Goal: Task Accomplishment & Management: Use online tool/utility

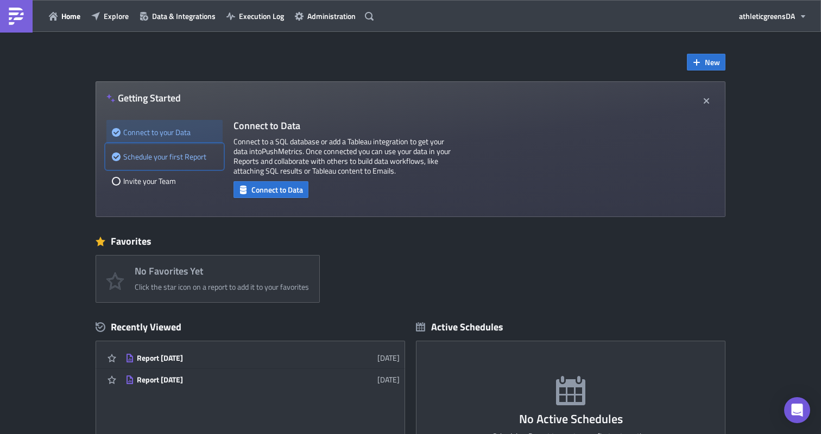
click at [175, 153] on div "Schedule your first Report" at bounding box center [164, 156] width 105 height 24
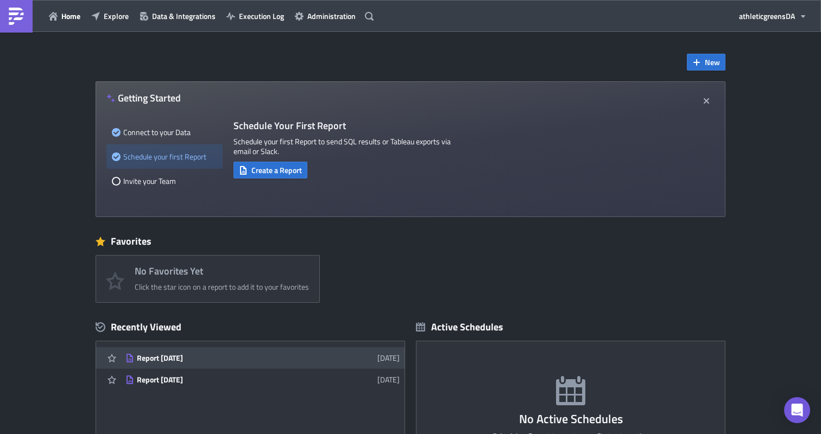
click at [214, 361] on div "Report [DATE]" at bounding box center [232, 359] width 190 height 10
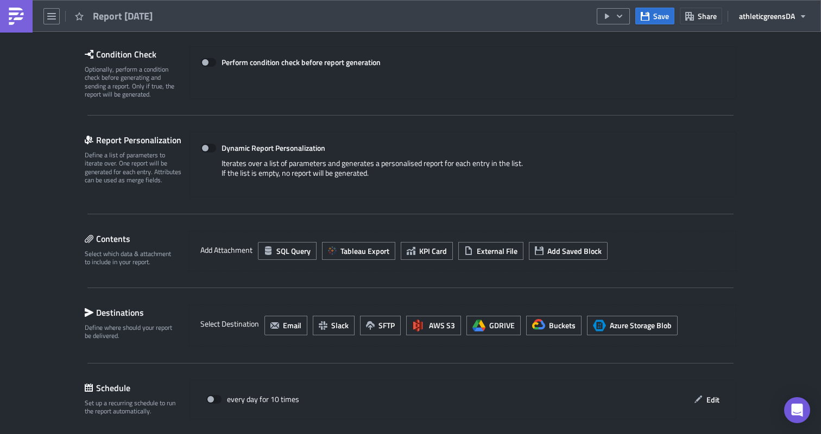
scroll to position [154, 0]
click at [326, 324] on icon "button" at bounding box center [323, 325] width 9 height 9
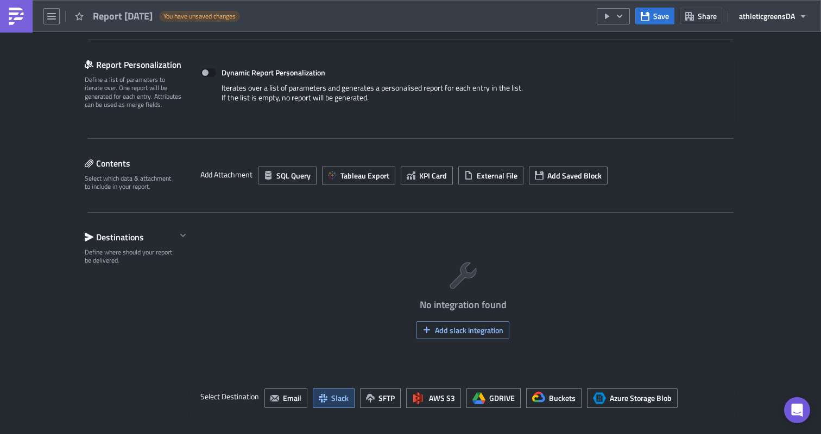
scroll to position [267, 0]
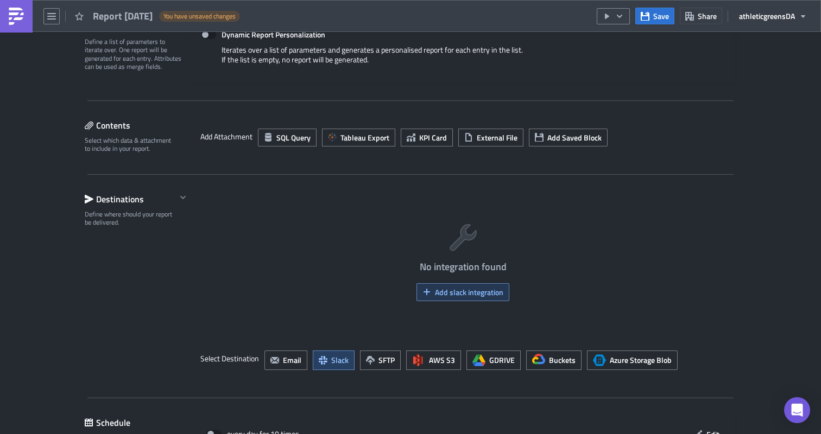
click at [462, 295] on span "Add slack integration" at bounding box center [469, 292] width 68 height 11
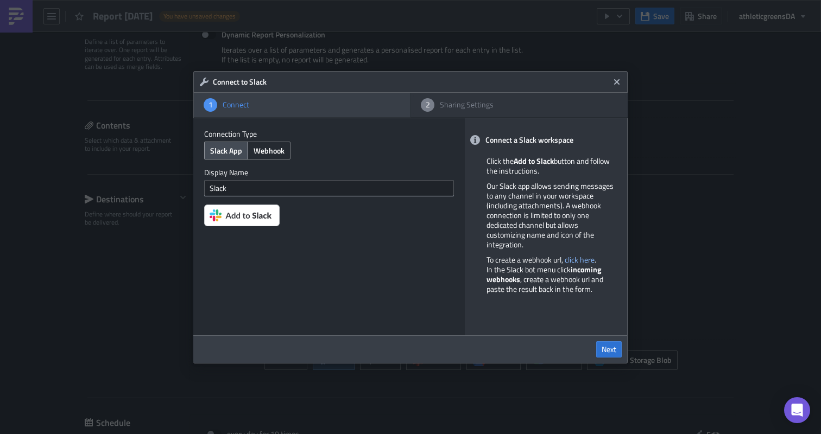
click at [250, 218] on img at bounding box center [241, 216] width 75 height 22
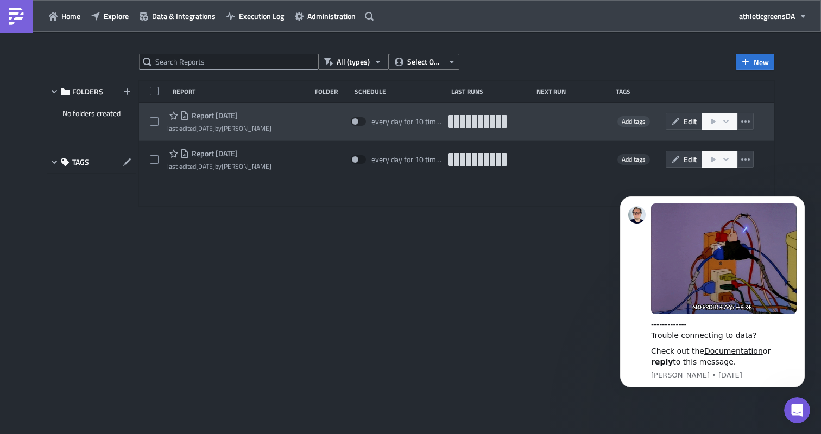
click at [238, 114] on span "Report [DATE]" at bounding box center [213, 116] width 49 height 10
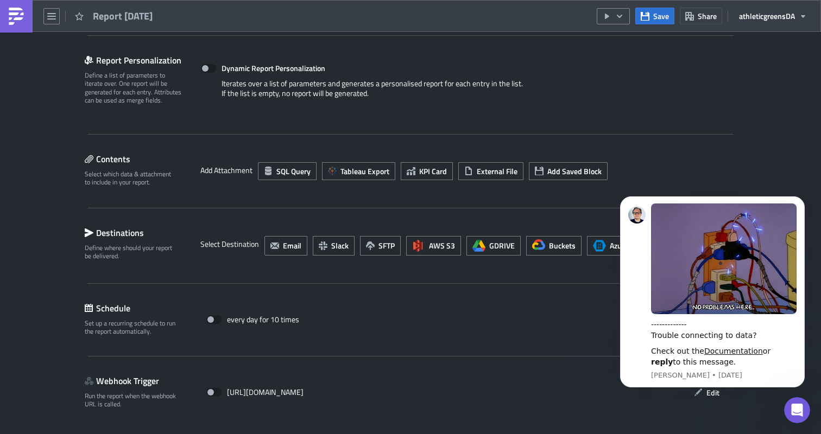
scroll to position [266, 0]
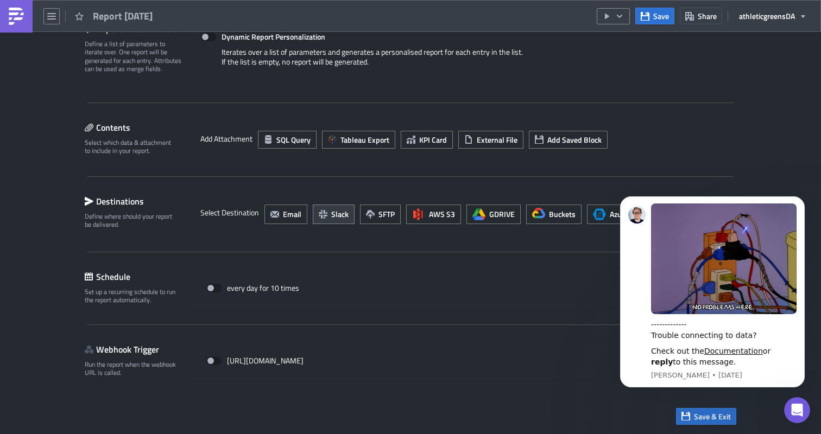
click at [343, 216] on span "Slack" at bounding box center [339, 214] width 17 height 11
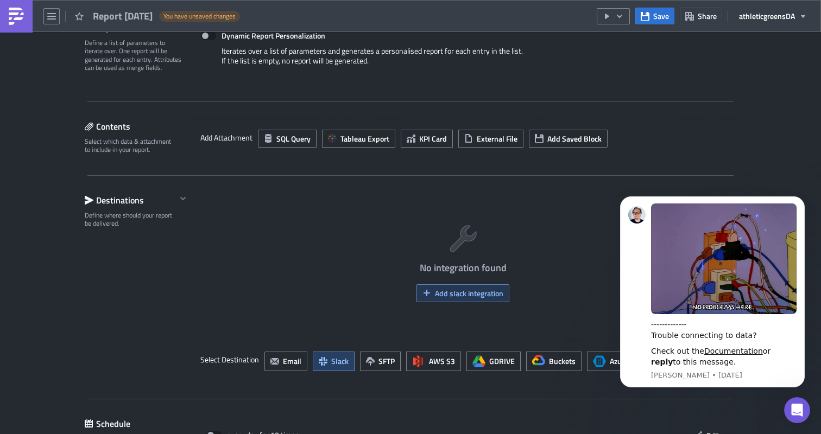
click at [457, 286] on button "Add slack integration" at bounding box center [463, 294] width 93 height 18
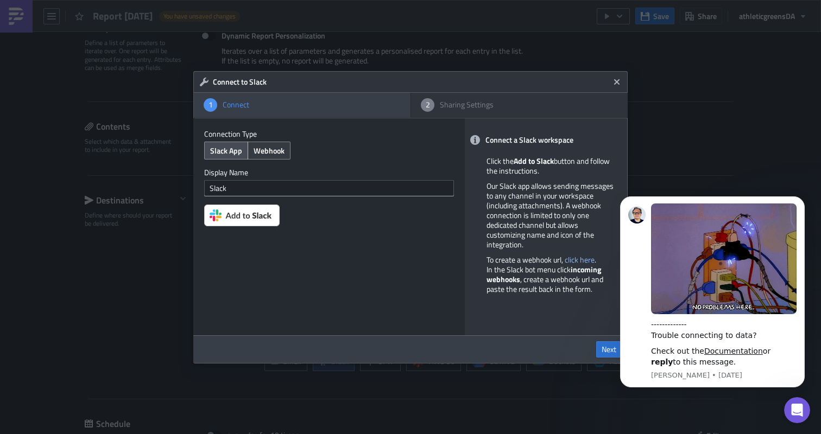
click at [263, 143] on button "Webhook" at bounding box center [269, 151] width 43 height 18
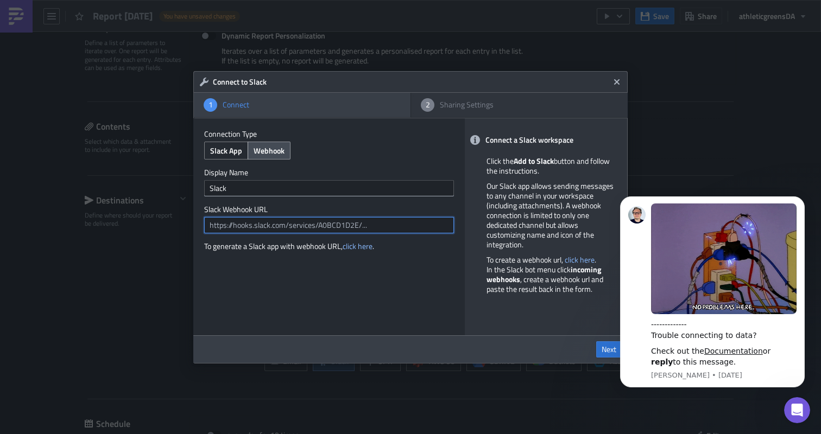
click at [310, 224] on input "text" at bounding box center [329, 225] width 250 height 16
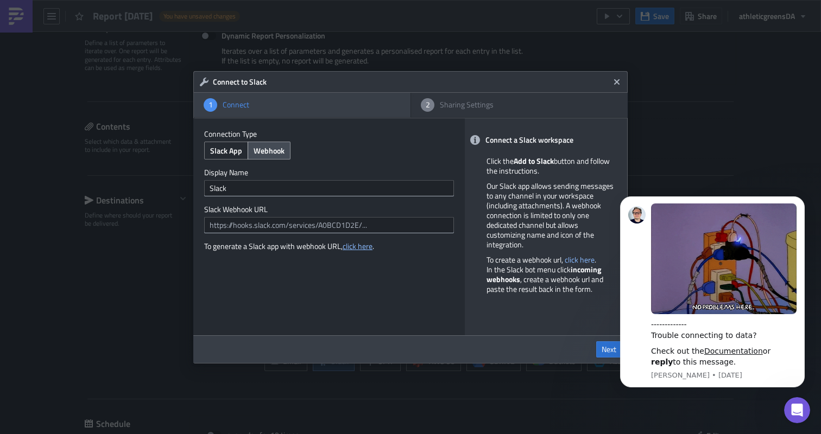
click at [351, 242] on link "click here" at bounding box center [358, 246] width 30 height 11
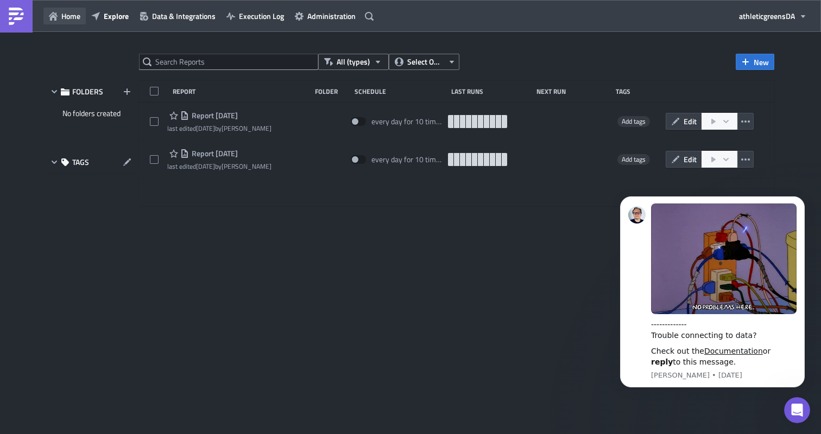
click at [75, 16] on span "Home" at bounding box center [70, 15] width 19 height 11
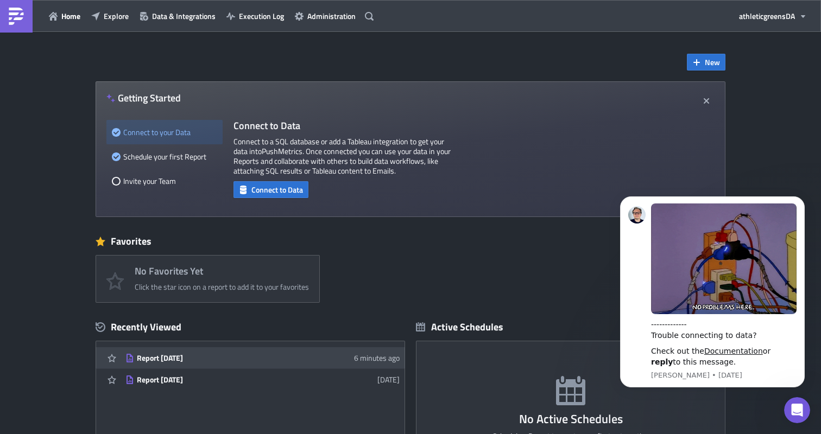
click at [192, 361] on div "Report [DATE]" at bounding box center [232, 359] width 190 height 10
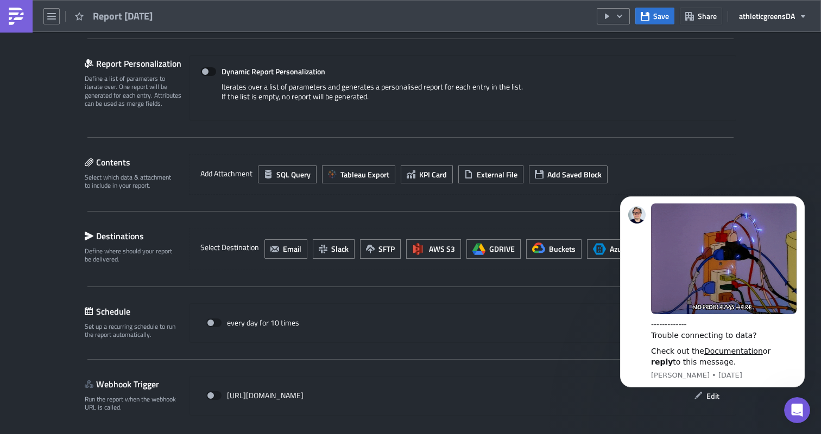
scroll to position [236, 0]
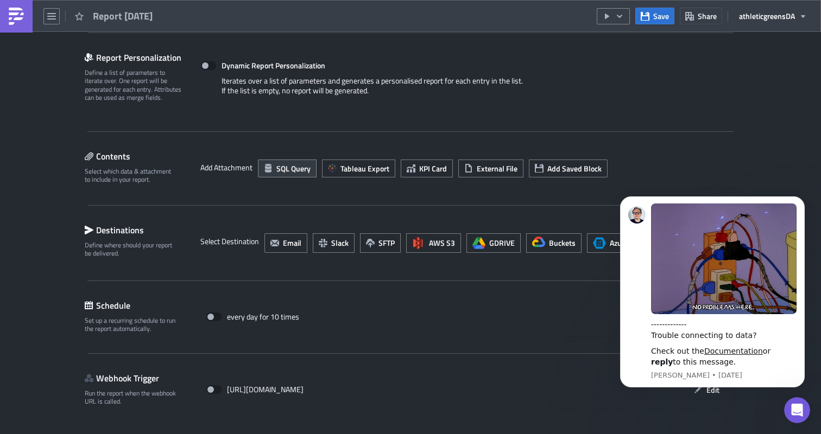
click at [283, 164] on span "SQL Query" at bounding box center [293, 168] width 34 height 11
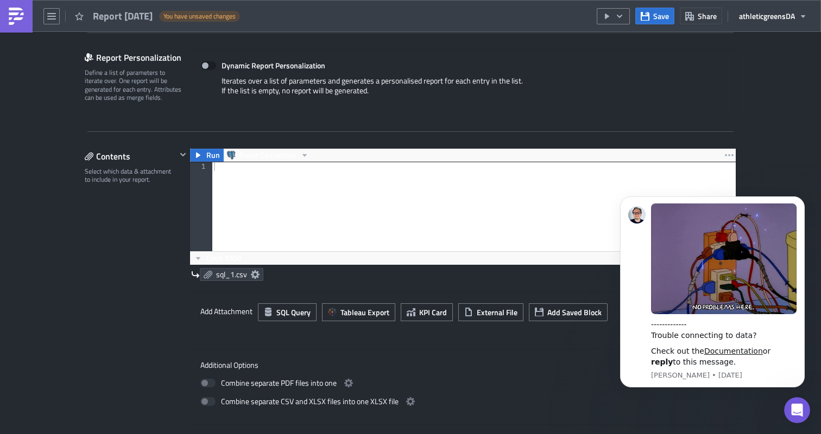
click at [785, 159] on div "Execution Log Edit " Report 2025-06-13 " Draft Settings Configure the basics of…" at bounding box center [410, 248] width 821 height 905
click at [245, 276] on span "sql_1.csv" at bounding box center [231, 275] width 31 height 10
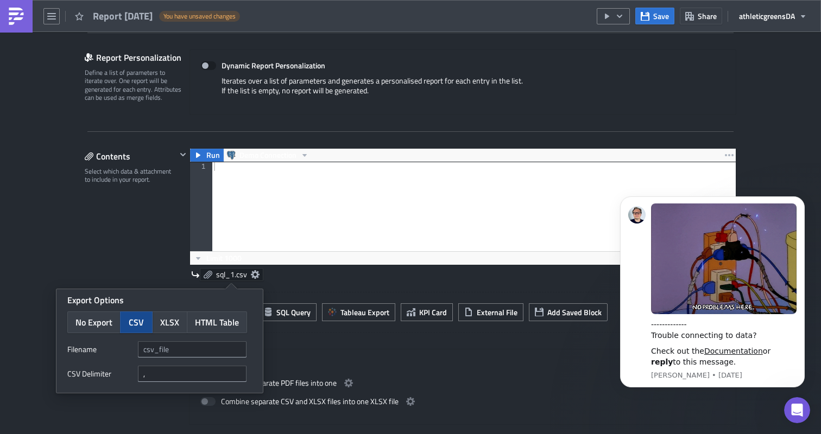
click at [166, 253] on div "Contents Select which data & attachment to include in your report." at bounding box center [131, 286] width 92 height 277
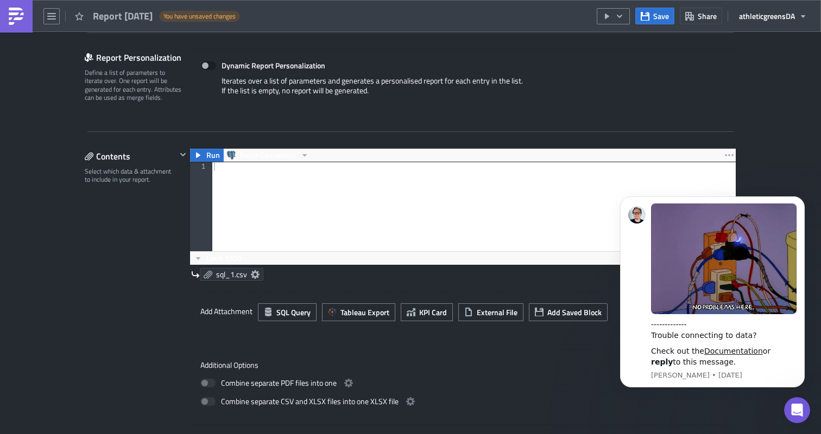
click at [225, 277] on span "sql_1.csv" at bounding box center [231, 275] width 31 height 10
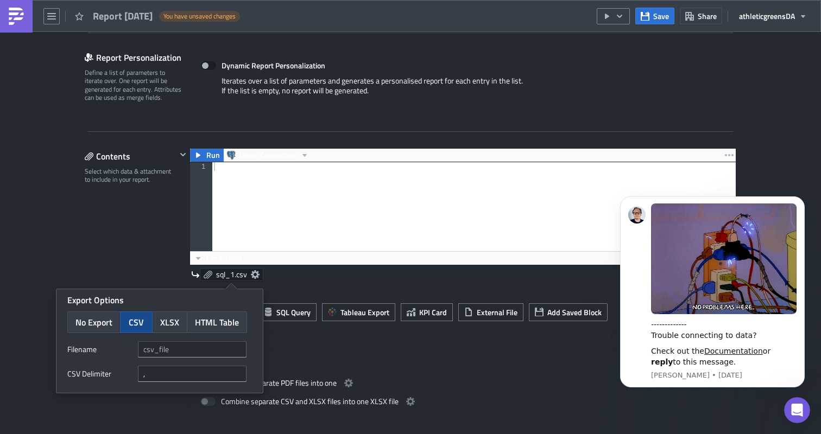
click at [160, 243] on div "Contents Select which data & attachment to include in your report." at bounding box center [131, 286] width 92 height 277
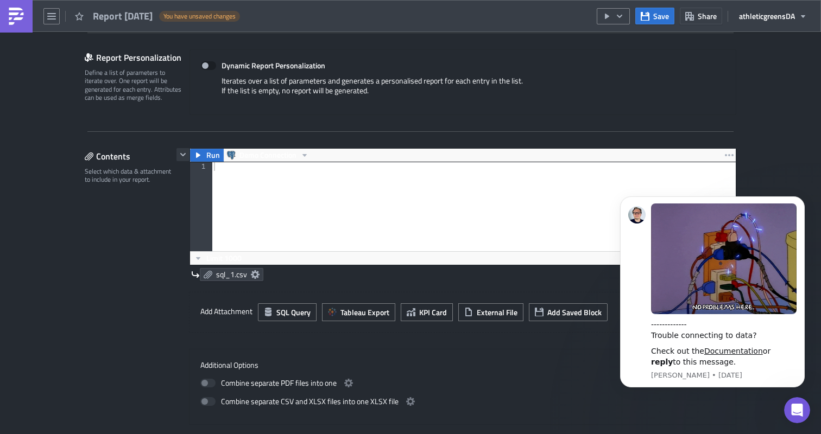
click at [182, 152] on icon "button" at bounding box center [183, 154] width 9 height 9
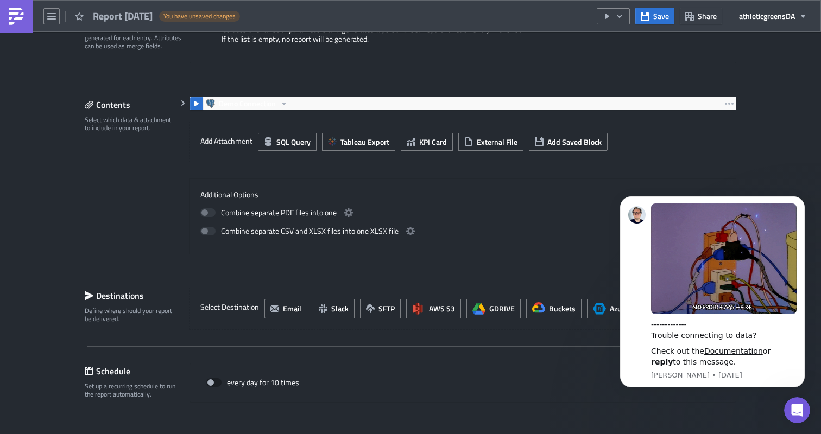
scroll to position [0, 0]
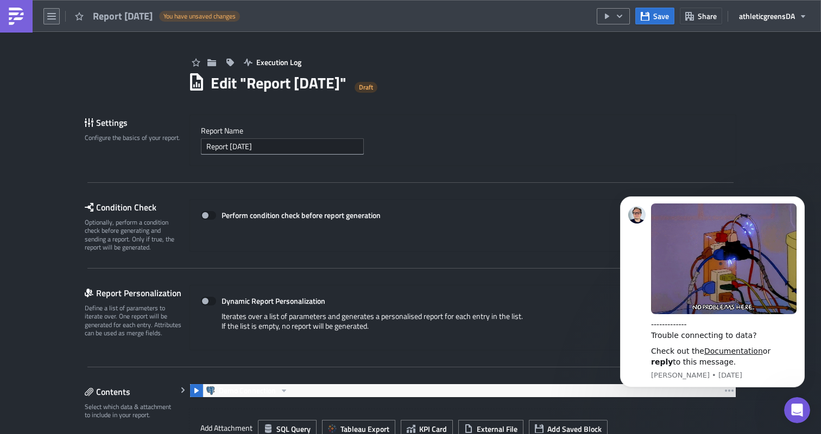
click at [53, 18] on icon "button" at bounding box center [51, 16] width 9 height 9
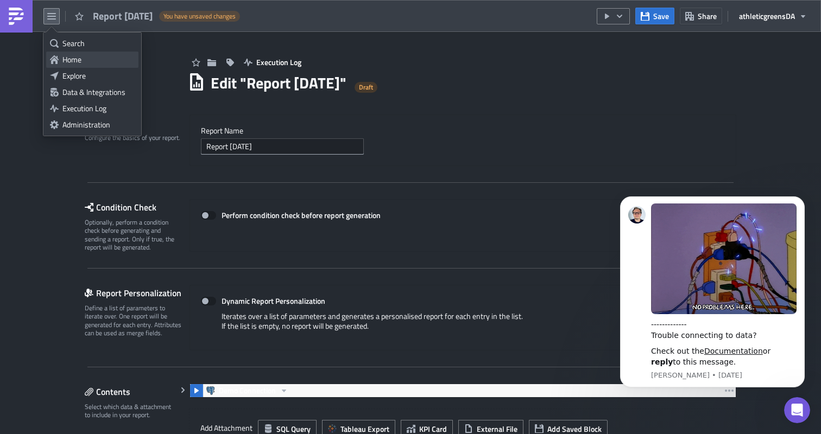
click at [66, 51] on ul "Search Home Explore Data & Integrations Execution Log Administration" at bounding box center [92, 84] width 98 height 103
click at [66, 63] on div "Home" at bounding box center [98, 59] width 72 height 11
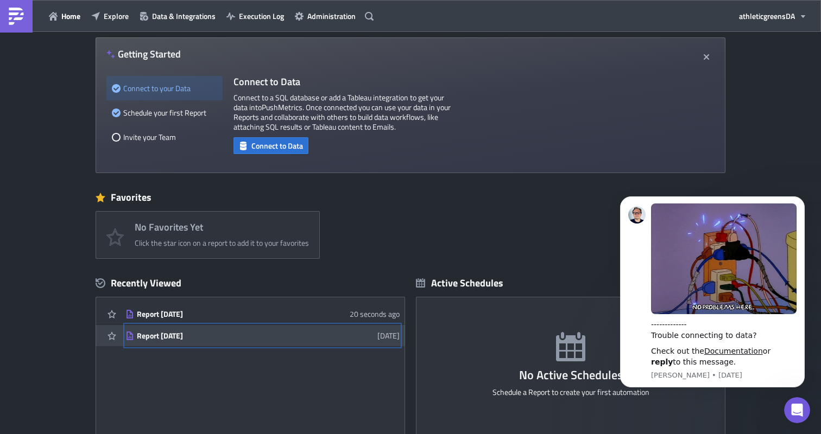
click at [203, 335] on div "Report [DATE]" at bounding box center [232, 336] width 190 height 10
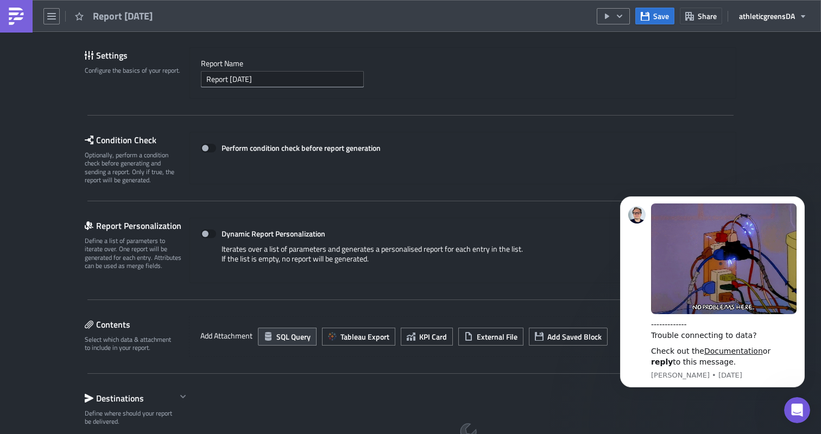
click at [278, 338] on span "SQL Query" at bounding box center [293, 336] width 34 height 11
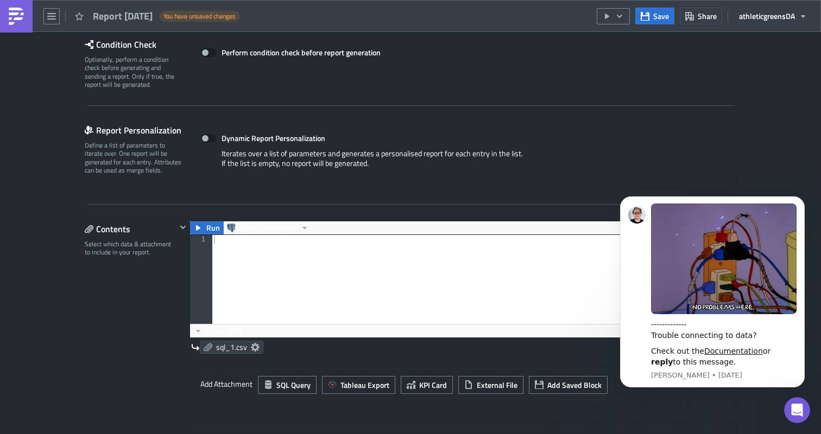
scroll to position [165, 0]
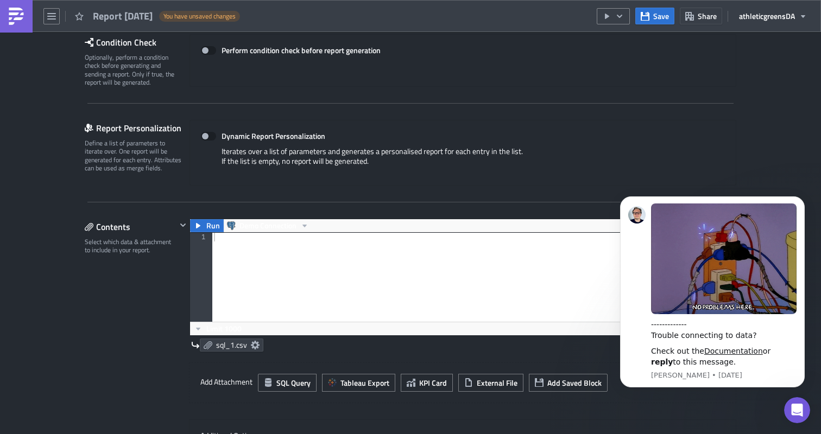
click at [289, 298] on div at bounding box center [474, 286] width 524 height 106
type textarea "select 1 from dual;"
click at [216, 226] on span "Run" at bounding box center [213, 225] width 14 height 13
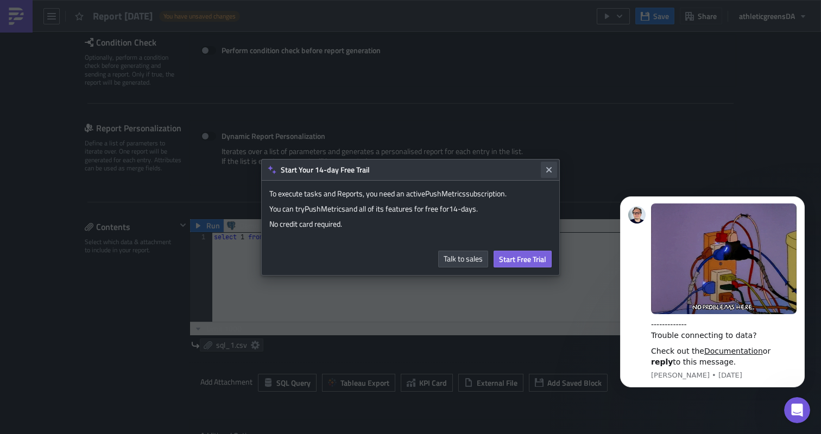
click at [552, 173] on icon "Close" at bounding box center [549, 170] width 9 height 9
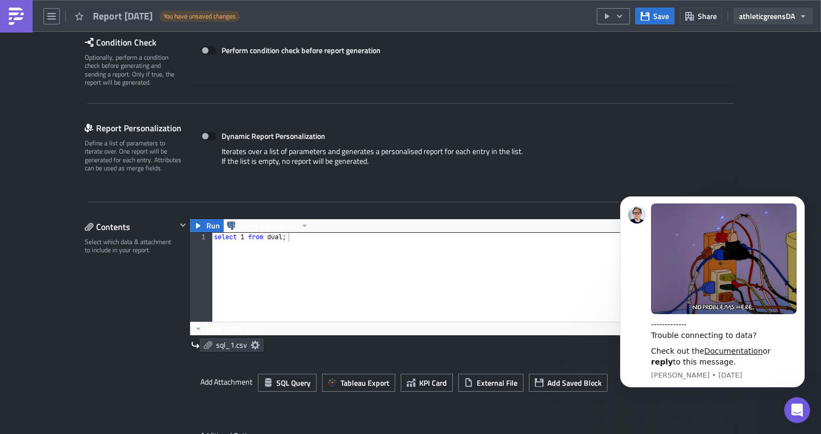
click at [769, 14] on span "athleticgreens DA" at bounding box center [767, 15] width 56 height 11
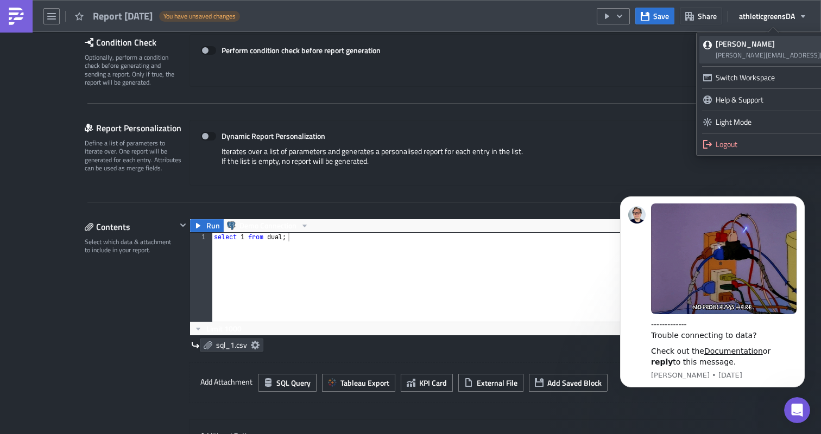
click at [747, 49] on div "Dominik Archer dominik.archer@athleticgreens.com" at bounding box center [818, 50] width 204 height 22
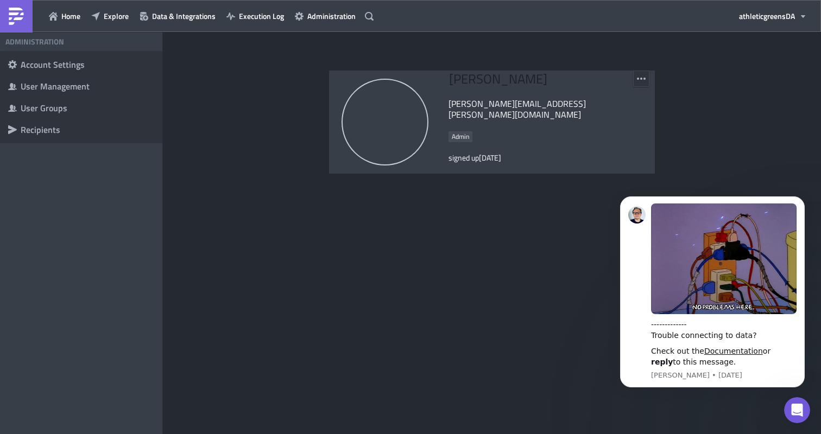
click at [636, 79] on button "button" at bounding box center [641, 79] width 16 height 16
click at [323, 63] on div "Dominik Archer dominik.archer@athleticgreens.com Admin signed up 2 months ago" at bounding box center [492, 233] width 658 height 402
click at [92, 86] on div "User Management" at bounding box center [88, 86] width 134 height 11
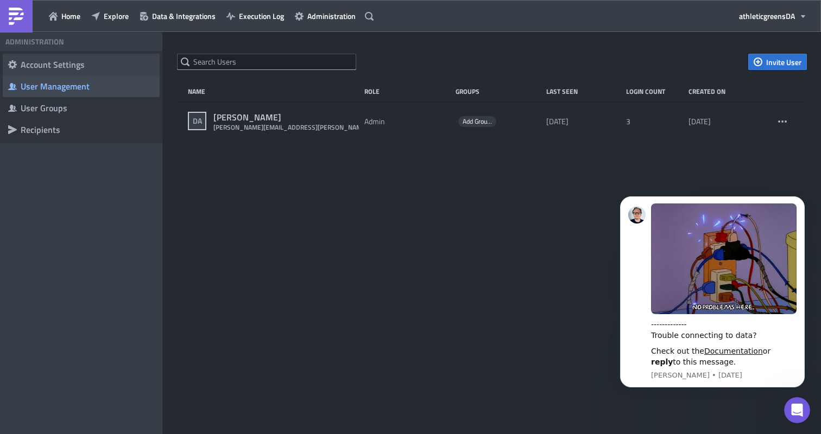
click at [85, 67] on div "Account Settings" at bounding box center [88, 64] width 134 height 11
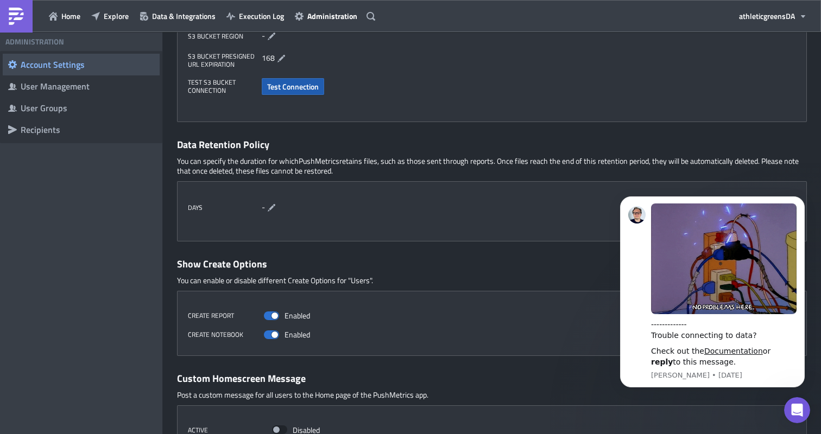
scroll to position [414, 0]
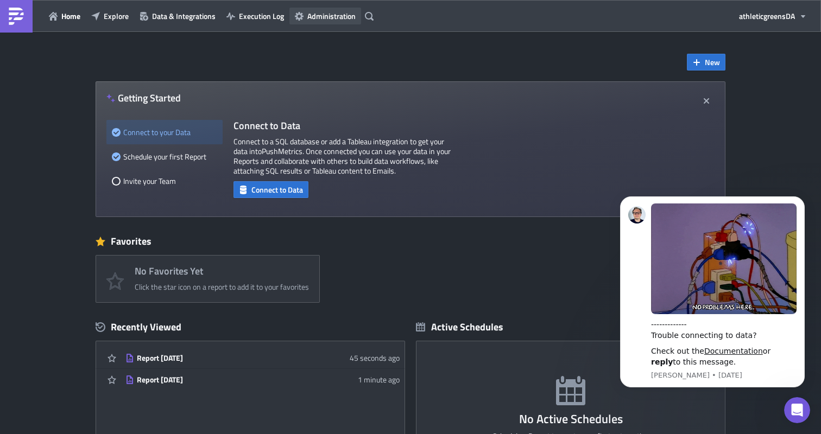
click at [318, 18] on span "Administration" at bounding box center [331, 15] width 48 height 11
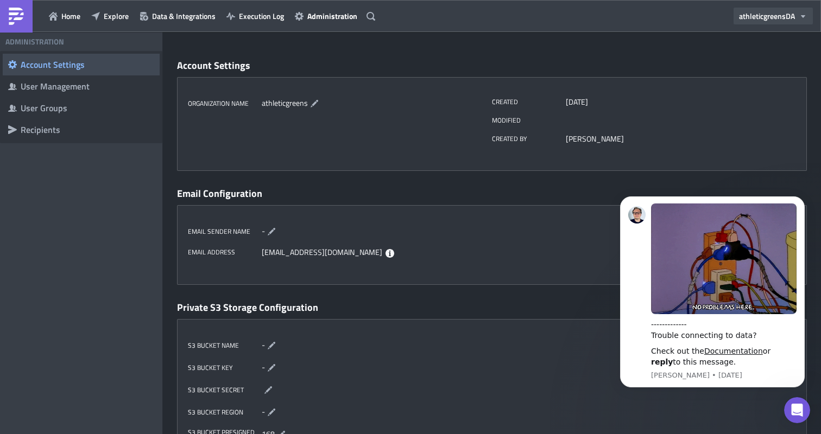
click at [765, 14] on span "athleticgreens DA" at bounding box center [767, 15] width 56 height 11
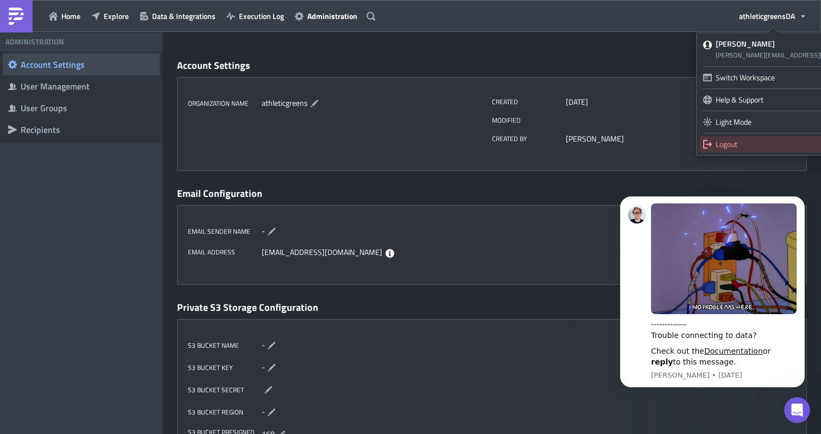
click at [716, 141] on div "Logout" at bounding box center [818, 144] width 204 height 11
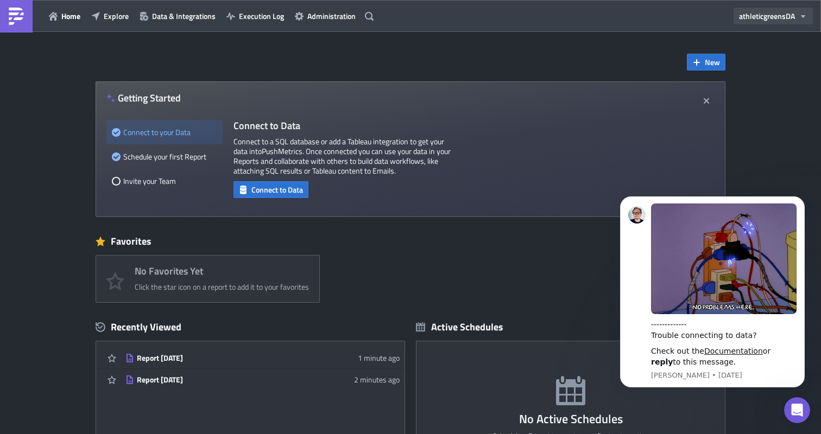
click at [770, 8] on button "athleticgreens DA" at bounding box center [773, 16] width 79 height 17
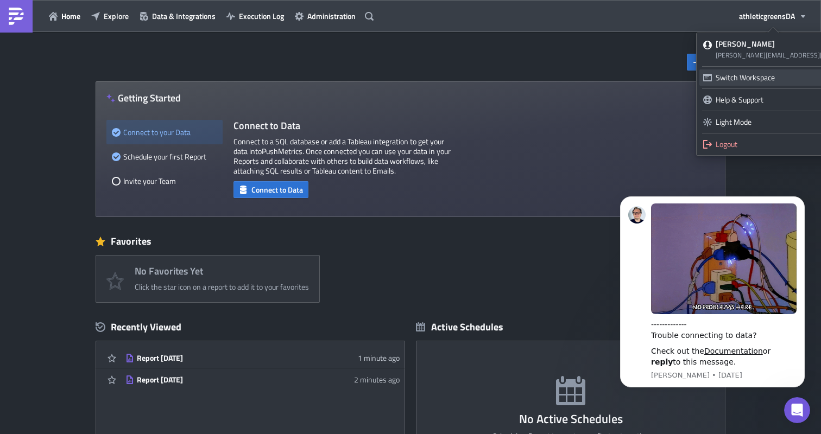
click at [751, 74] on div "Switch Workspace" at bounding box center [812, 77] width 192 height 11
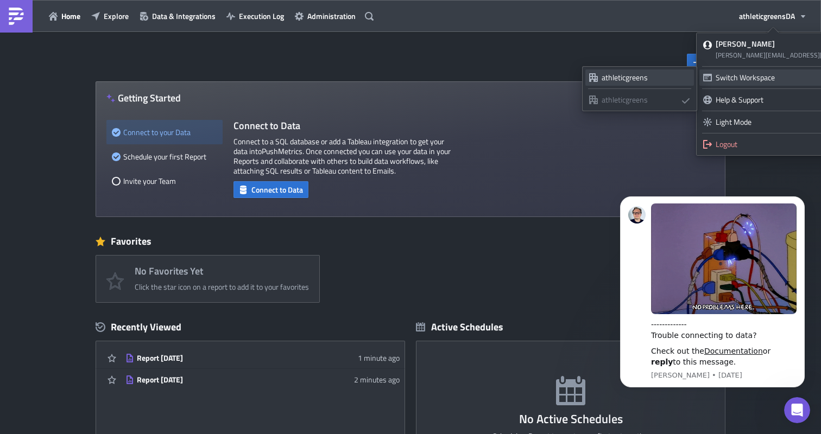
click at [656, 74] on div "athleticgreens" at bounding box center [646, 77] width 89 height 11
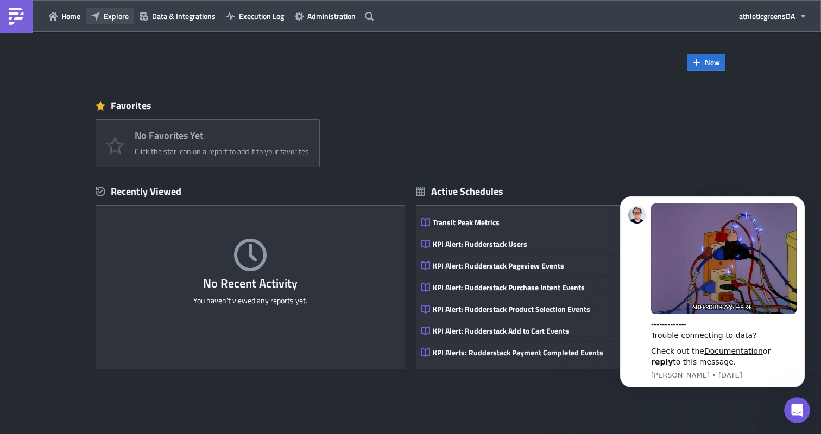
click at [118, 10] on span "Explore" at bounding box center [116, 15] width 25 height 11
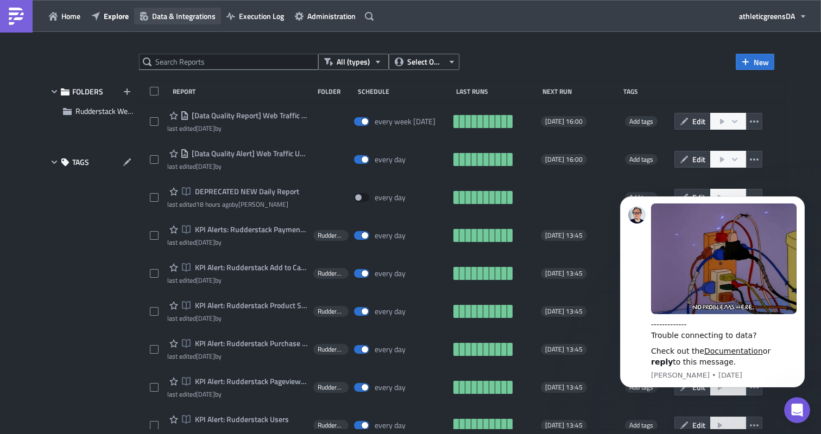
click at [165, 17] on span "Data & Integrations" at bounding box center [184, 15] width 64 height 11
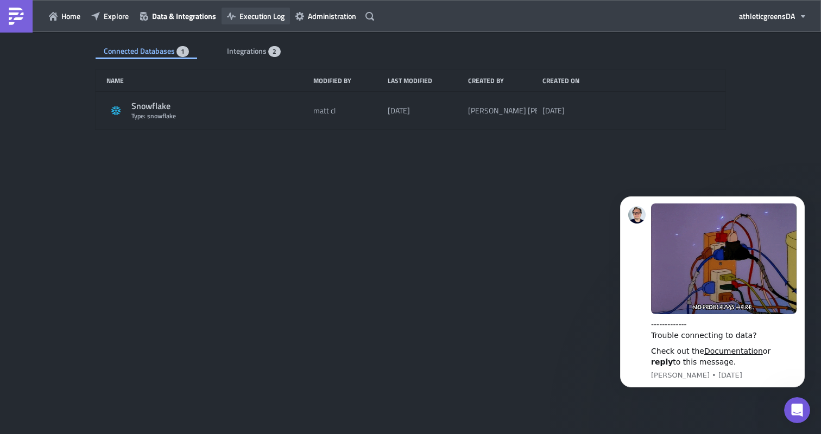
click at [257, 18] on span "Execution Log" at bounding box center [261, 15] width 45 height 11
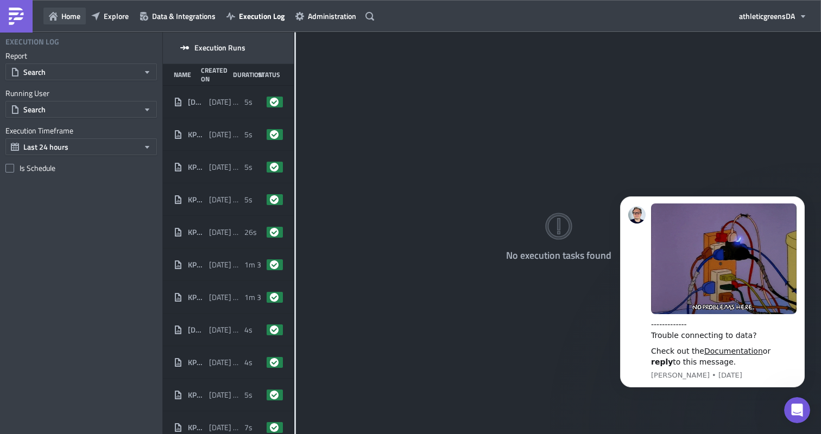
click at [67, 18] on span "Home" at bounding box center [70, 15] width 19 height 11
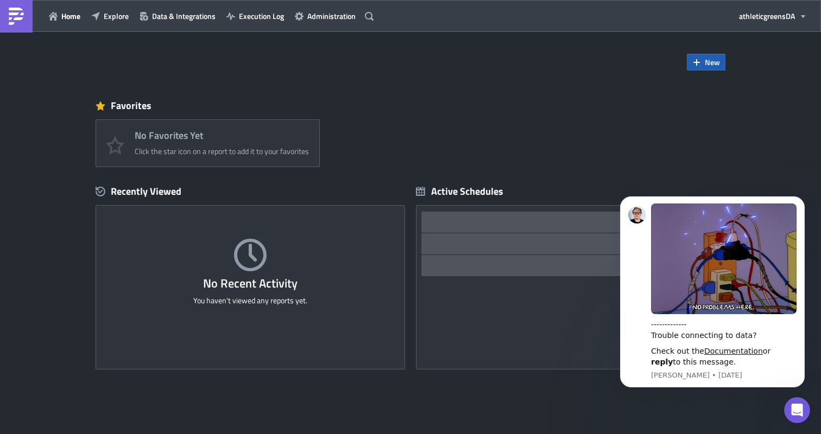
click at [698, 59] on icon "button" at bounding box center [696, 62] width 9 height 9
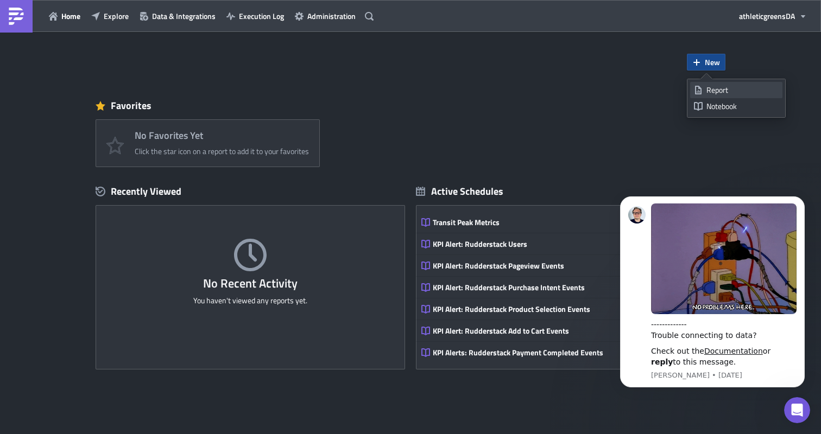
click at [705, 87] on link "Report" at bounding box center [736, 90] width 92 height 16
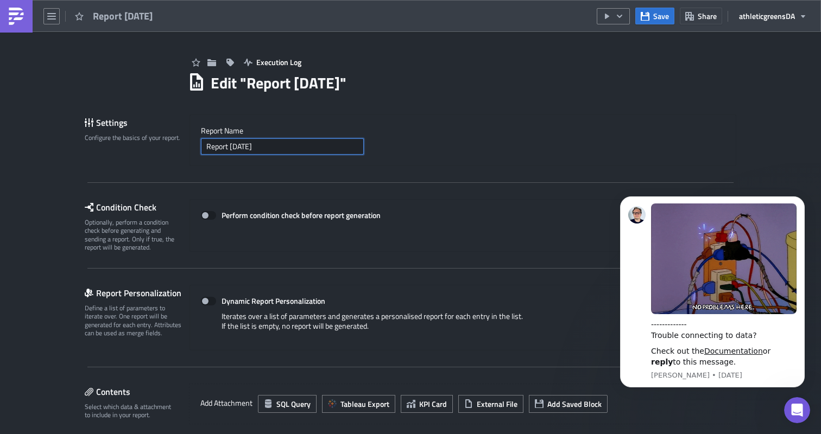
drag, startPoint x: 342, startPoint y: 153, endPoint x: 151, endPoint y: 140, distance: 191.1
click at [151, 140] on div "Settings Configure the basics of your report. Report Nam﻿e Report 2025-08-21" at bounding box center [411, 141] width 652 height 52
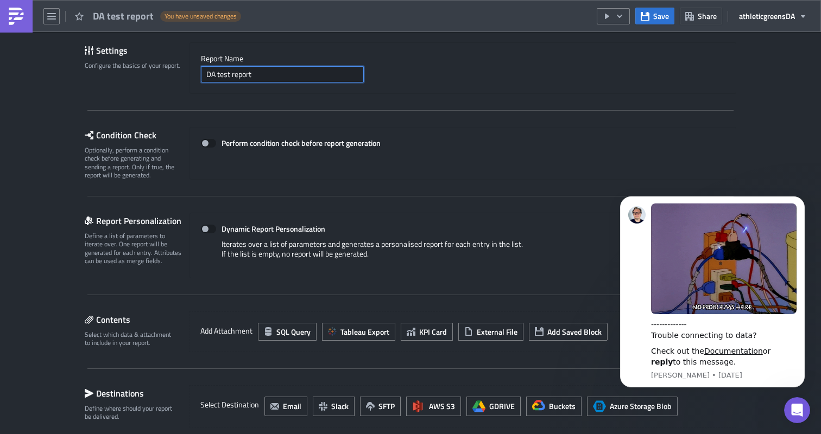
scroll to position [95, 0]
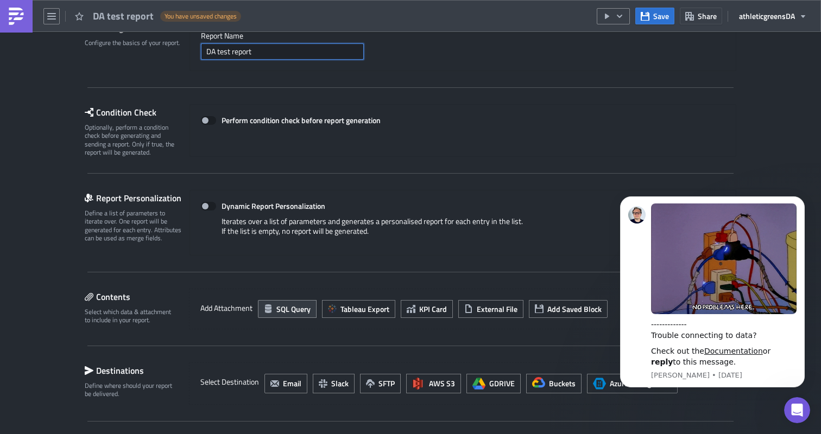
type input "DA test report"
click at [290, 306] on span "SQL Query" at bounding box center [293, 309] width 34 height 11
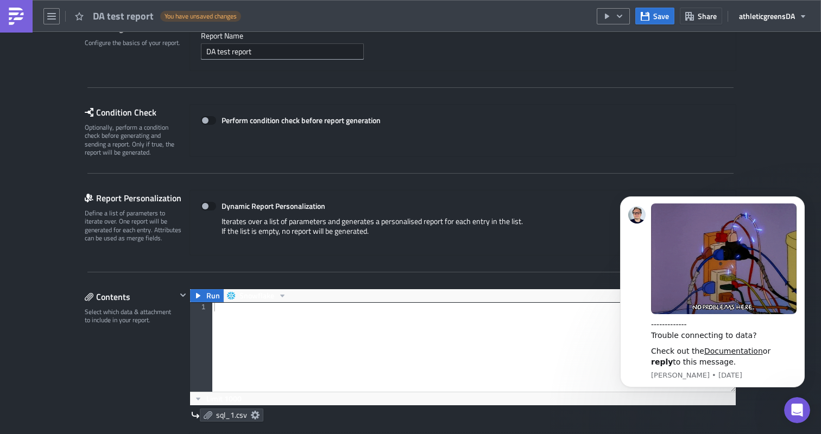
click at [294, 320] on div at bounding box center [474, 356] width 524 height 106
type textarea "select 1 from dual;"
click at [206, 289] on button "Run" at bounding box center [207, 295] width 34 height 13
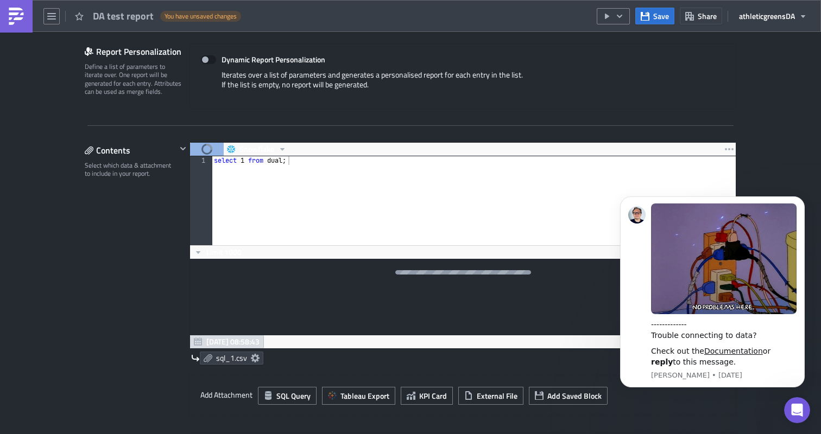
scroll to position [267, 0]
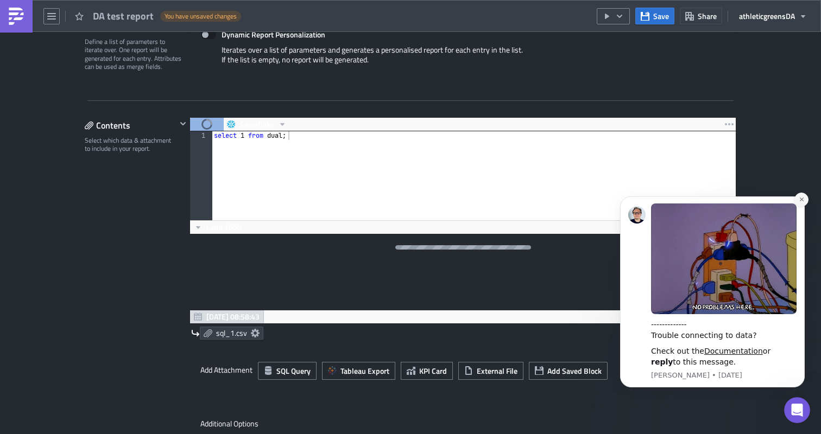
click at [804, 201] on icon "Dismiss notification" at bounding box center [802, 200] width 6 height 6
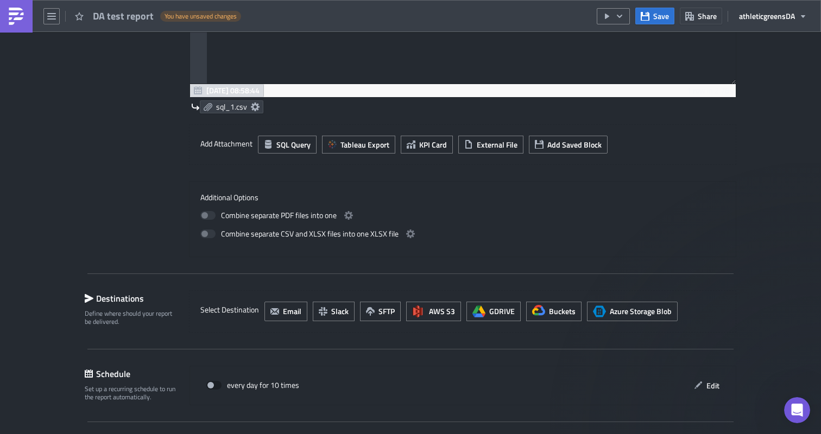
scroll to position [565, 0]
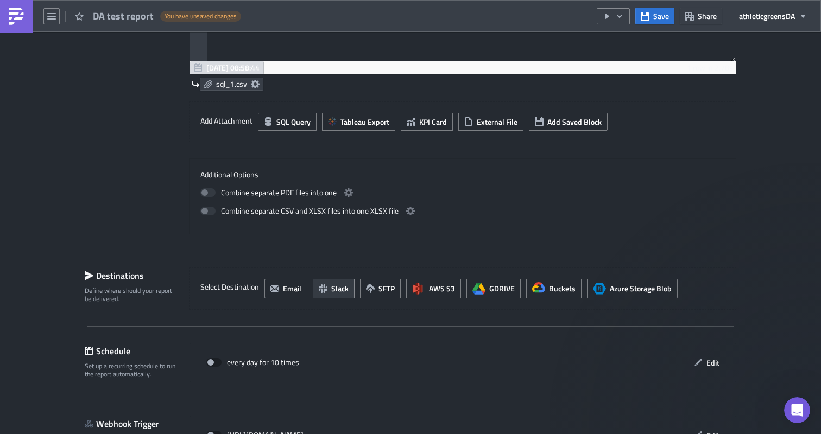
click at [342, 287] on span "Slack" at bounding box center [339, 288] width 17 height 11
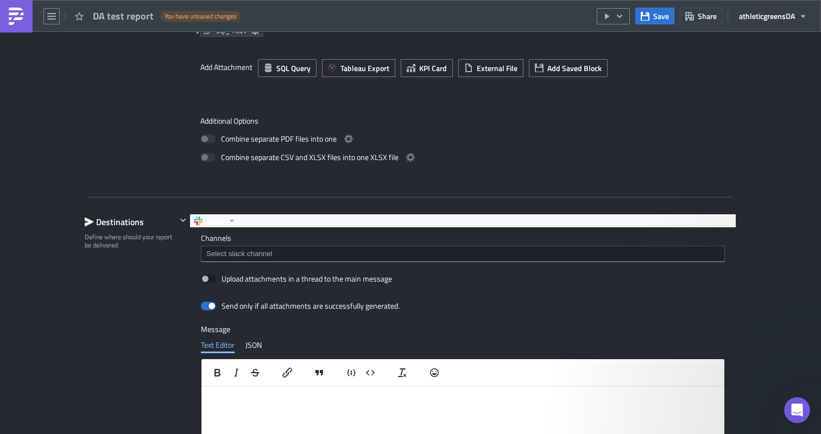
scroll to position [645, 0]
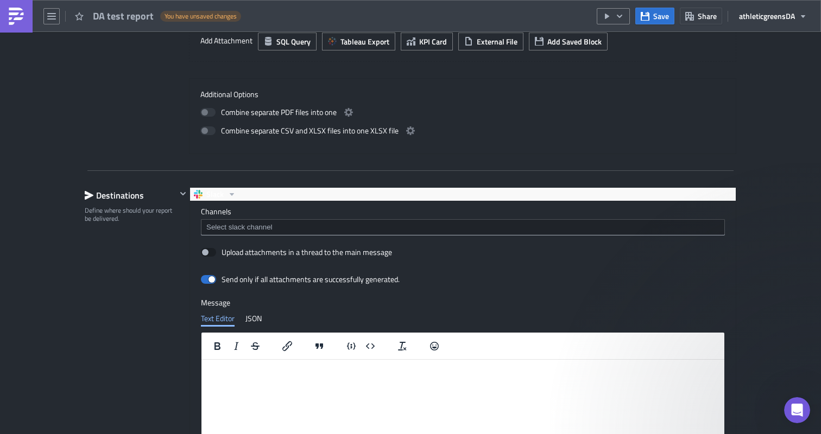
click at [290, 228] on input at bounding box center [463, 227] width 518 height 11
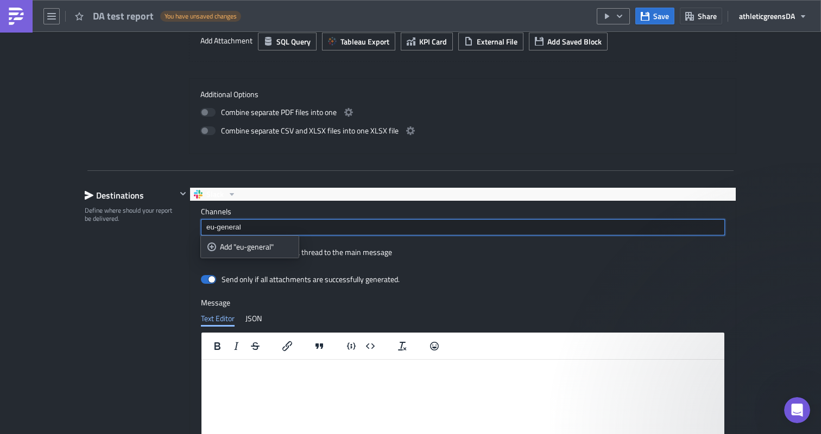
click at [235, 223] on input "eu-general" at bounding box center [463, 227] width 518 height 11
type input "e"
type input "intl-data-dream-team"
click at [232, 244] on div "Add "intl-data-dream-team"" at bounding box center [265, 247] width 91 height 11
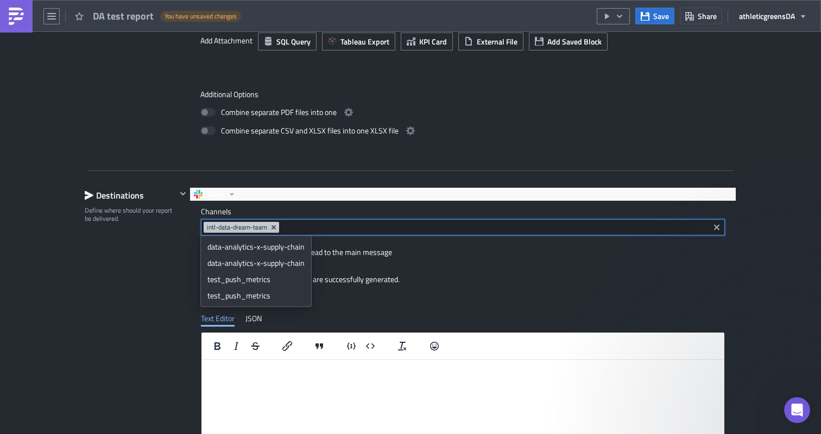
click at [176, 254] on div at bounding box center [182, 346] width 13 height 319
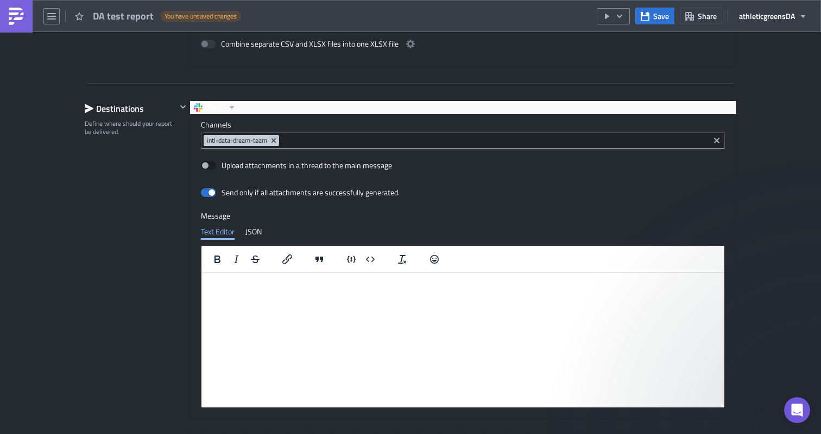
scroll to position [735, 0]
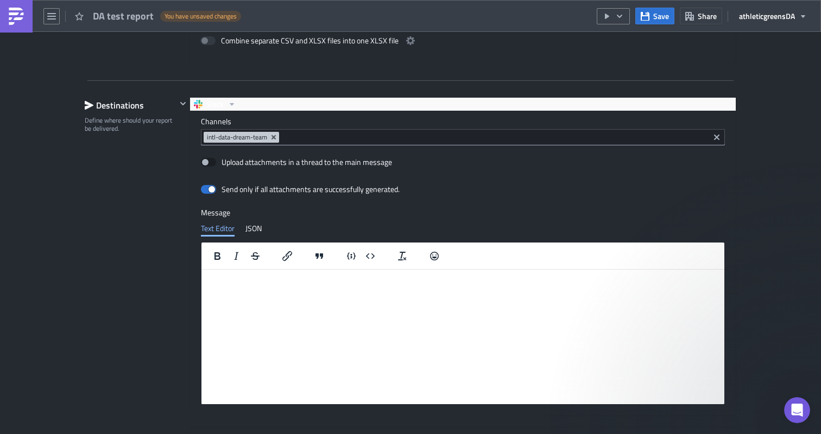
click at [237, 287] on html at bounding box center [462, 277] width 523 height 17
click at [146, 260] on div "Destinations Define where should your report be delivered." at bounding box center [131, 283] width 92 height 373
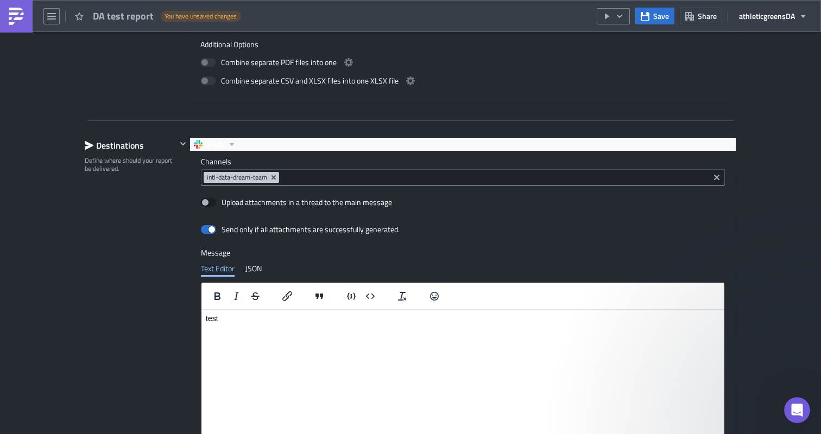
scroll to position [970, 0]
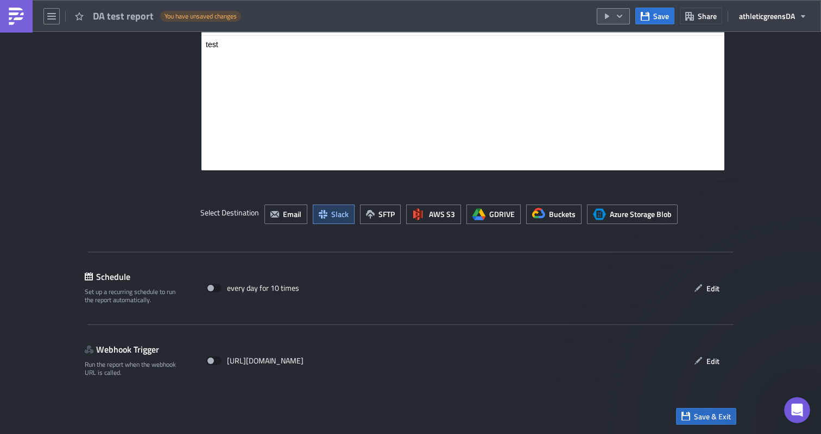
click at [622, 16] on icon "button" at bounding box center [619, 15] width 5 height 3
click at [730, 136] on div "Channels intl-data-dream-team Upload attachments in a thread to the main messag…" at bounding box center [463, 29] width 546 height 305
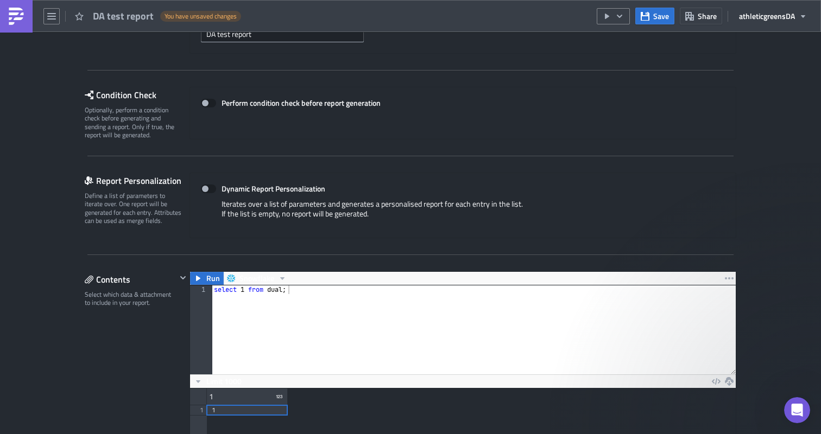
scroll to position [0, 0]
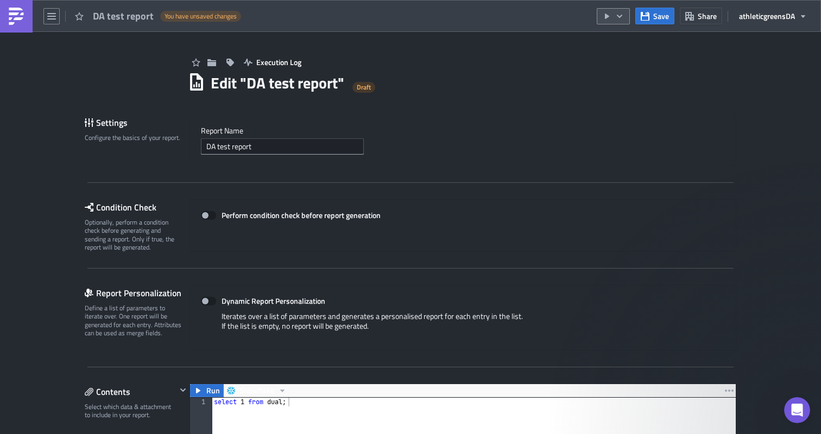
click at [614, 19] on button "button" at bounding box center [613, 16] width 33 height 16
click at [614, 55] on div "Run Report" at bounding box center [646, 59] width 85 height 11
click at [659, 21] on span "Save" at bounding box center [661, 15] width 16 height 11
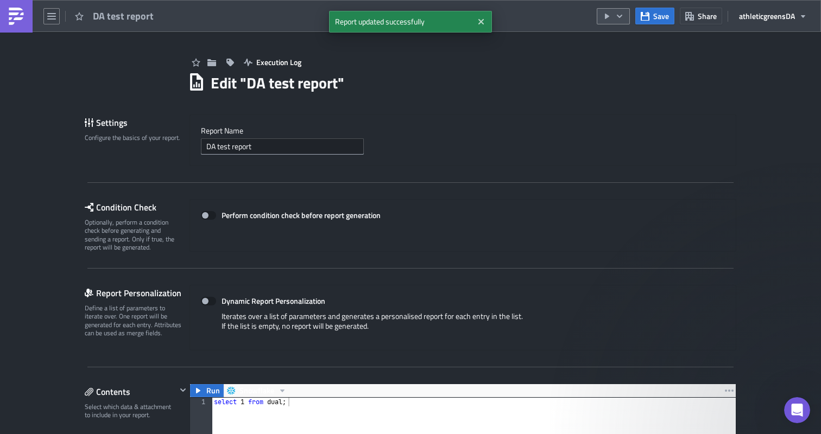
click at [625, 20] on button "button" at bounding box center [613, 16] width 33 height 16
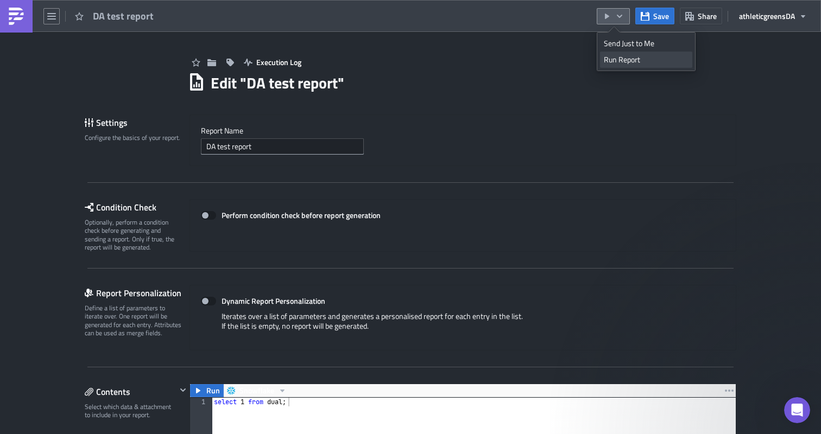
click at [632, 59] on div "Run Report" at bounding box center [646, 59] width 85 height 11
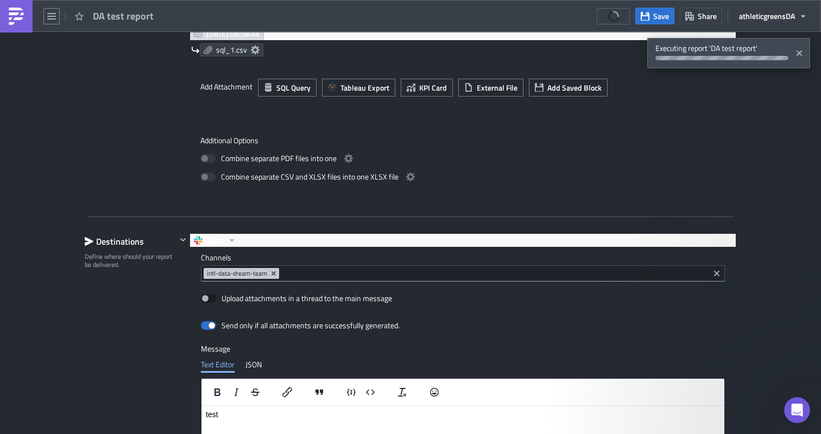
scroll to position [607, 0]
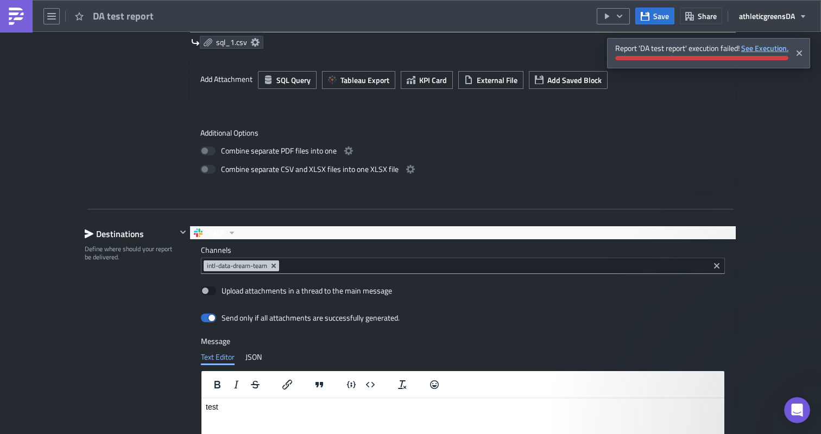
click at [756, 51] on strong "See Execution." at bounding box center [764, 47] width 47 height 11
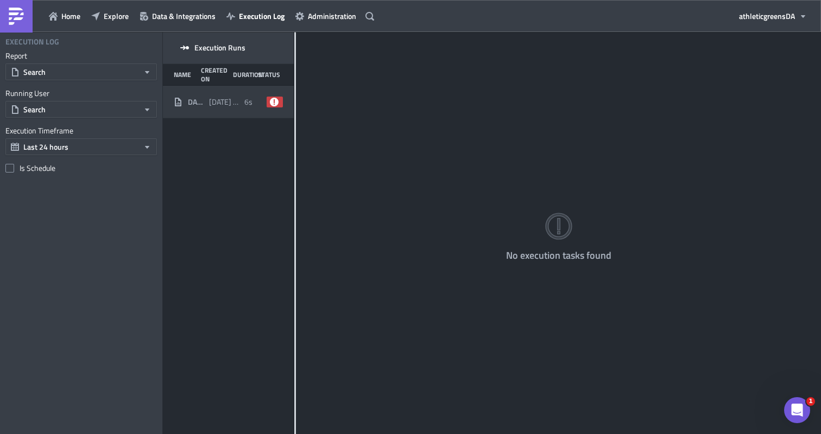
click at [217, 101] on span "[DATE] 09:00" at bounding box center [224, 102] width 30 height 10
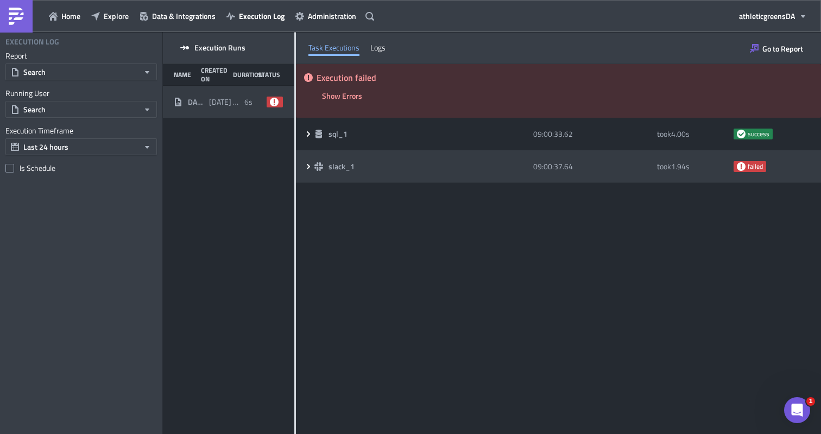
click at [307, 166] on icon at bounding box center [308, 166] width 9 height 9
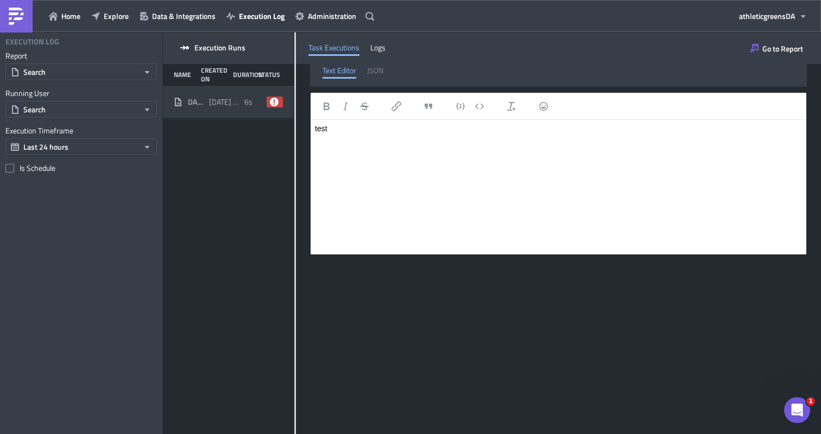
scroll to position [516, 0]
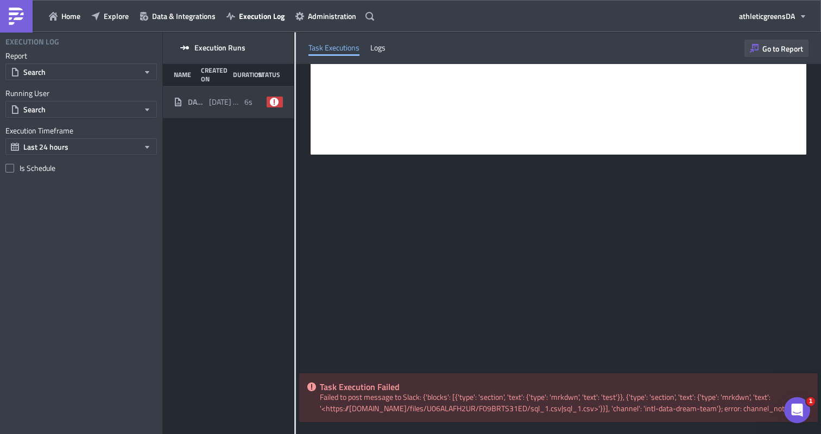
click at [797, 49] on span "Go to Report" at bounding box center [782, 48] width 41 height 11
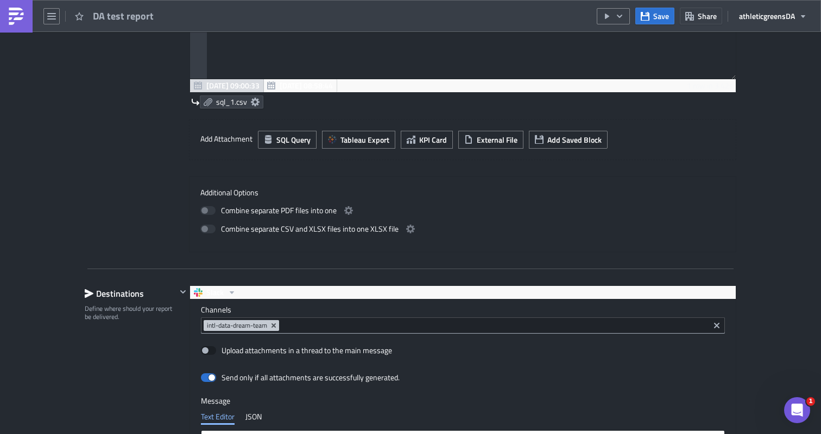
scroll to position [592, 0]
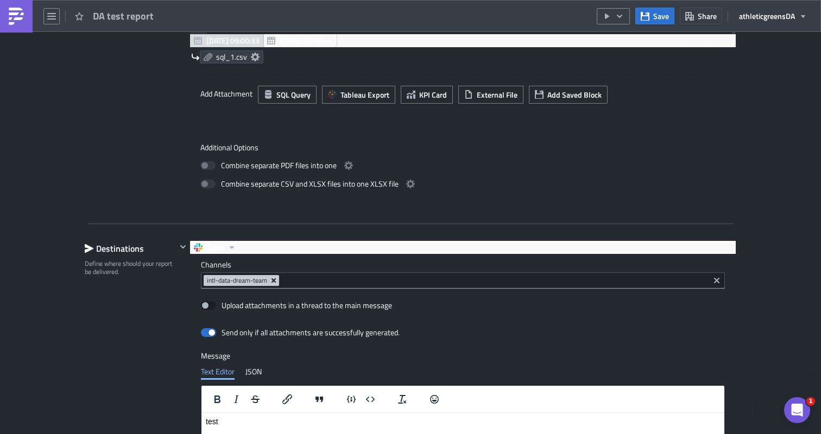
click at [275, 283] on icon "Remove Tag" at bounding box center [273, 280] width 9 height 9
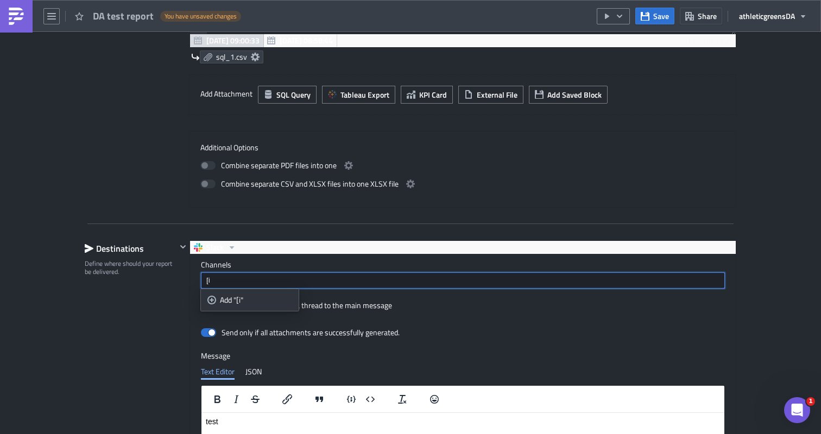
type input "["
type input "p"
type input "intl-test"
click at [283, 300] on div "Add "intl-test"" at bounding box center [256, 300] width 72 height 11
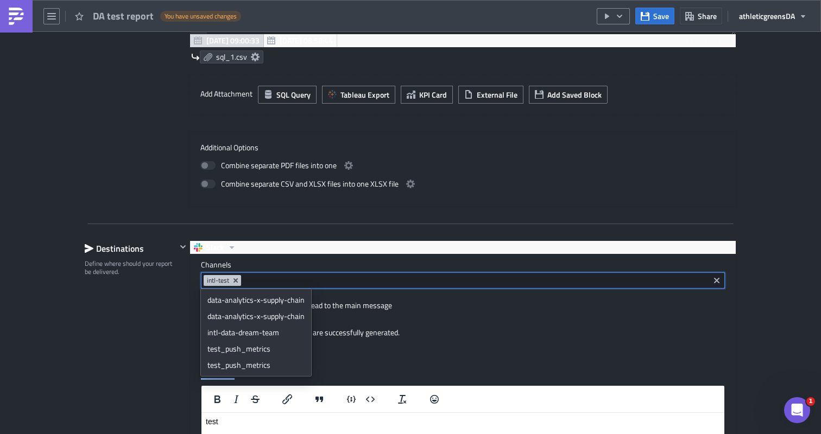
click at [455, 325] on div "Send only if all attachments are successfully generated." at bounding box center [463, 333] width 524 height 19
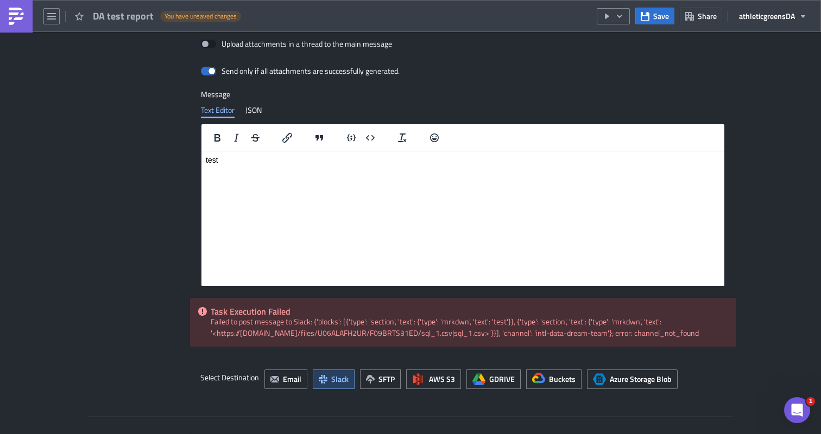
scroll to position [862, 0]
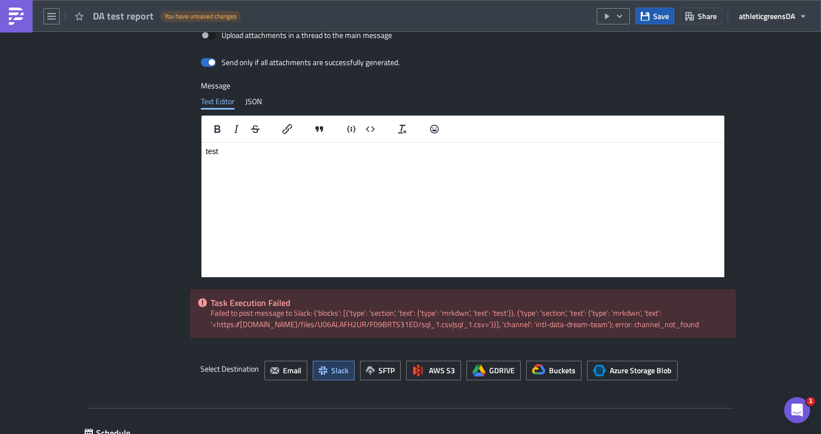
click at [654, 18] on span "Save" at bounding box center [661, 15] width 16 height 11
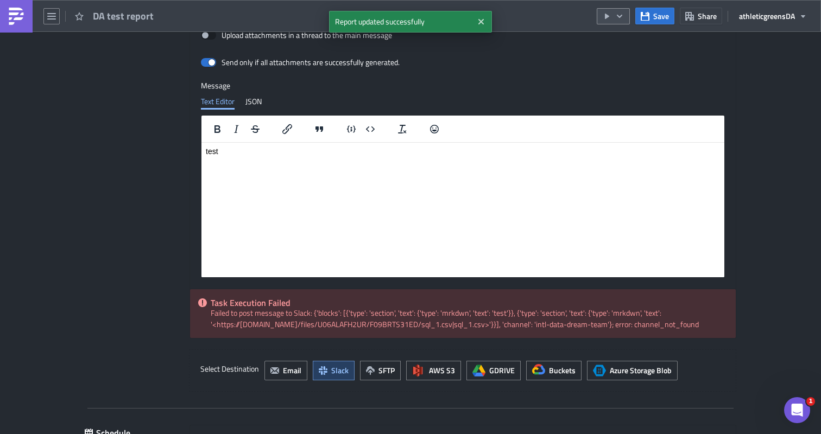
click at [619, 15] on icon "button" at bounding box center [619, 16] width 9 height 9
click at [626, 58] on div "Run Report" at bounding box center [646, 59] width 85 height 11
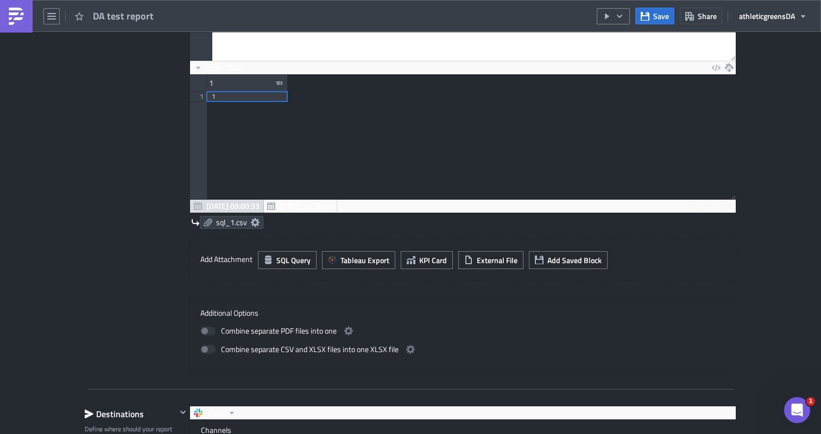
scroll to position [375, 0]
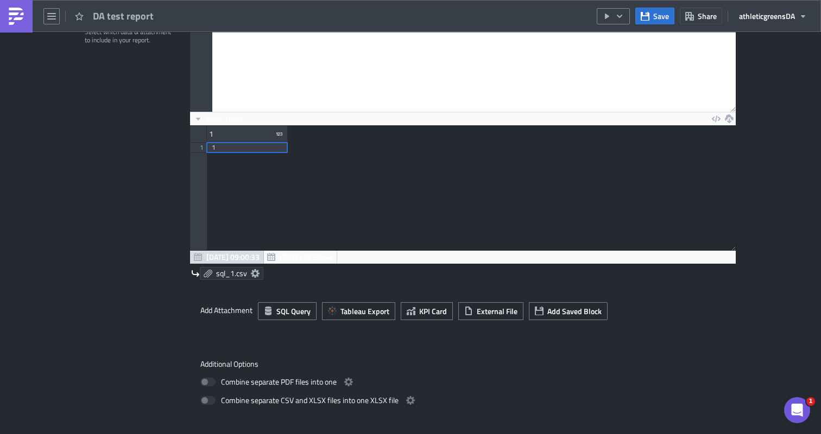
click at [257, 273] on icon at bounding box center [255, 273] width 9 height 9
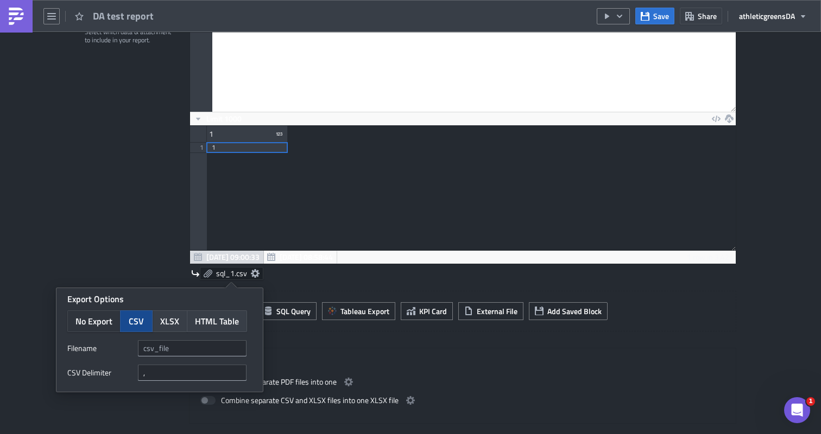
click at [92, 325] on span "No Export" at bounding box center [93, 321] width 37 height 13
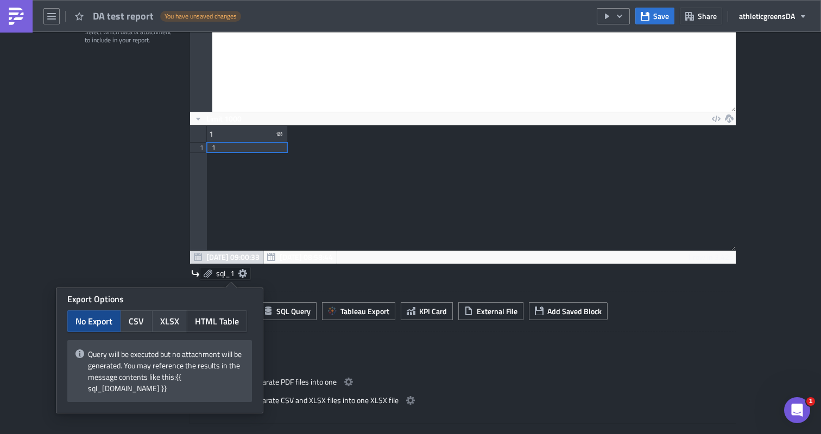
click at [241, 321] on button "HTML Table" at bounding box center [217, 322] width 60 height 22
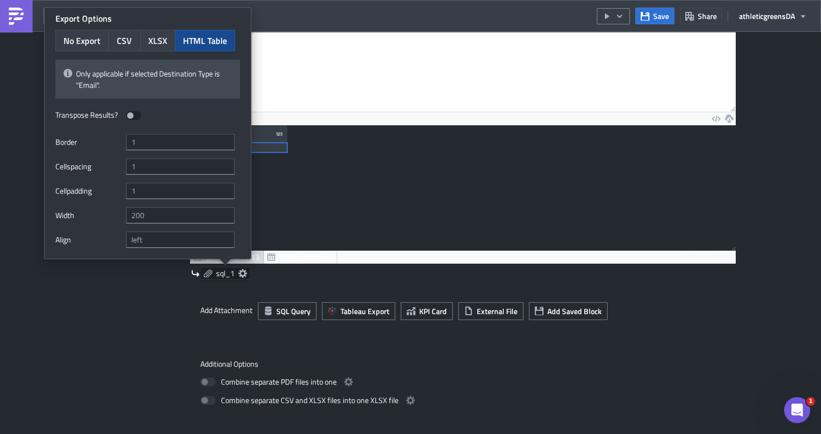
click at [135, 301] on div "Contents Select which data & attachment to include in your report." at bounding box center [131, 216] width 92 height 415
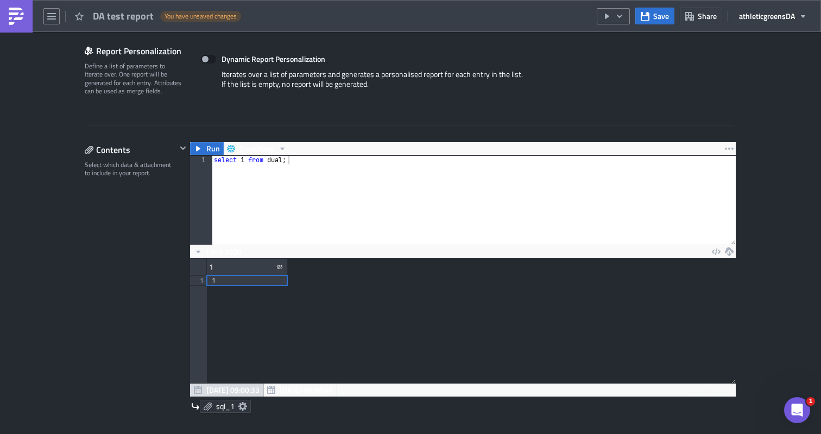
scroll to position [257, 0]
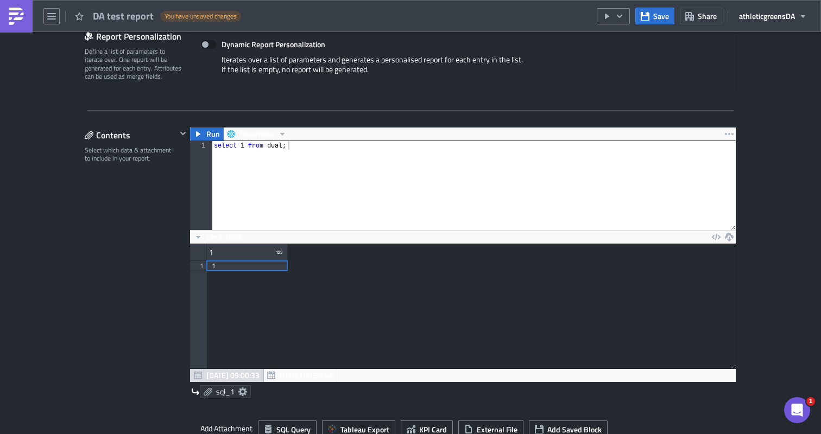
click at [239, 390] on icon at bounding box center [242, 392] width 9 height 9
click at [342, 318] on div "1 1 1" at bounding box center [463, 306] width 546 height 124
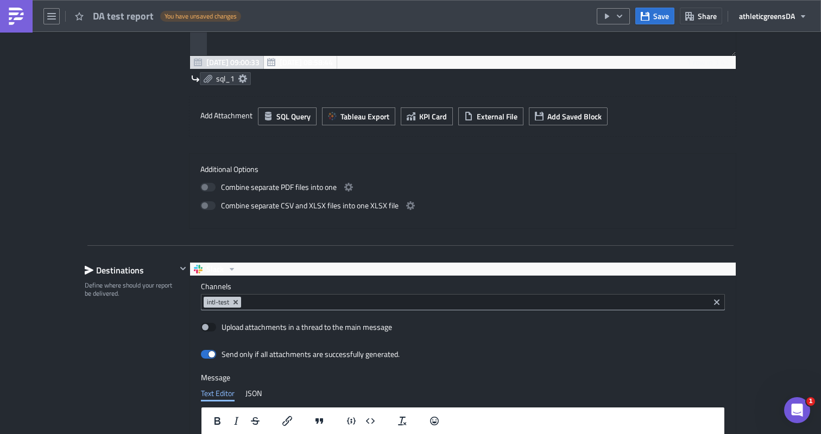
scroll to position [573, 0]
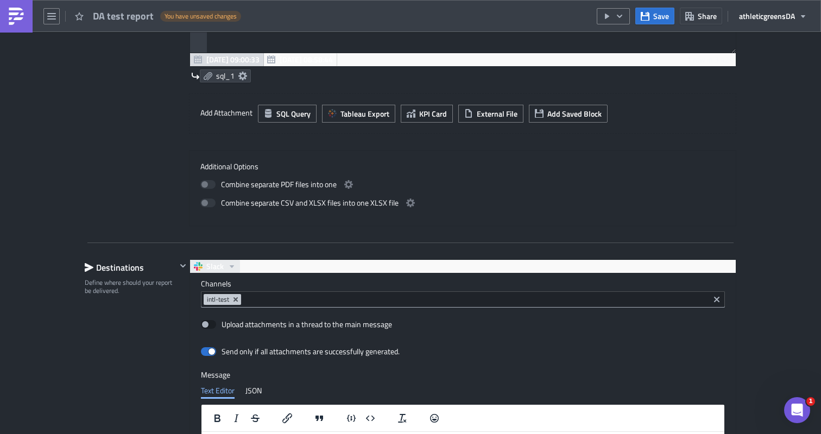
click at [228, 268] on icon "button" at bounding box center [232, 266] width 9 height 9
click at [253, 256] on div "Settings Configure the basics of your report. Report Nam﻿e DA test report Condi…" at bounding box center [411, 193] width 652 height 1302
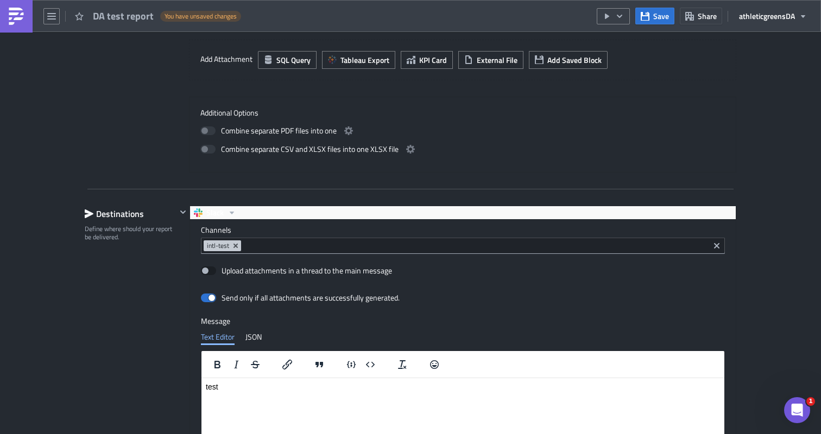
scroll to position [761, 0]
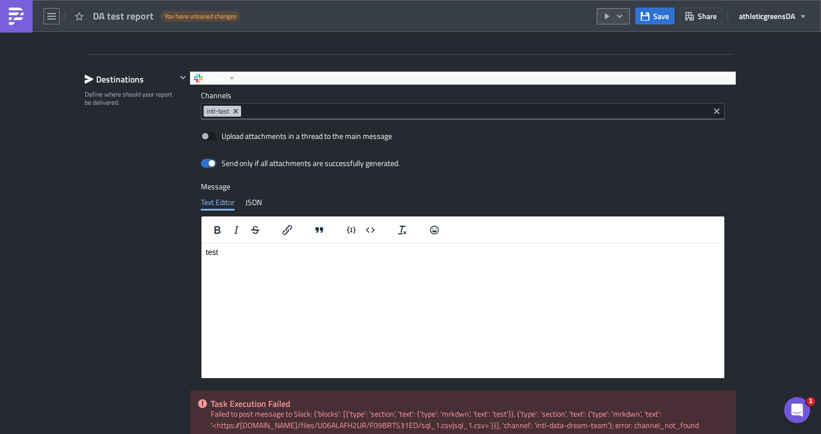
click at [614, 23] on button "button" at bounding box center [613, 16] width 33 height 16
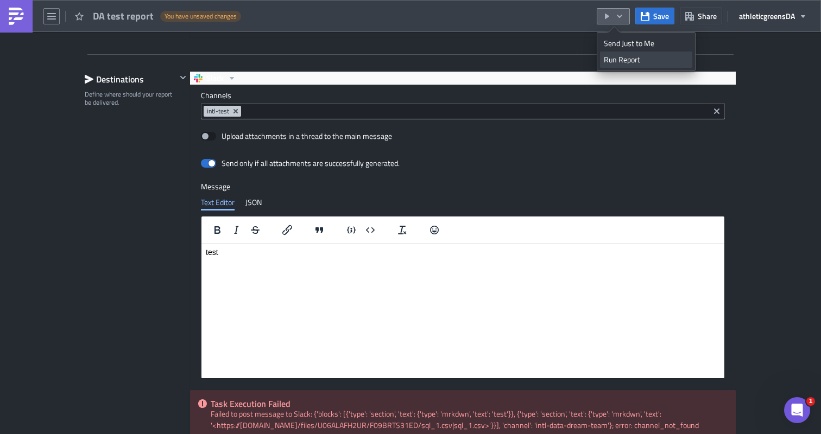
click at [619, 63] on div "Run Report" at bounding box center [646, 59] width 85 height 11
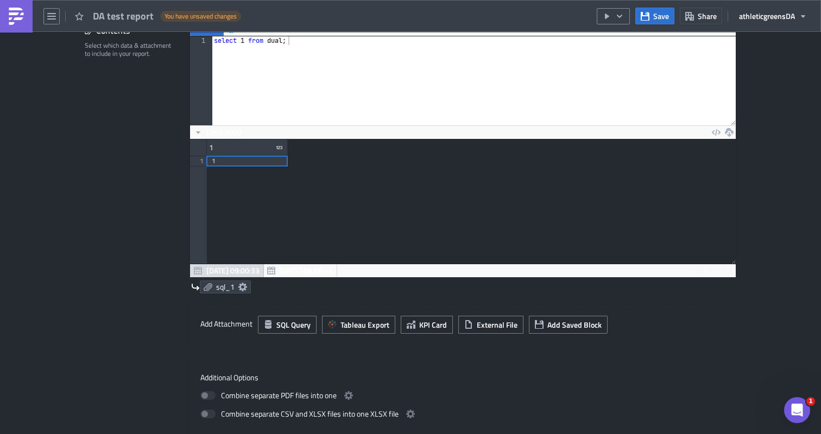
scroll to position [336, 0]
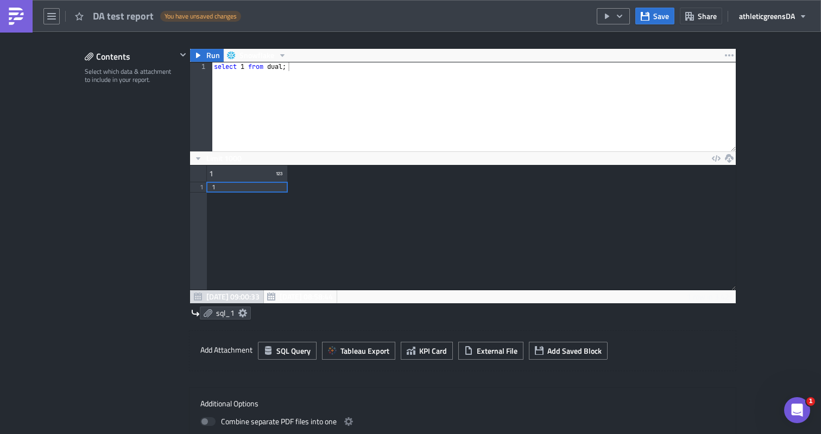
click at [246, 67] on div "select 1 from dual ;" at bounding box center [474, 115] width 524 height 106
type textarea "select 1 as 'Column_1',1 as 'Column_2' from dual;"
click at [242, 311] on icon at bounding box center [242, 313] width 9 height 9
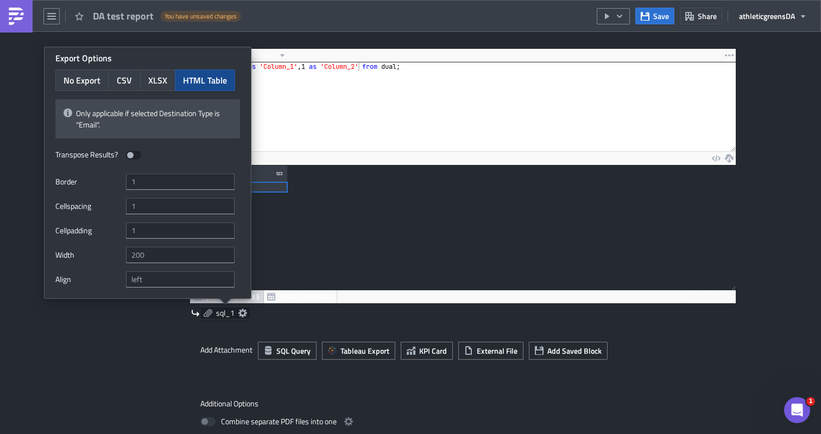
click at [192, 84] on span "HTML Table" at bounding box center [205, 80] width 44 height 13
click at [136, 154] on span at bounding box center [133, 155] width 15 height 9
click at [135, 154] on input "checkbox" at bounding box center [131, 155] width 7 height 7
click at [136, 154] on span at bounding box center [133, 155] width 15 height 9
click at [135, 154] on input "checkbox" at bounding box center [131, 155] width 7 height 7
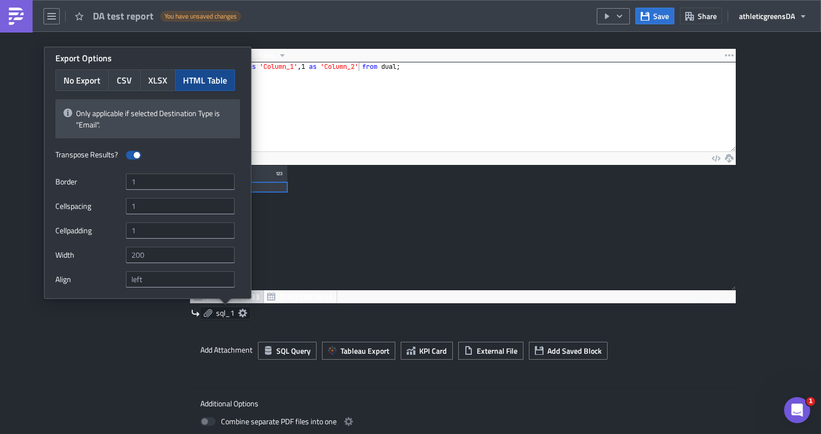
checkbox input "false"
click at [367, 261] on div "1 1 1" at bounding box center [463, 228] width 546 height 124
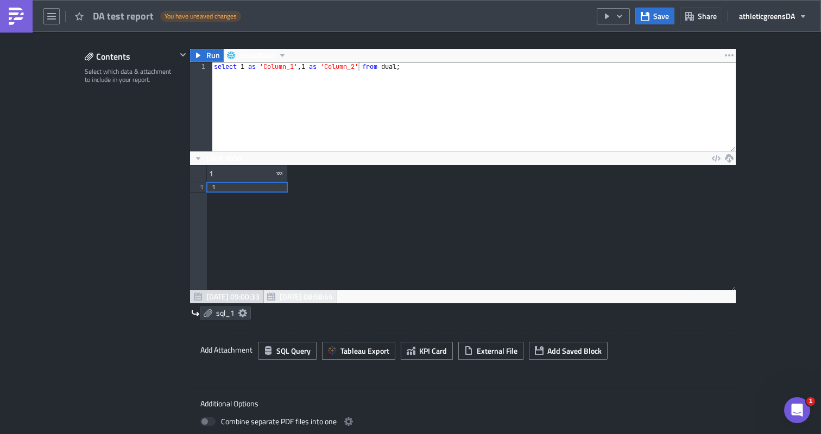
click at [301, 294] on span "Aug 21 08:58:44" at bounding box center [306, 296] width 53 height 11
click at [226, 295] on span "Aug 21 09:00:33" at bounding box center [232, 296] width 53 height 11
click at [300, 297] on span "Aug 21 08:58:44" at bounding box center [306, 296] width 53 height 11
click at [244, 297] on span "Aug 21 09:00:33" at bounding box center [232, 296] width 53 height 11
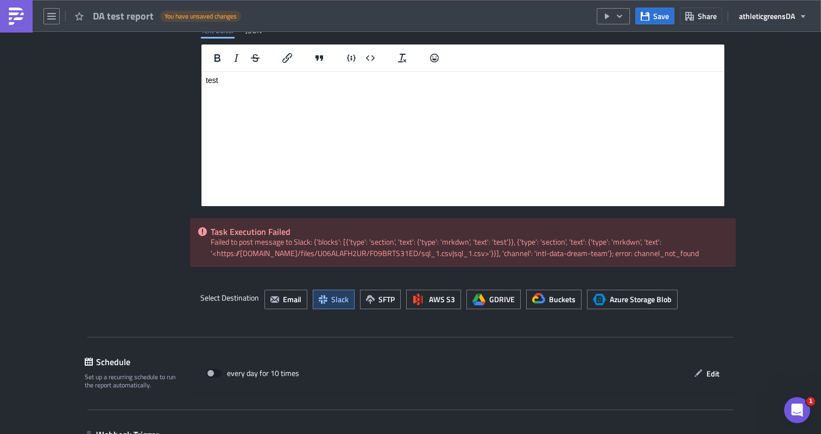
scroll to position [942, 0]
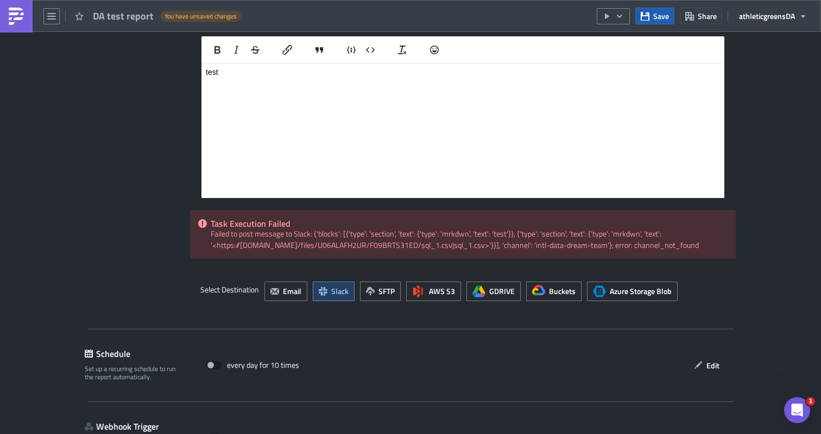
click at [658, 16] on span "Save" at bounding box center [661, 15] width 16 height 11
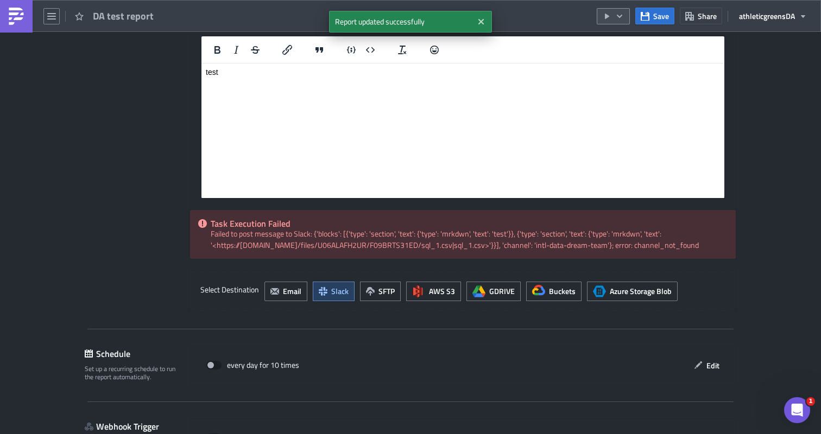
click at [620, 16] on icon "button" at bounding box center [619, 15] width 5 height 3
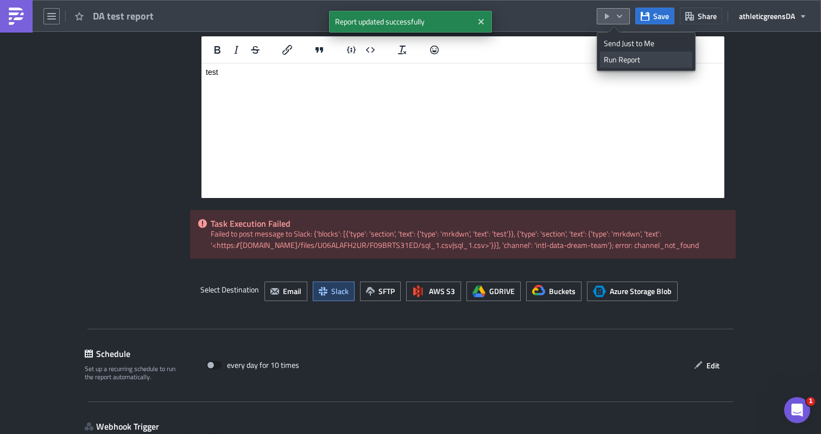
click at [621, 55] on div "Run Report" at bounding box center [646, 59] width 85 height 11
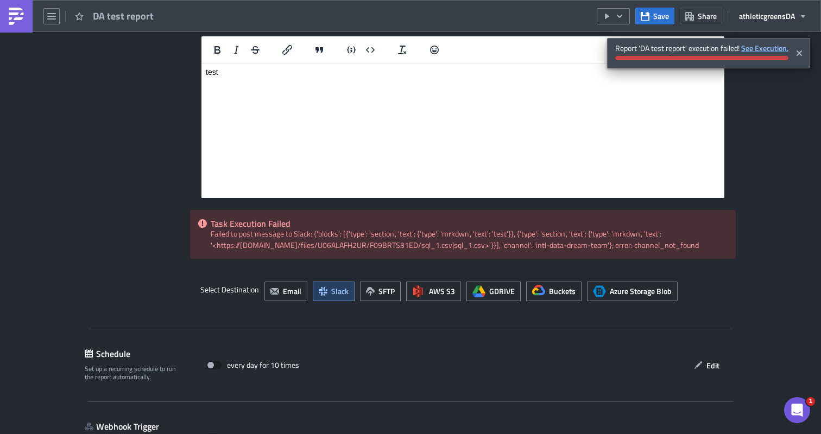
click at [757, 52] on strong "See Execution." at bounding box center [764, 47] width 47 height 11
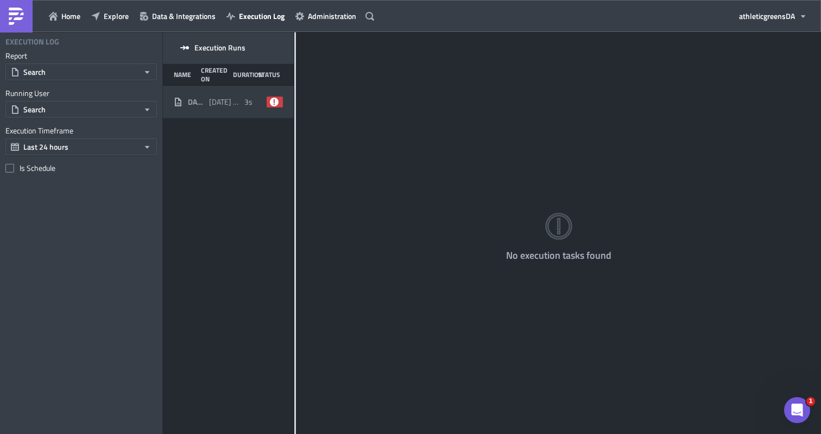
click at [234, 106] on div "[DATE] 09:31" at bounding box center [224, 102] width 30 height 20
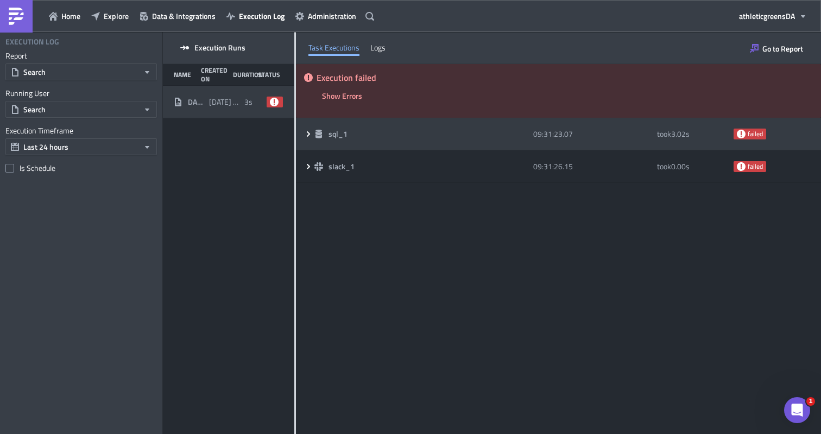
click at [302, 132] on div "sql_1 09:31:23.07 took 3.02 s failed" at bounding box center [558, 134] width 525 height 33
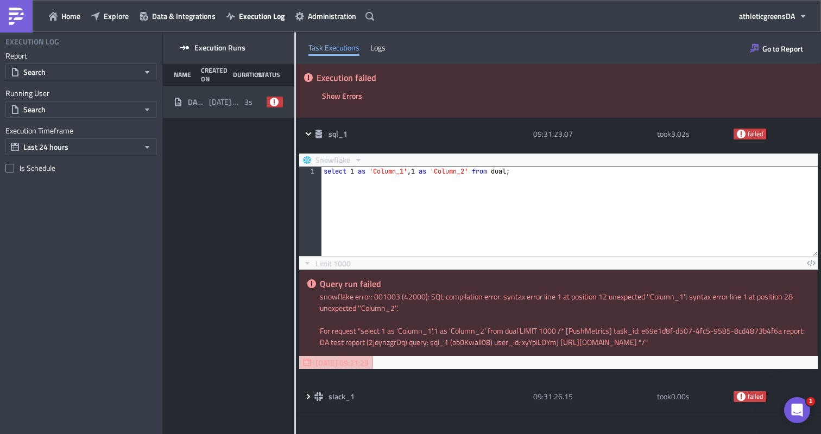
click at [770, 37] on div "Task Executions Logs" at bounding box center [558, 48] width 525 height 32
click at [769, 50] on span "Go to Report" at bounding box center [782, 48] width 41 height 11
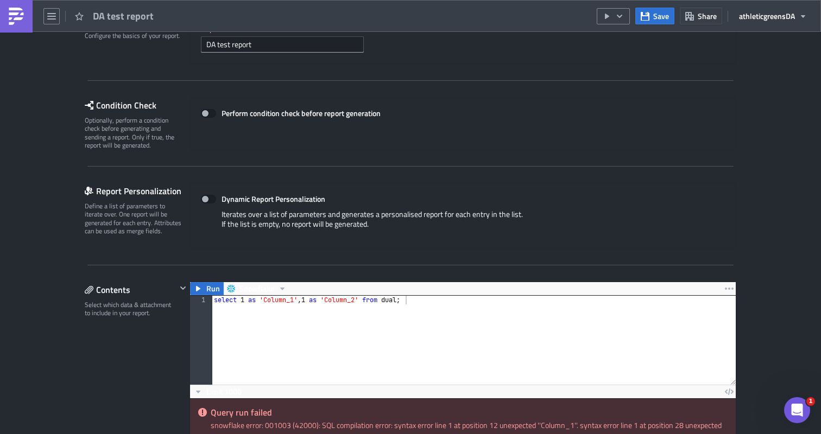
scroll to position [148, 0]
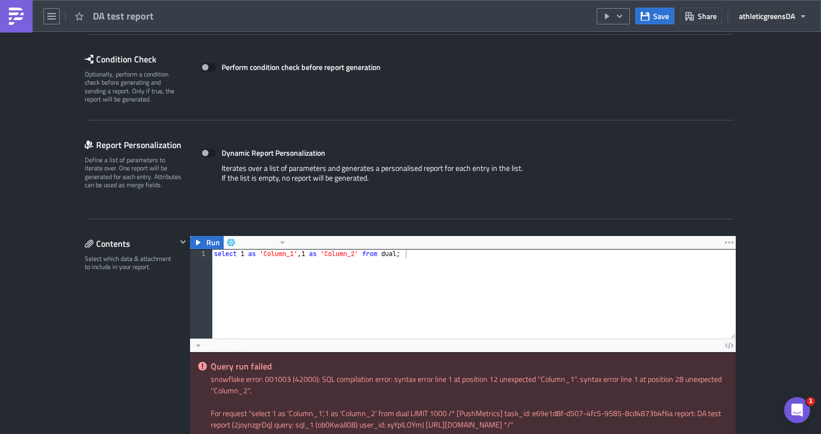
click at [264, 251] on div "select 1 as 'Column_1' , 1 as 'Column_2' from dual ;" at bounding box center [474, 303] width 524 height 106
click at [300, 252] on div "select 1 as " Column_1 ',1 as ' Column_2 ' from dual ;" at bounding box center [474, 303] width 524 height 106
click at [327, 254] on div "select 1 as "Column_1" , 1 as 'Column_2' from dual ;" at bounding box center [474, 303] width 524 height 106
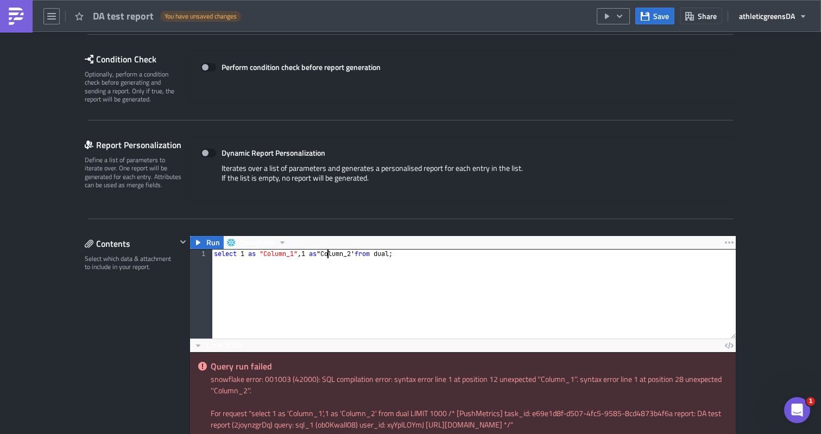
scroll to position [0, 9]
click at [362, 252] on div "select 1 as "Column_1" , 1 as " Column_2 ' from dual ;" at bounding box center [474, 303] width 524 height 106
type textarea "select 1 as "Column_1",1 as "Column_2" from dual;"
click at [649, 26] on div "Save Share athleticgreens DA" at bounding box center [705, 16] width 216 height 32
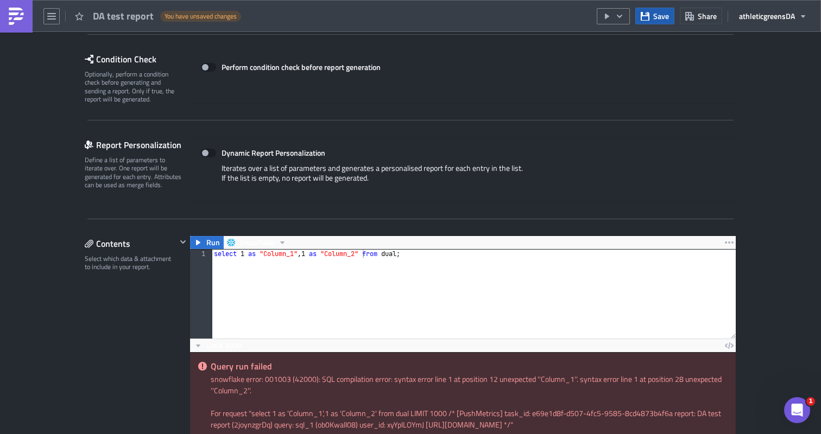
click at [662, 20] on span "Save" at bounding box center [661, 15] width 16 height 11
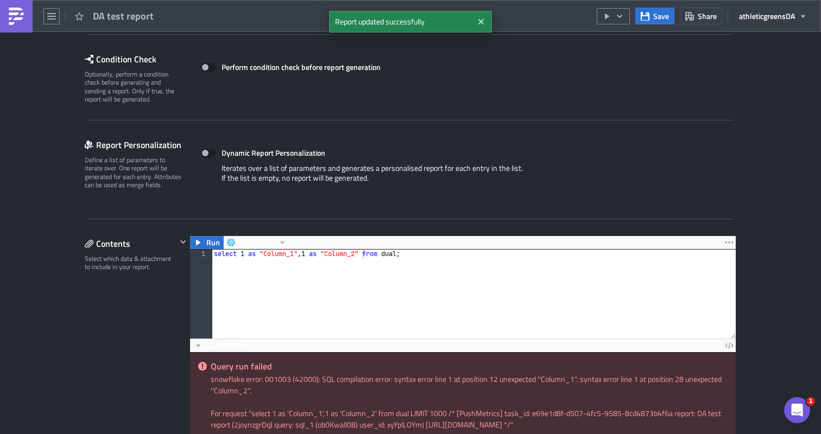
click at [630, 16] on div "Save Share athleticgreens DA" at bounding box center [705, 16] width 216 height 32
click at [629, 16] on button "button" at bounding box center [613, 16] width 33 height 16
click at [619, 54] on div "Run Report" at bounding box center [646, 59] width 85 height 11
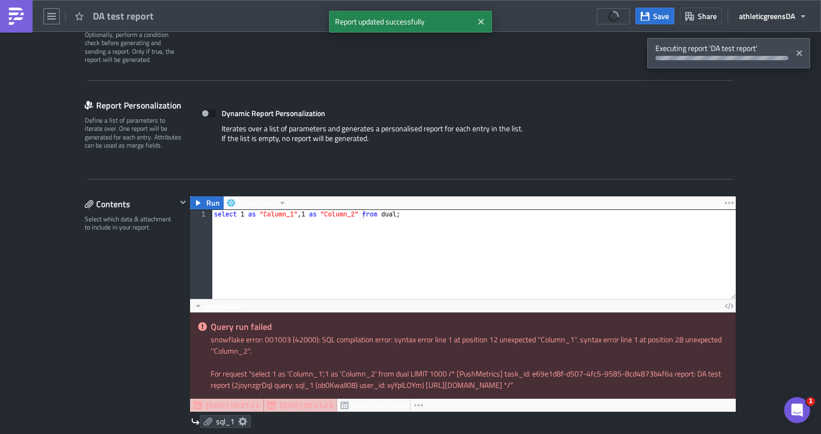
scroll to position [196, 0]
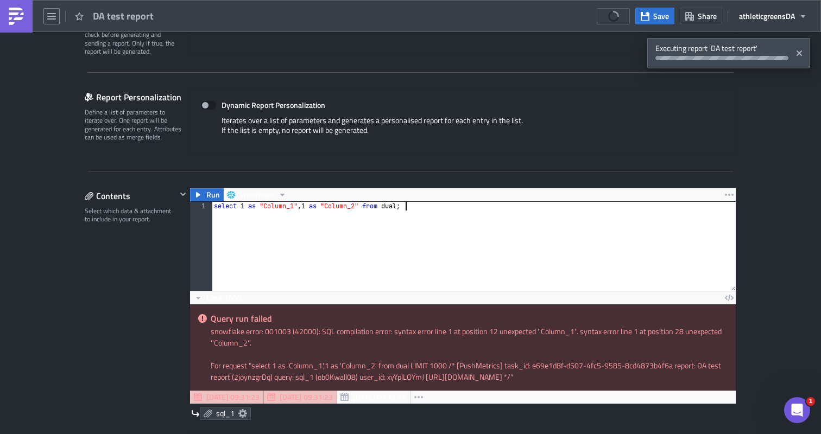
click at [501, 222] on div "select 1 as "Column_1" , 1 as "Column_2" from dual ;" at bounding box center [474, 255] width 524 height 106
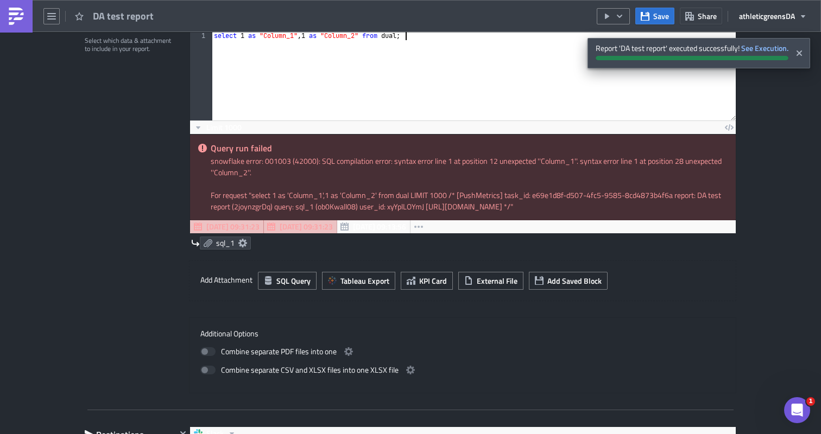
scroll to position [371, 0]
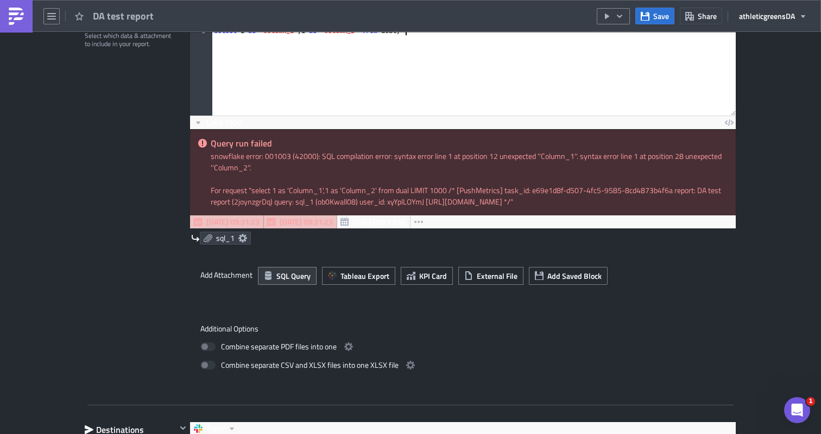
click at [299, 276] on span "SQL Query" at bounding box center [293, 275] width 34 height 11
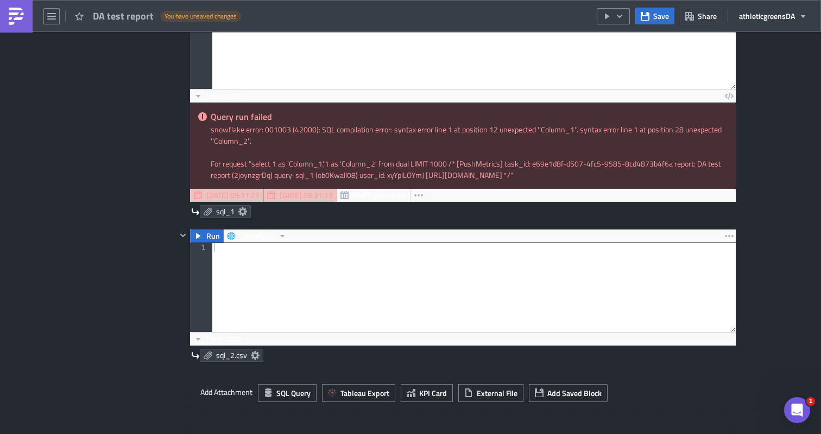
scroll to position [405, 0]
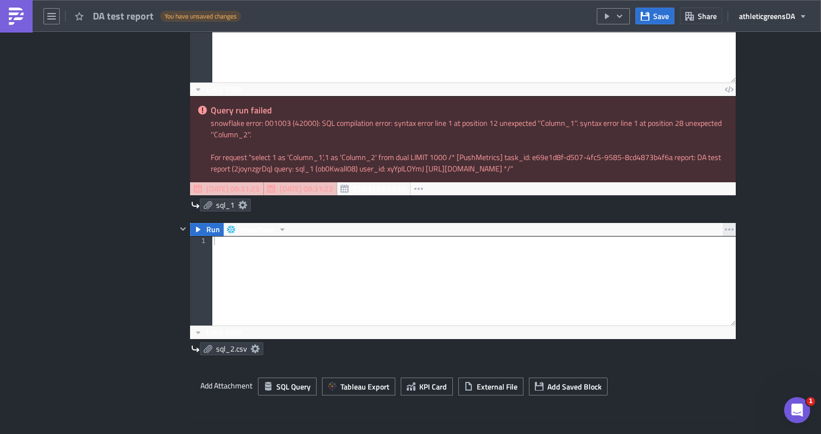
click at [723, 229] on button "button" at bounding box center [729, 229] width 13 height 13
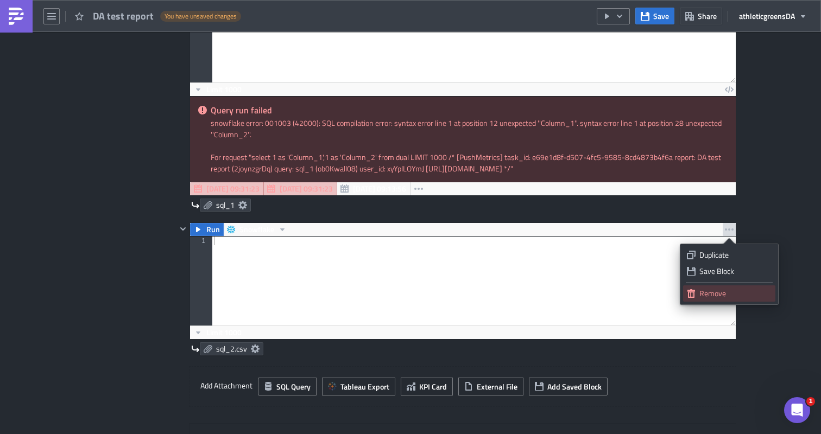
click at [710, 288] on div "Remove" at bounding box center [735, 293] width 72 height 11
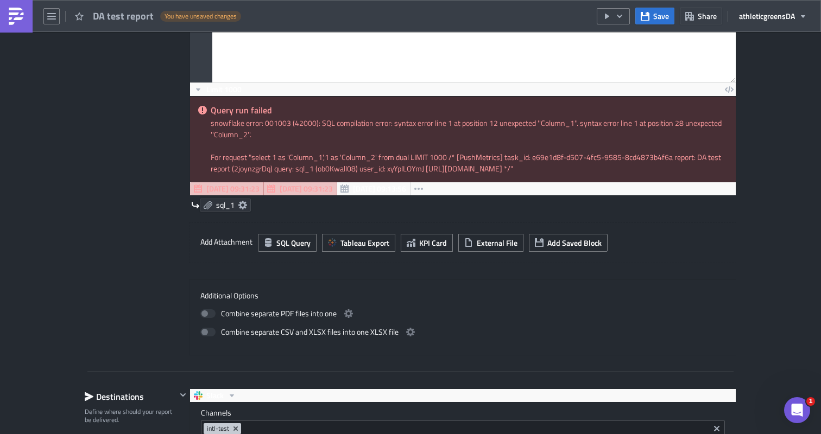
click at [246, 205] on icon at bounding box center [242, 205] width 9 height 9
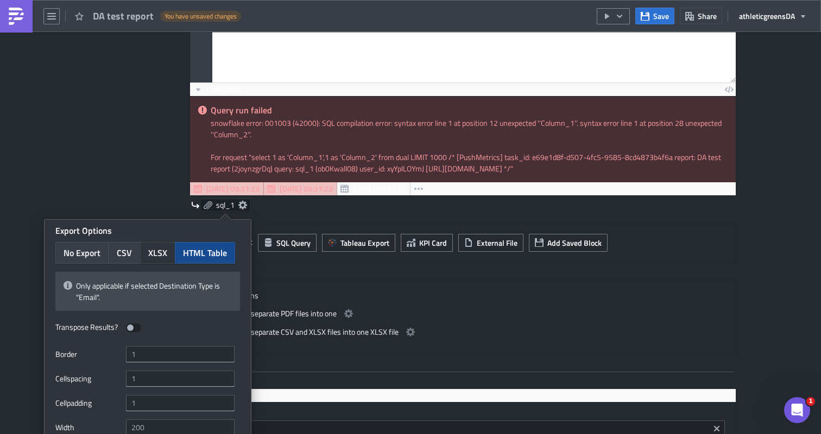
click at [162, 253] on span "XLSX" at bounding box center [157, 253] width 19 height 13
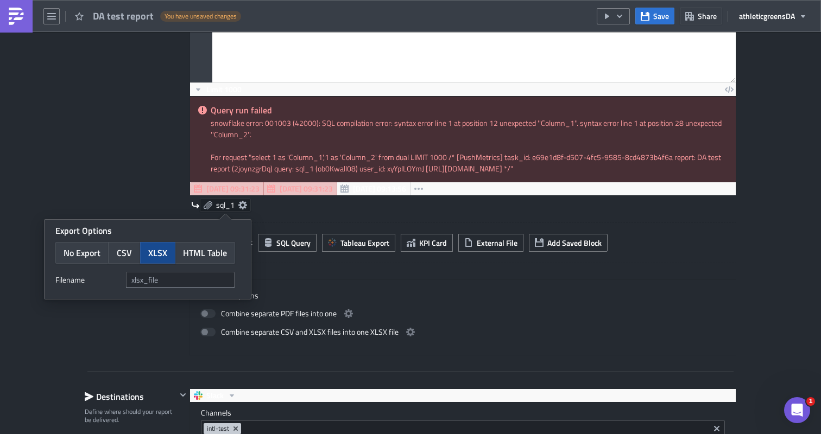
scroll to position [426, 0]
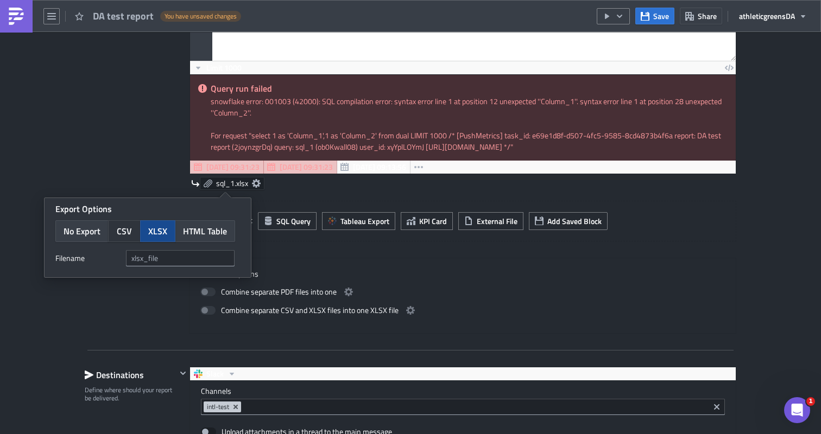
click at [119, 221] on button "CSV" at bounding box center [124, 231] width 33 height 22
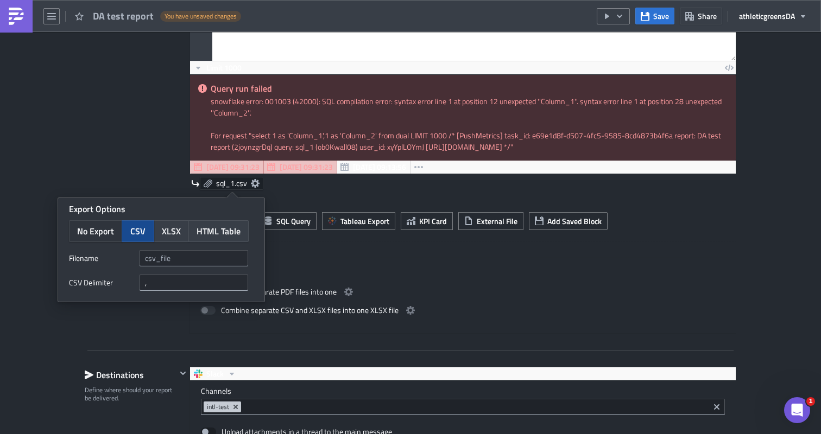
click at [107, 235] on span "No Export" at bounding box center [95, 231] width 37 height 13
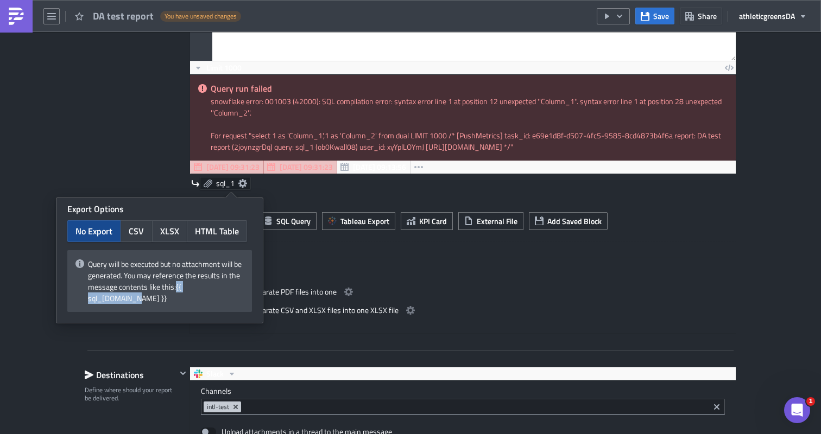
drag, startPoint x: 226, startPoint y: 287, endPoint x: 174, endPoint y: 286, distance: 51.6
click at [174, 286] on div "Query will be executed but no attachment will be generated. You may reference t…" at bounding box center [159, 281] width 185 height 62
click at [217, 287] on div "Query will be executed but no attachment will be generated. You may reference t…" at bounding box center [159, 281] width 185 height 62
drag, startPoint x: 226, startPoint y: 287, endPoint x: 176, endPoint y: 287, distance: 50.0
click at [176, 287] on div "Query will be executed but no attachment will be generated. You may reference t…" at bounding box center [159, 281] width 185 height 62
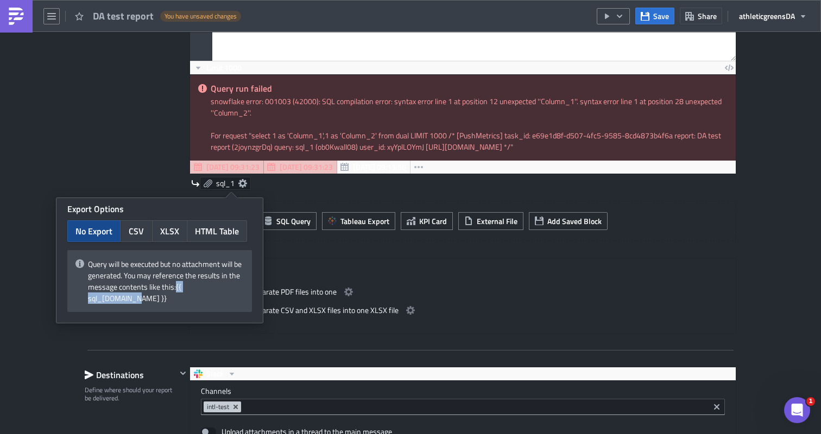
copy div "{{ sql_1.data }}"
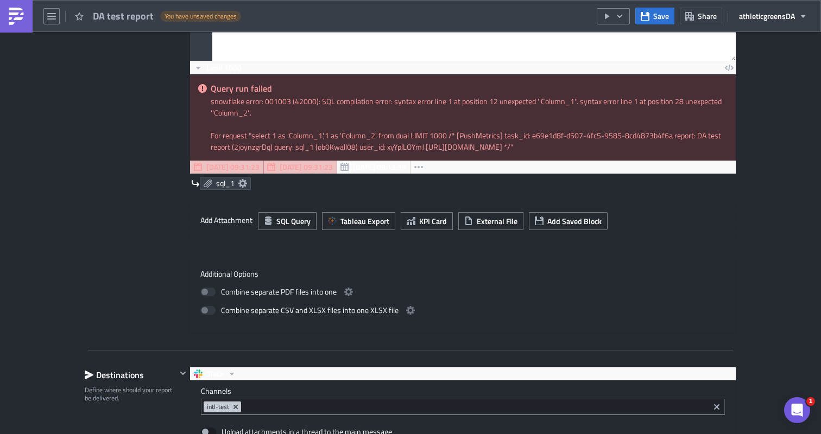
click at [154, 134] on div "Contents Select which data & attachment to include in your report." at bounding box center [131, 146] width 92 height 376
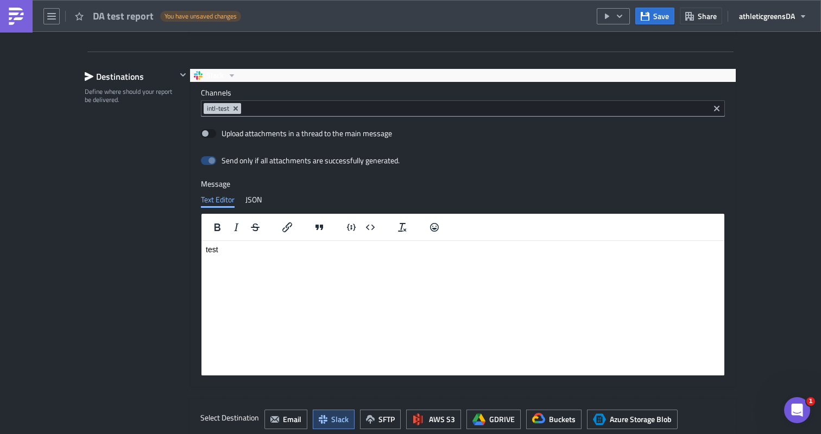
scroll to position [742, 0]
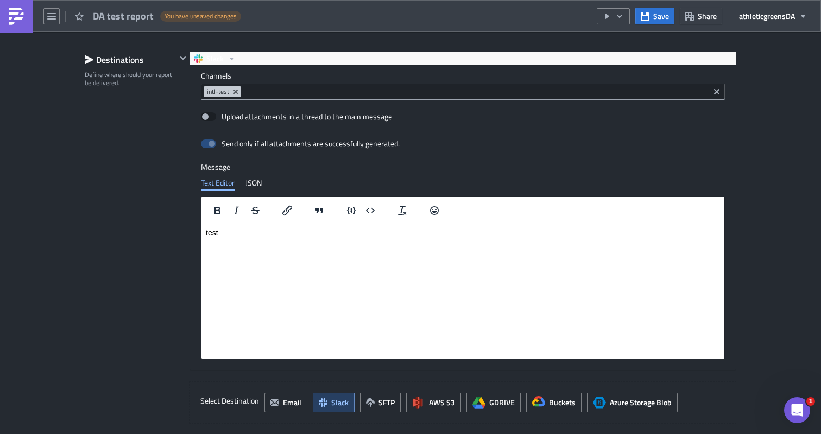
click at [264, 241] on html "test" at bounding box center [462, 232] width 523 height 17
click at [98, 201] on div "Destinations Define where should your report be delivered." at bounding box center [131, 238] width 92 height 373
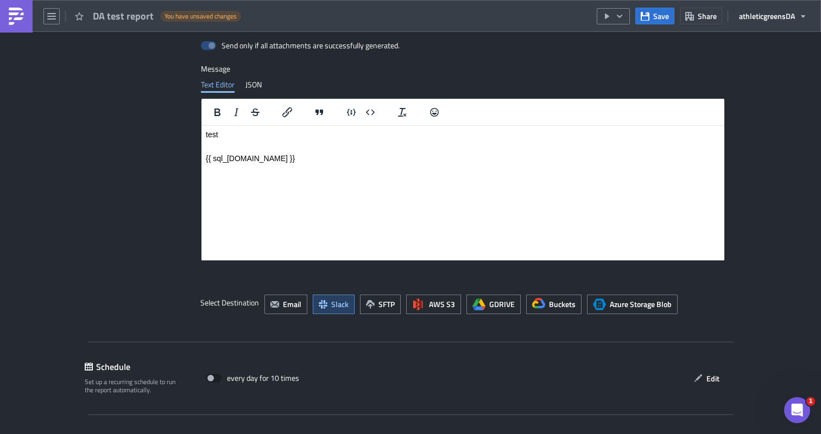
scroll to position [842, 0]
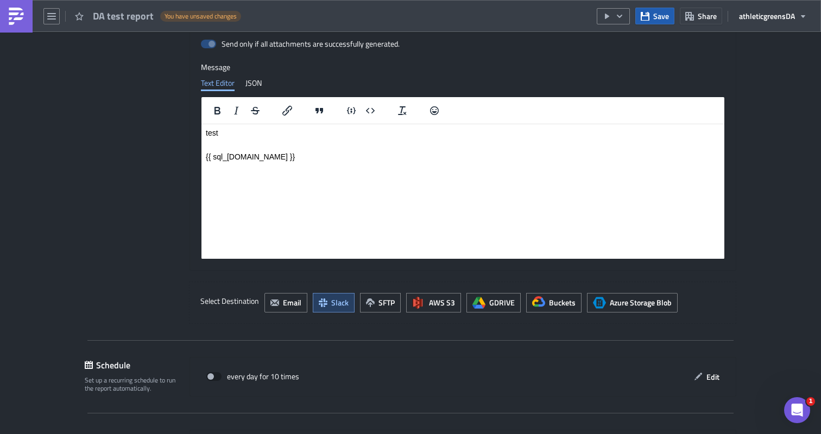
click at [646, 15] on icon "button" at bounding box center [645, 16] width 9 height 9
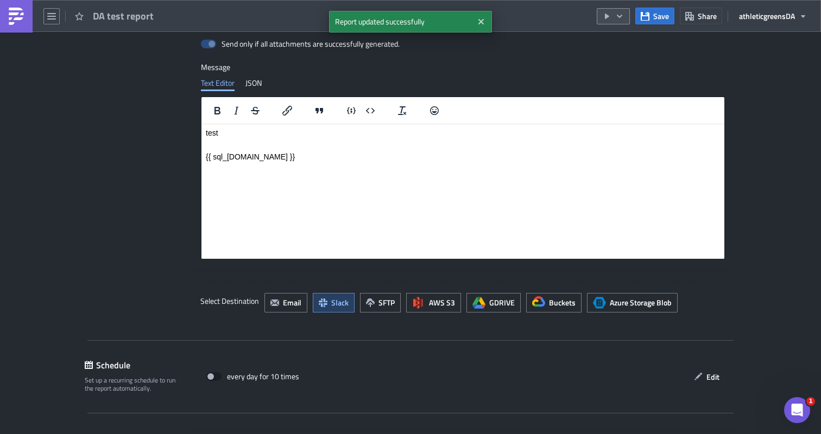
click at [618, 18] on icon "button" at bounding box center [619, 16] width 9 height 9
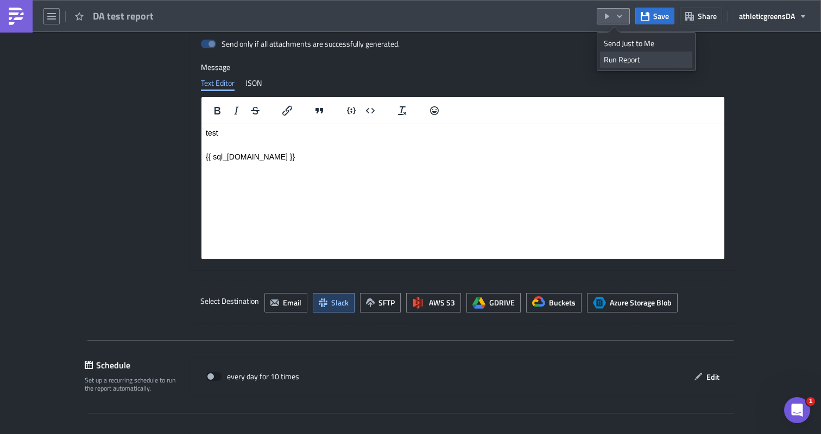
click at [616, 57] on div "Run Report" at bounding box center [646, 59] width 85 height 11
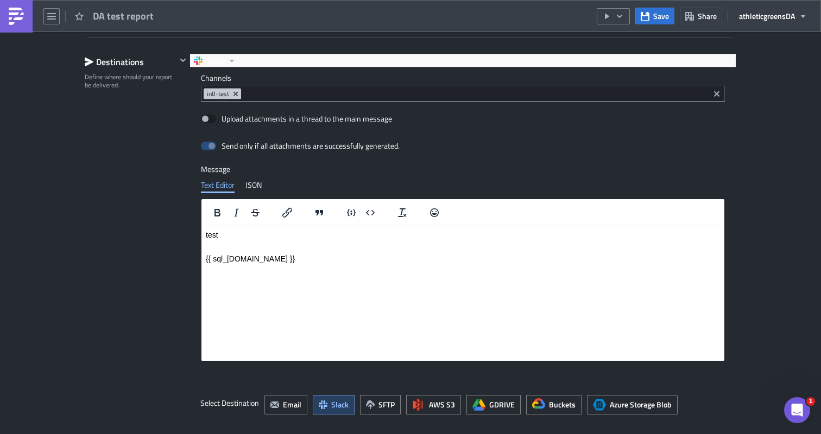
scroll to position [734, 0]
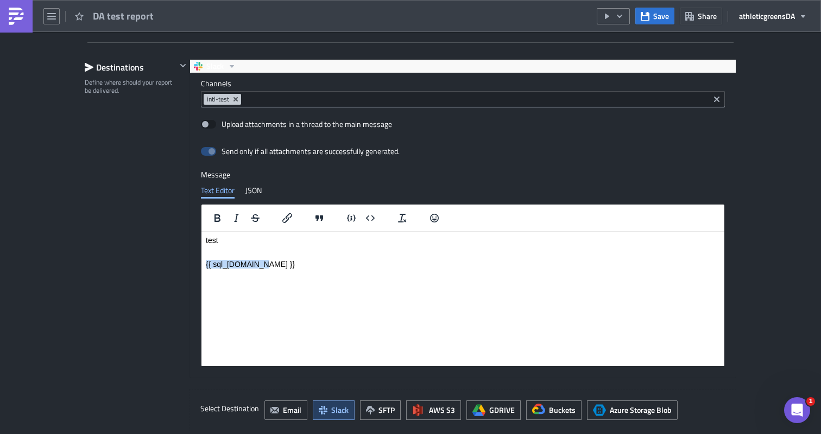
drag, startPoint x: 262, startPoint y: 263, endPoint x: 204, endPoint y: 262, distance: 58.1
click at [204, 262] on html "test {{ sql_1.data }}" at bounding box center [462, 251] width 523 height 41
copy p "{{ sql_1.data }}"
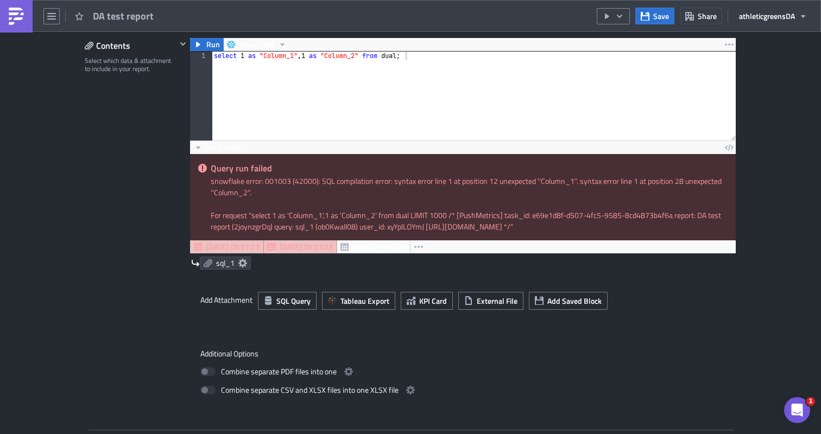
scroll to position [352, 0]
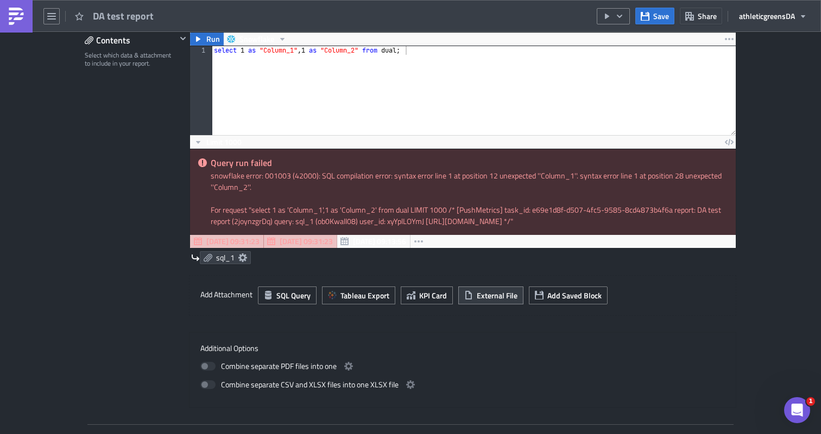
click at [503, 299] on span "External File" at bounding box center [497, 295] width 41 height 11
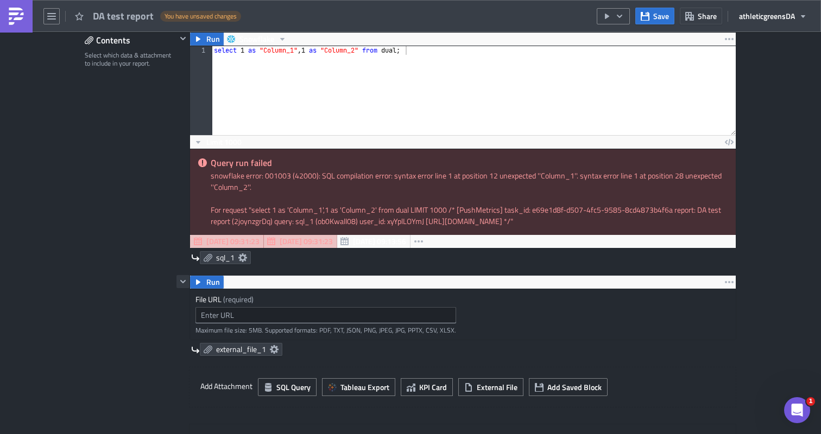
click at [188, 282] on button "button" at bounding box center [182, 281] width 13 height 13
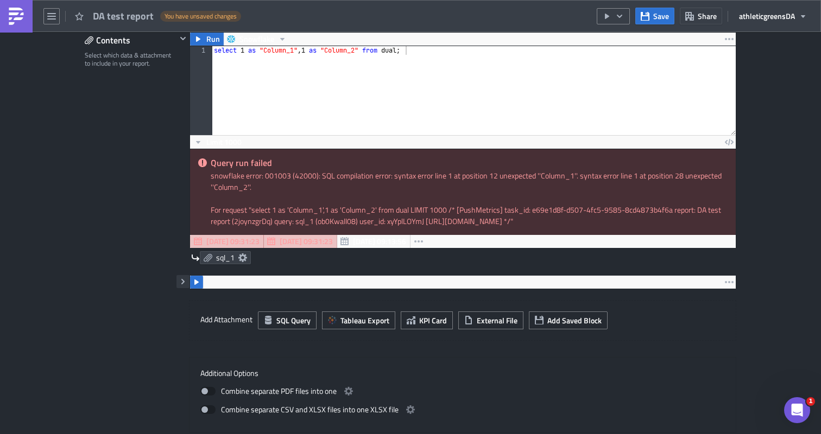
click at [188, 282] on button "button" at bounding box center [182, 281] width 13 height 13
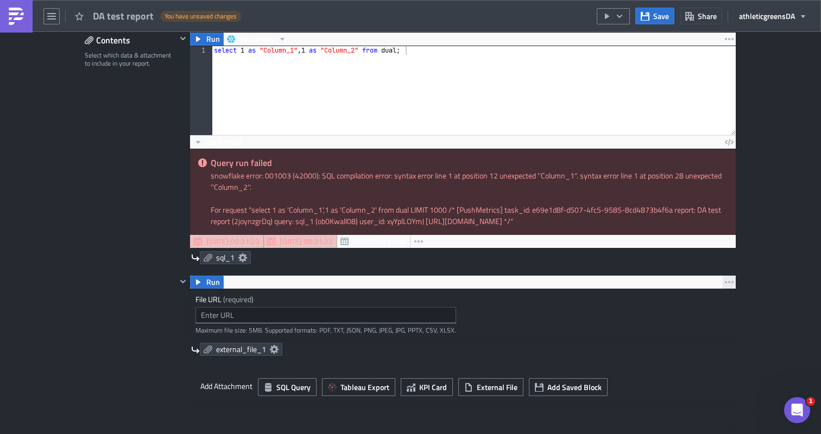
click at [725, 282] on icon "button" at bounding box center [729, 282] width 9 height 2
click at [708, 327] on div "Remove" at bounding box center [735, 330] width 72 height 11
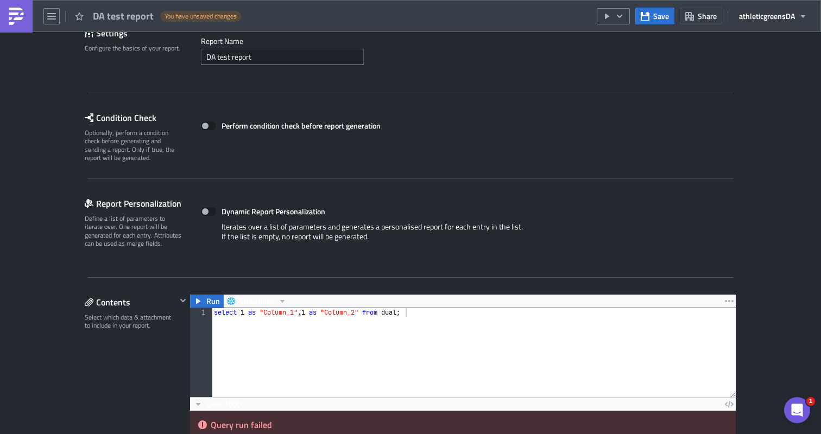
scroll to position [0, 0]
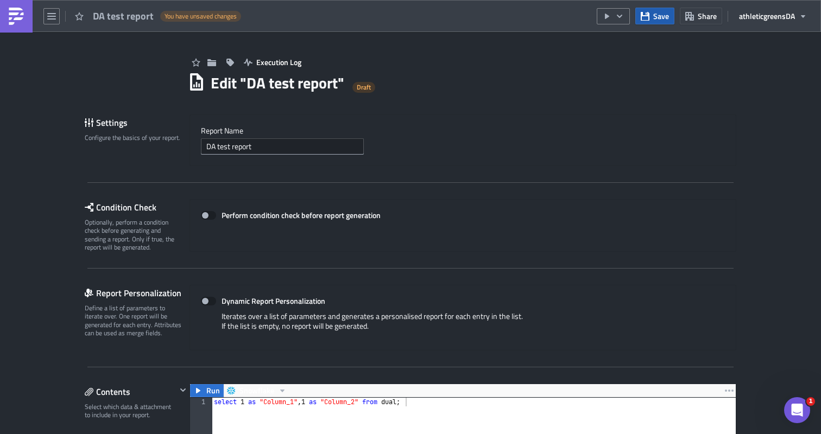
click at [659, 18] on span "Save" at bounding box center [661, 15] width 16 height 11
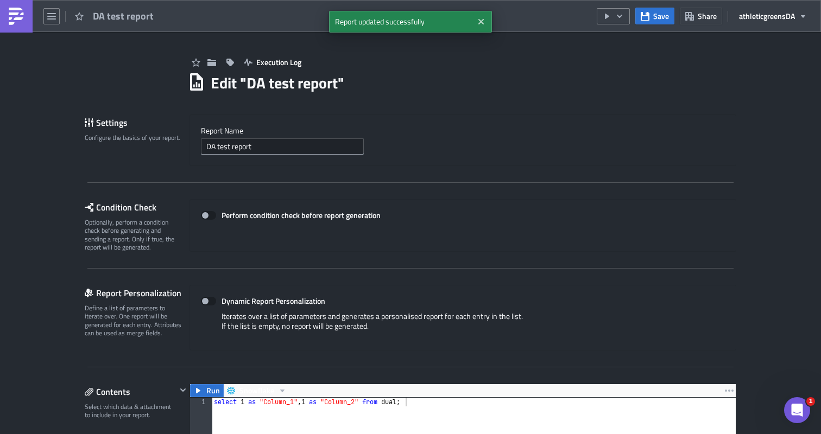
click at [20, 17] on img at bounding box center [16, 16] width 17 height 17
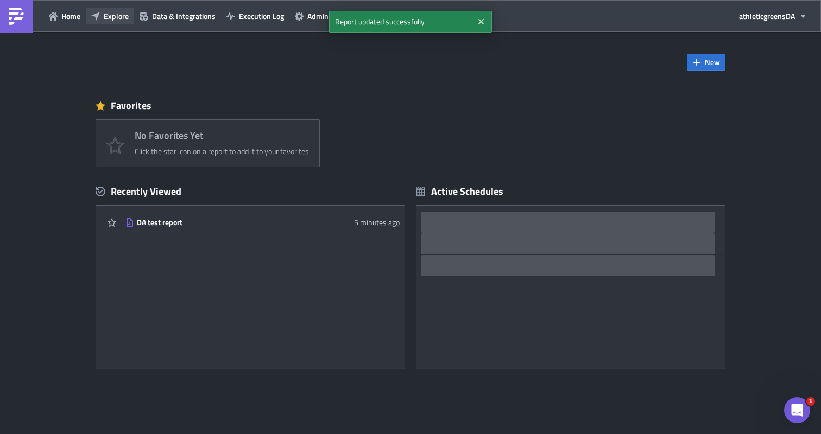
click at [105, 22] on button "Explore" at bounding box center [110, 16] width 48 height 17
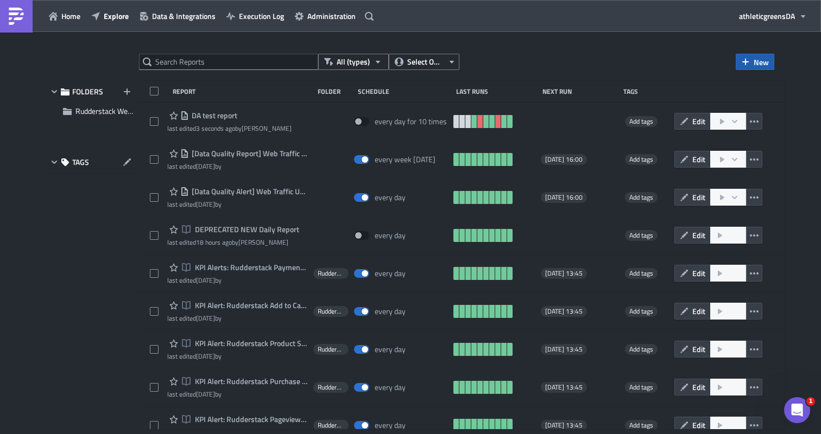
click at [752, 68] on button "New" at bounding box center [755, 62] width 39 height 16
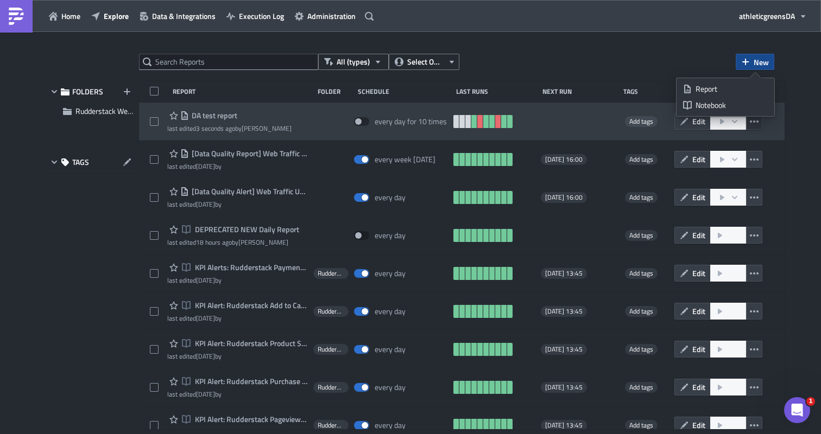
click at [759, 125] on icon "button" at bounding box center [754, 121] width 9 height 9
click at [737, 122] on icon "button" at bounding box center [734, 120] width 5 height 3
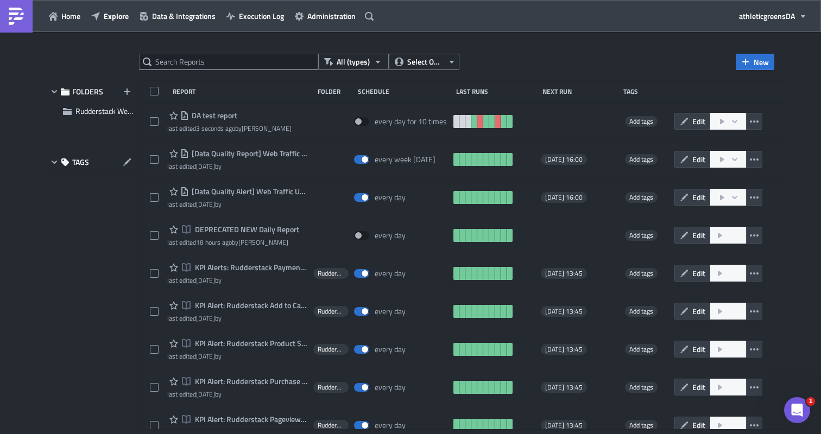
click at [717, 77] on div "All (types) Select Owner New FOLDERS Rudderstack Web Event Alerts TAGS Report F…" at bounding box center [410, 234] width 739 height 361
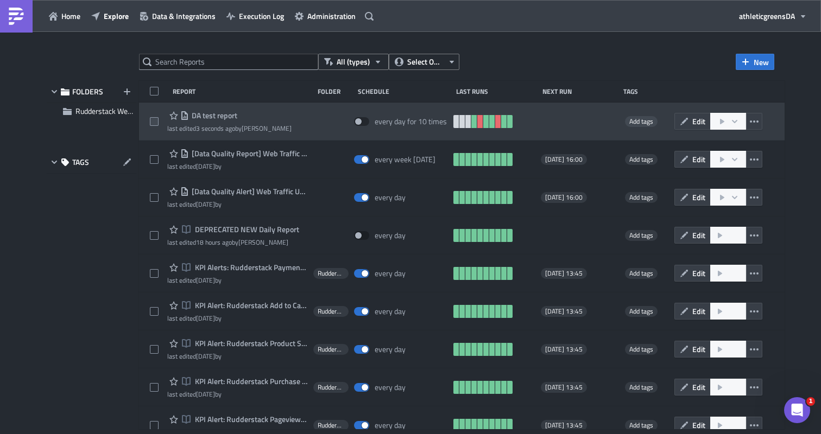
click at [154, 119] on span at bounding box center [154, 121] width 9 height 9
click at [154, 119] on input "checkbox" at bounding box center [155, 121] width 7 height 7
checkbox input "true"
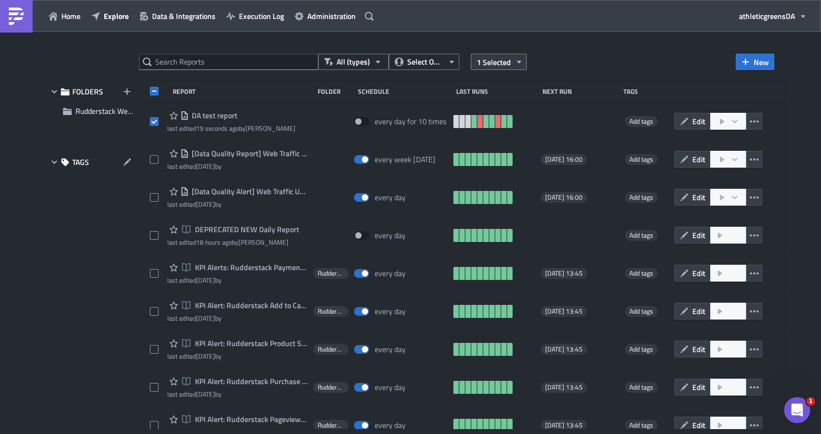
click at [500, 67] on span "1 Selected" at bounding box center [494, 61] width 34 height 11
click at [539, 53] on div "All (types) Select Owner 1 Selected New FOLDERS Rudderstack Web Event Alerts TA…" at bounding box center [410, 234] width 821 height 404
click at [174, 14] on span "Data & Integrations" at bounding box center [184, 15] width 64 height 11
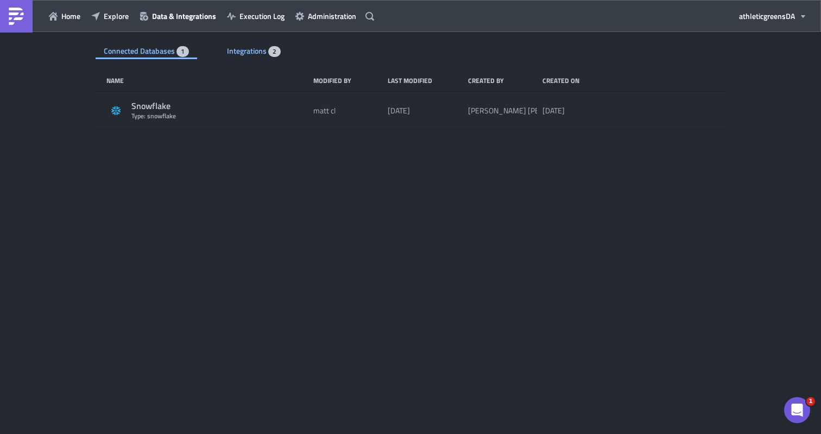
click at [241, 57] on div "Integrations 2" at bounding box center [254, 51] width 54 height 16
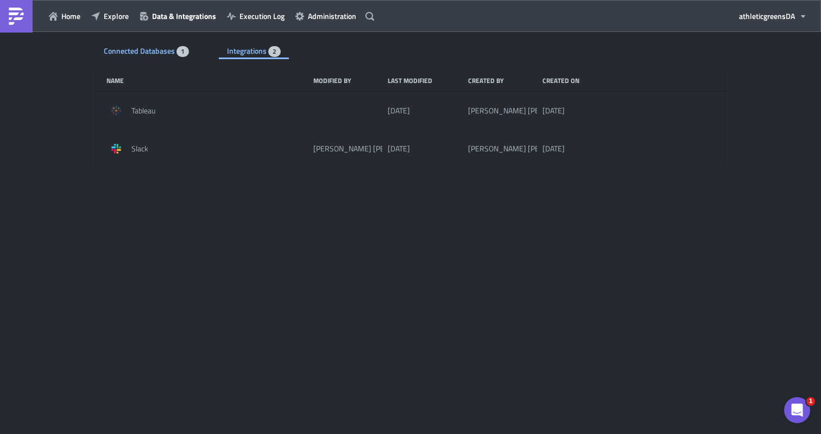
click at [160, 52] on span "Connected Databases" at bounding box center [140, 50] width 73 height 11
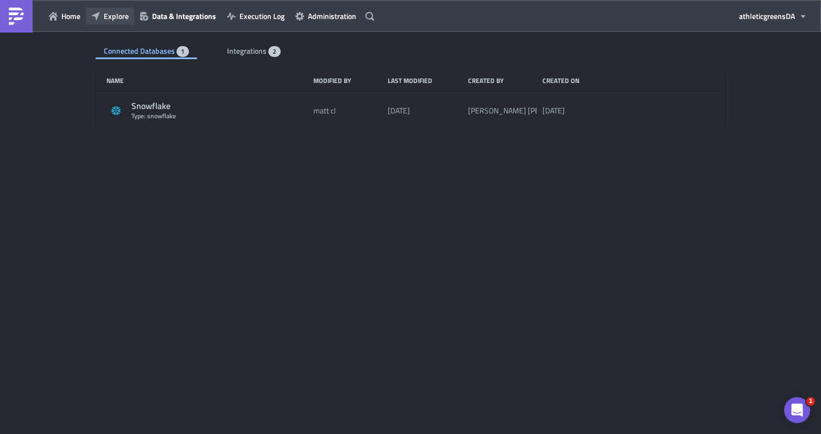
click at [123, 14] on span "Explore" at bounding box center [116, 15] width 25 height 11
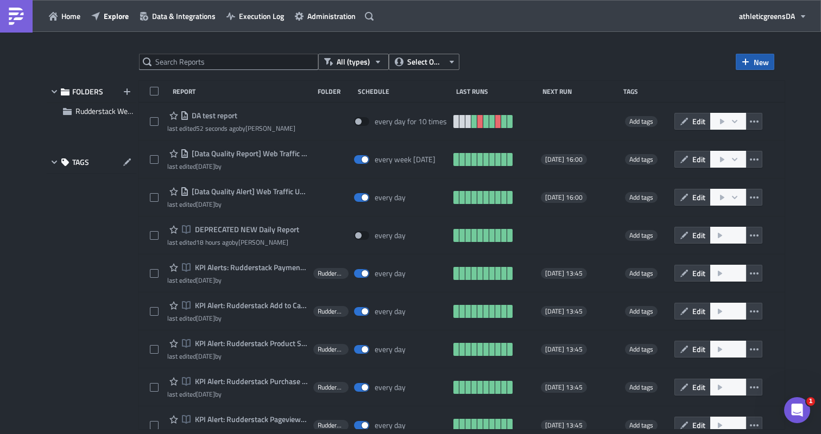
click at [765, 60] on span "New" at bounding box center [761, 61] width 15 height 11
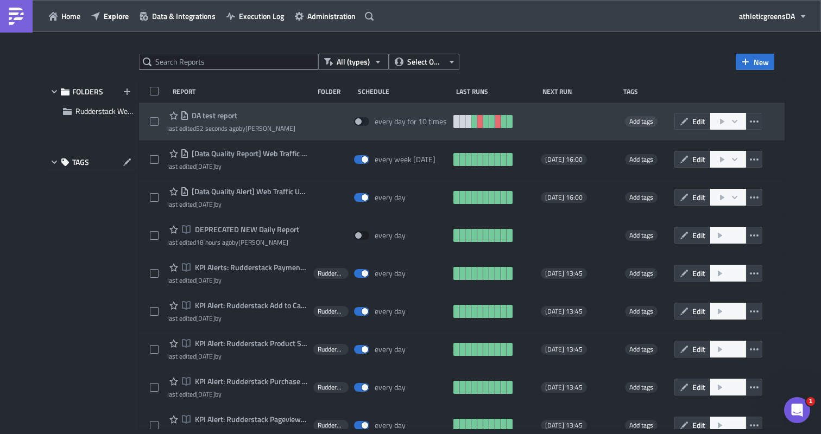
click at [223, 122] on div "DA test report last edited 52 seconds ago by Dominik Archer" at bounding box center [231, 121] width 128 height 24
click at [224, 117] on span "DA test report" at bounding box center [213, 116] width 48 height 10
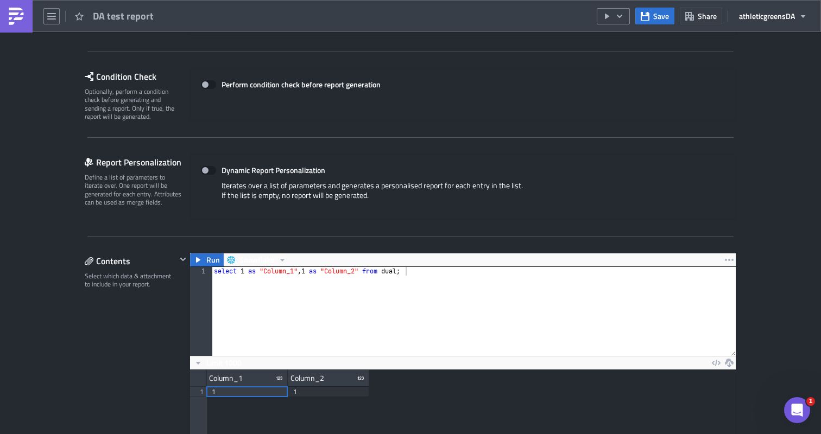
scroll to position [146, 0]
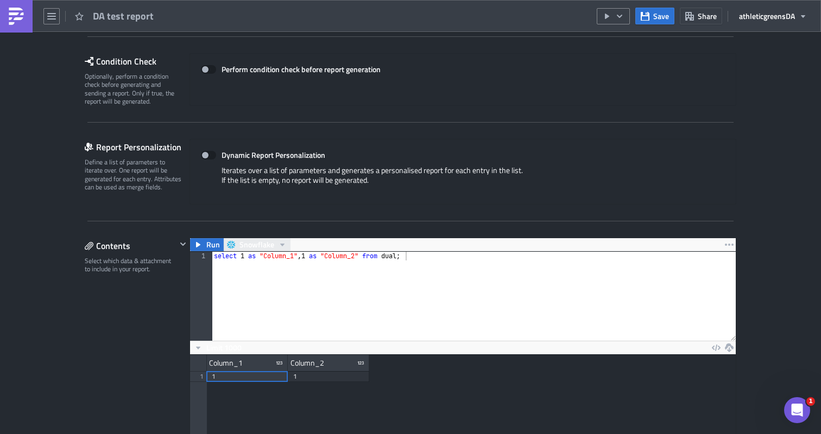
click at [281, 247] on icon "button" at bounding box center [282, 245] width 9 height 9
click at [281, 246] on icon "button" at bounding box center [282, 245] width 9 height 9
click at [195, 349] on icon "button" at bounding box center [198, 348] width 9 height 9
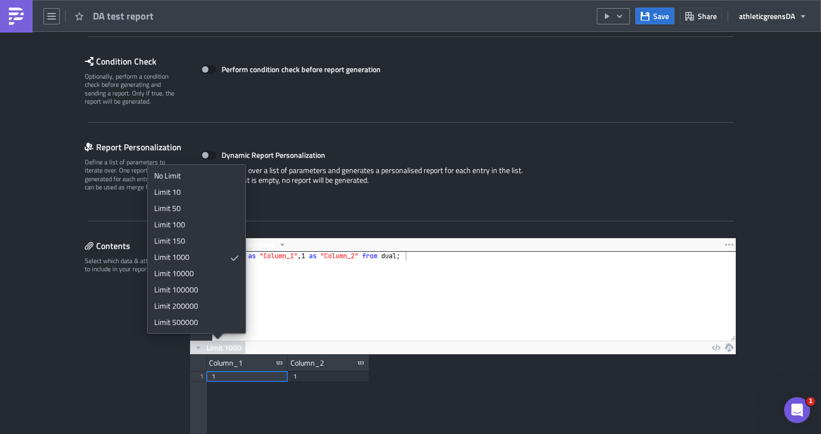
click at [197, 348] on icon "button" at bounding box center [198, 348] width 9 height 9
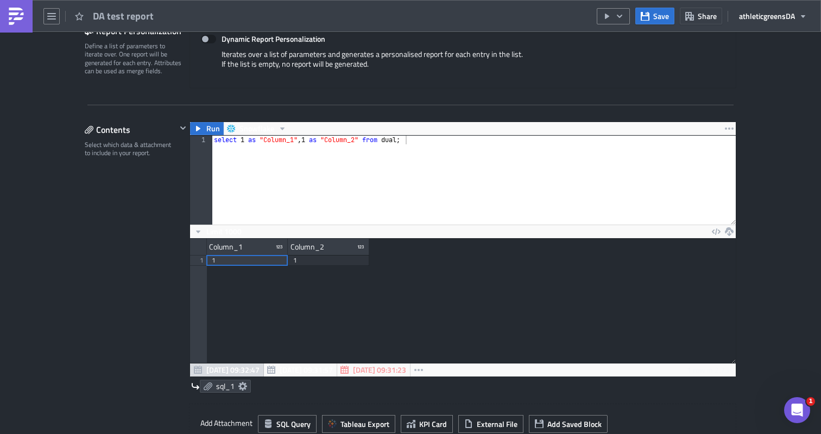
scroll to position [282, 0]
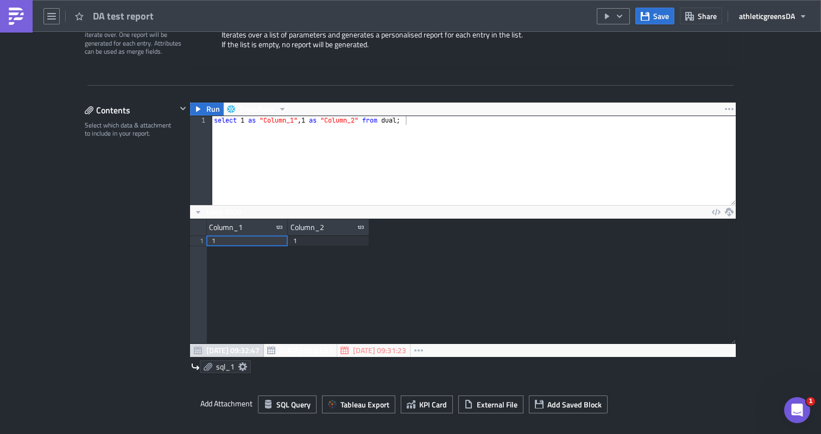
click at [249, 369] on link "sql_1" at bounding box center [225, 367] width 51 height 13
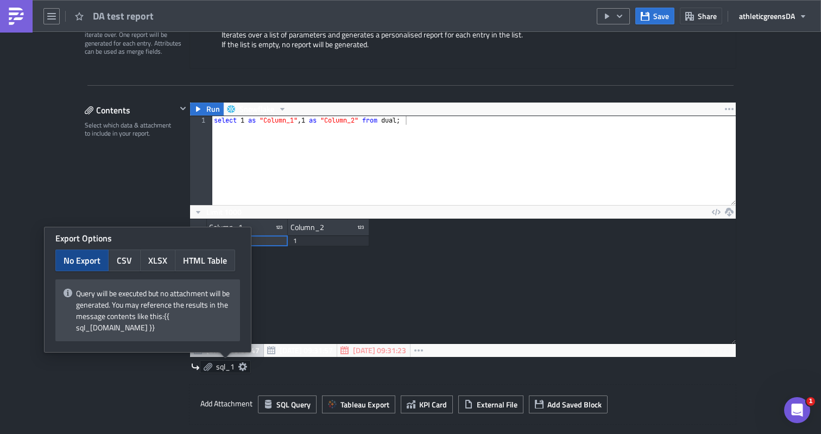
click at [249, 369] on link "sql_1" at bounding box center [225, 367] width 51 height 13
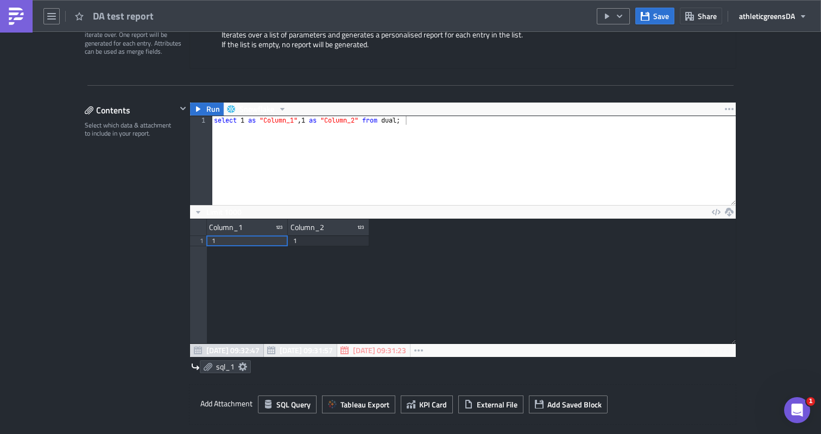
click at [300, 351] on span "Aug 21 09:31:57" at bounding box center [306, 350] width 53 height 11
click at [223, 346] on span "Aug 21 09:32:47" at bounding box center [232, 350] width 53 height 11
click at [423, 351] on icon "button" at bounding box center [418, 351] width 9 height 2
click at [477, 317] on div "Column_1 Column_2 1 1 1" at bounding box center [463, 281] width 546 height 124
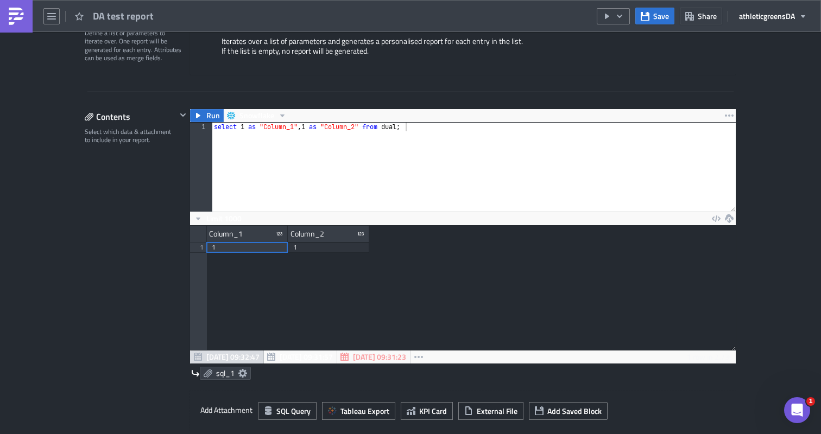
scroll to position [266, 0]
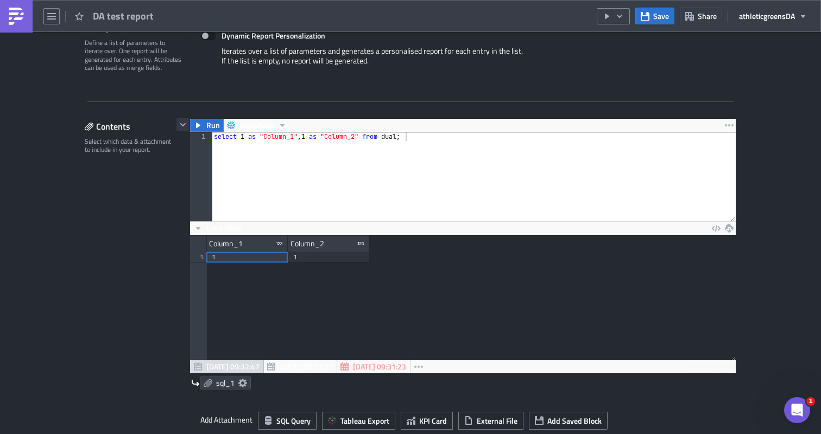
click at [186, 124] on icon "button" at bounding box center [183, 125] width 9 height 9
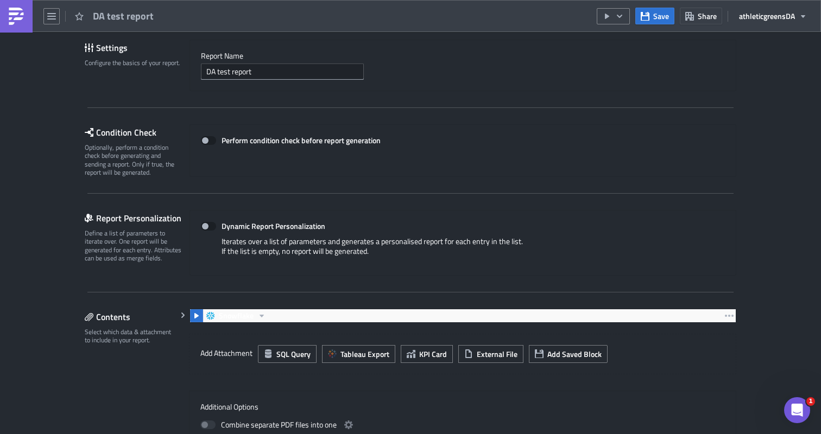
scroll to position [0, 0]
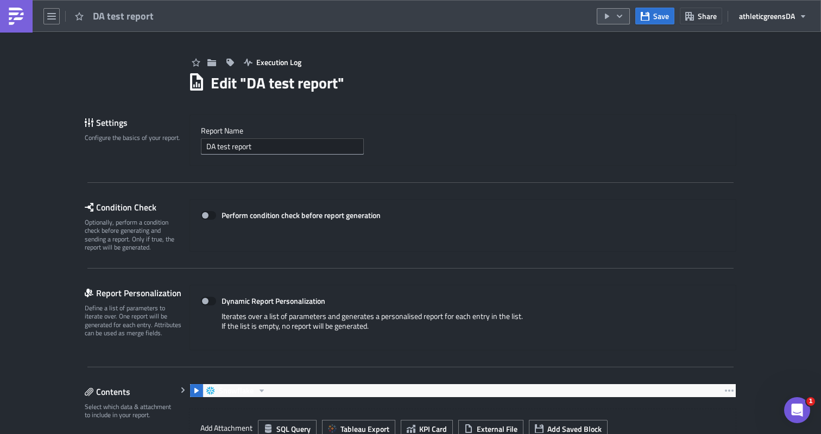
click at [623, 14] on icon "button" at bounding box center [619, 16] width 9 height 9
click at [60, 17] on div "DA test report" at bounding box center [80, 16] width 160 height 32
click at [58, 17] on button "button" at bounding box center [51, 16] width 16 height 16
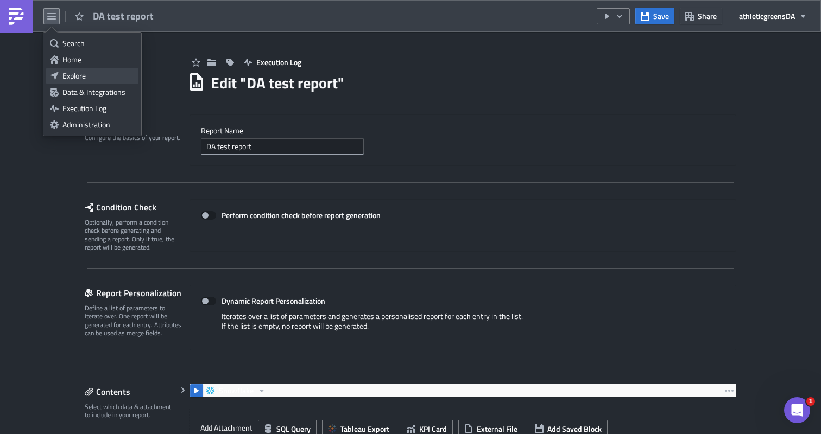
click at [73, 74] on div "Explore" at bounding box center [98, 76] width 72 height 11
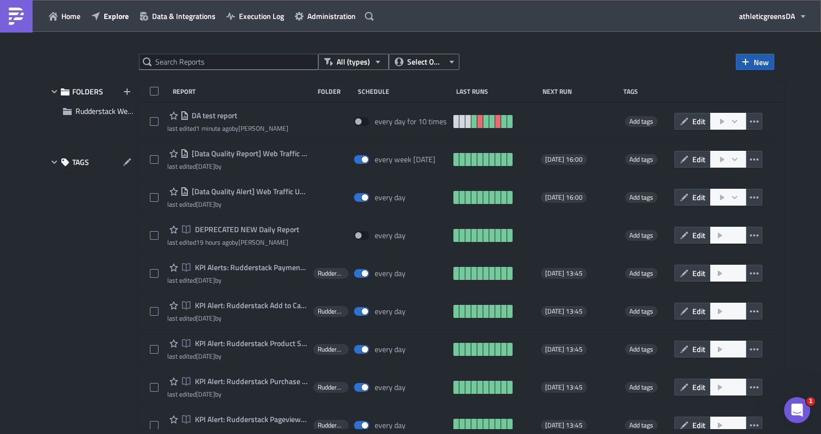
click at [756, 61] on span "New" at bounding box center [761, 61] width 15 height 11
click at [568, 66] on div "All (types) Select Owner New" at bounding box center [456, 62] width 635 height 16
click at [367, 15] on icon "button" at bounding box center [369, 16] width 9 height 9
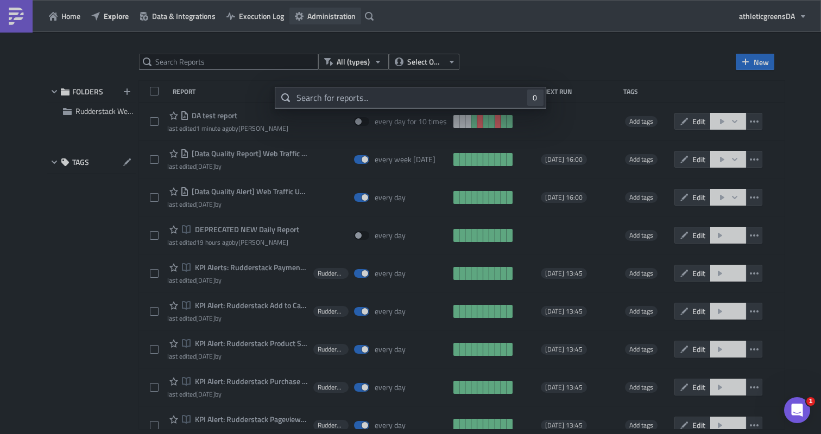
click at [326, 16] on body "Home Explore Data & Integrations Execution Log Administration athleticgreens DA…" at bounding box center [410, 218] width 821 height 436
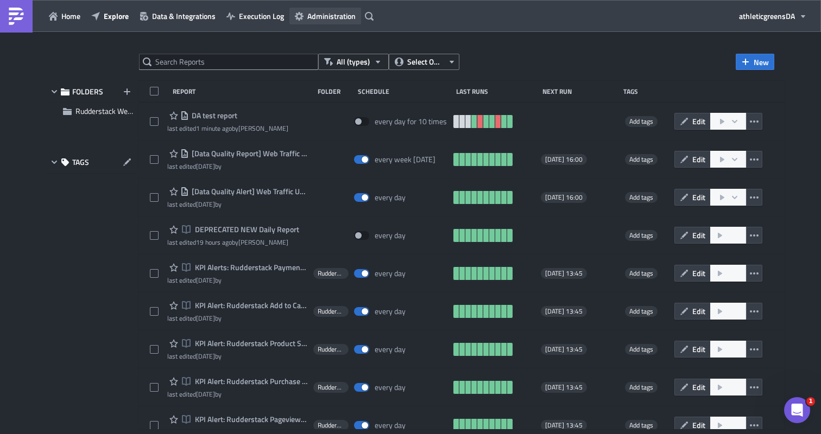
click at [326, 16] on span "Administration" at bounding box center [331, 15] width 48 height 11
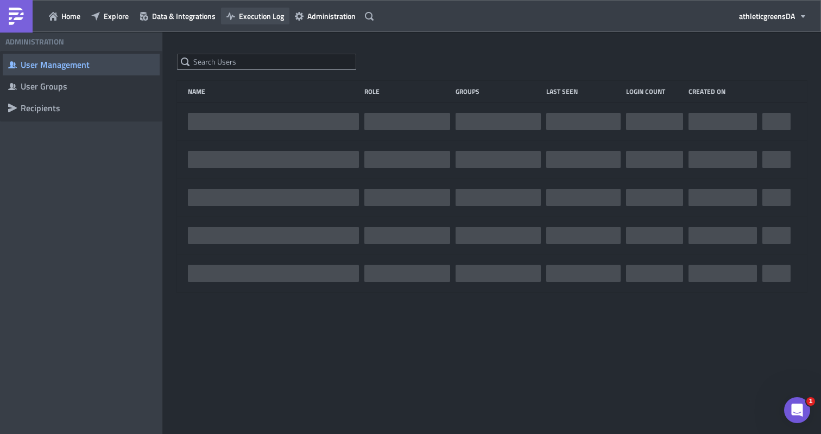
click at [268, 15] on span "Execution Log" at bounding box center [261, 15] width 45 height 11
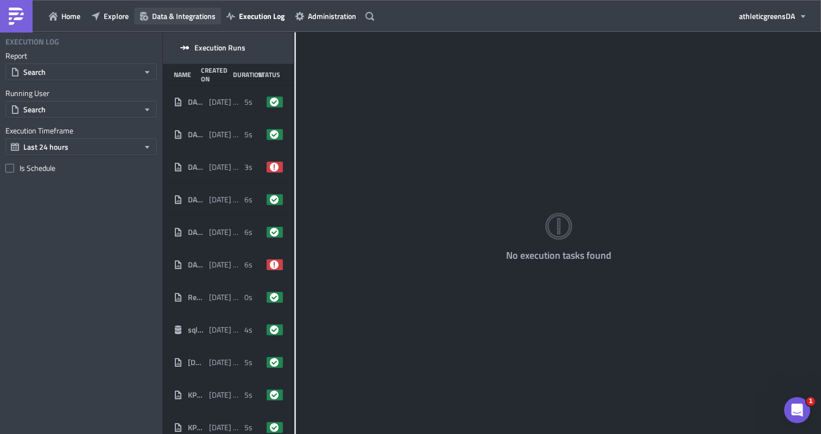
click at [193, 12] on span "Data & Integrations" at bounding box center [184, 15] width 64 height 11
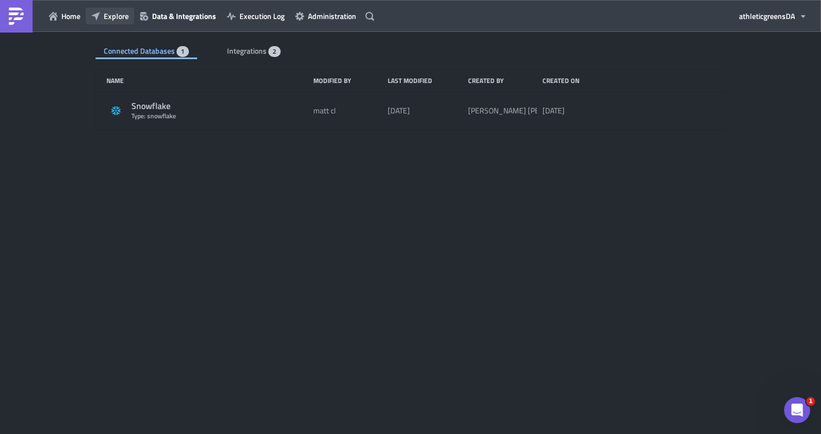
click at [128, 16] on button "Explore" at bounding box center [110, 16] width 48 height 17
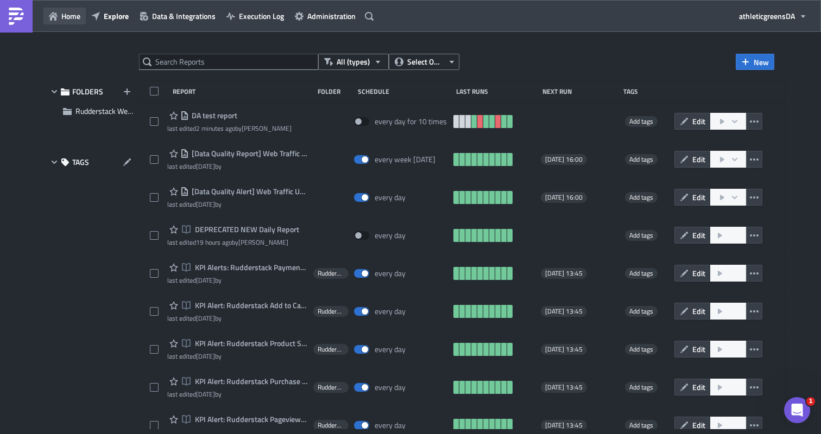
click at [76, 18] on span "Home" at bounding box center [70, 15] width 19 height 11
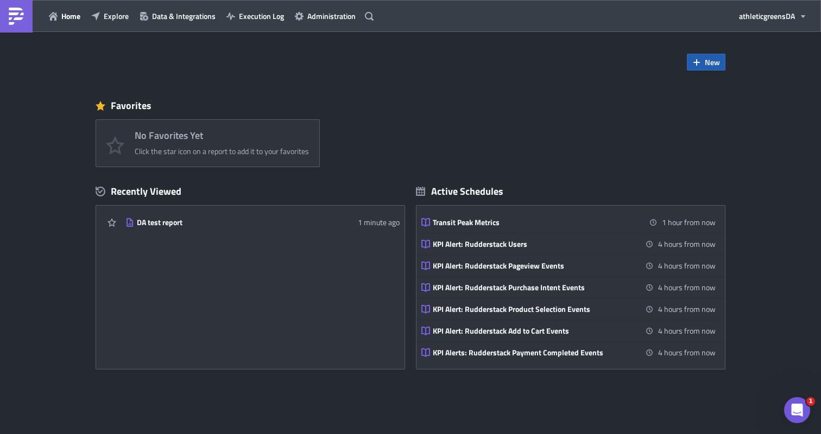
click at [715, 63] on span "New" at bounding box center [712, 61] width 15 height 11
click at [105, 16] on span "Explore" at bounding box center [116, 15] width 25 height 11
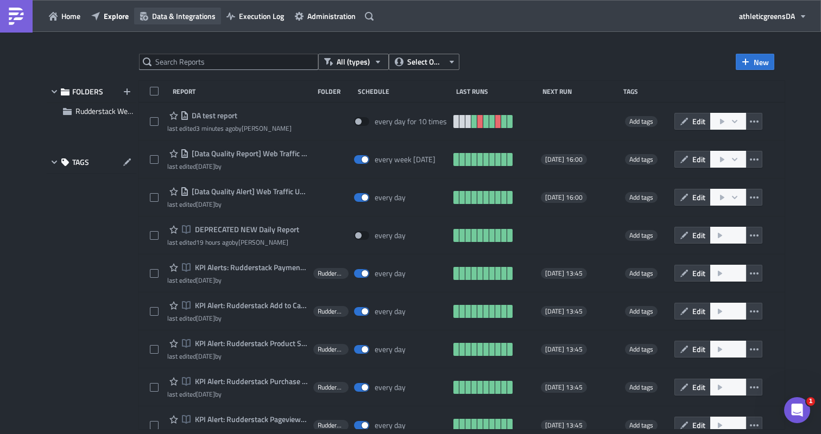
click at [195, 17] on span "Data & Integrations" at bounding box center [184, 15] width 64 height 11
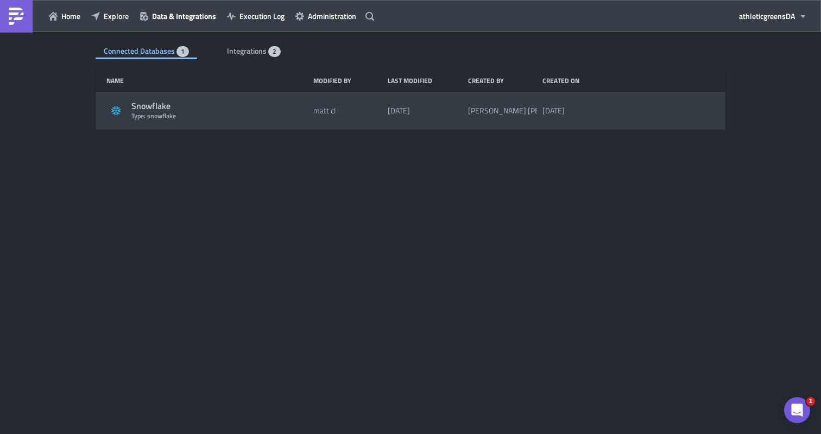
click at [161, 117] on div "Type: snowflake" at bounding box center [219, 116] width 176 height 8
click at [160, 108] on div "Snowflake" at bounding box center [219, 105] width 176 height 11
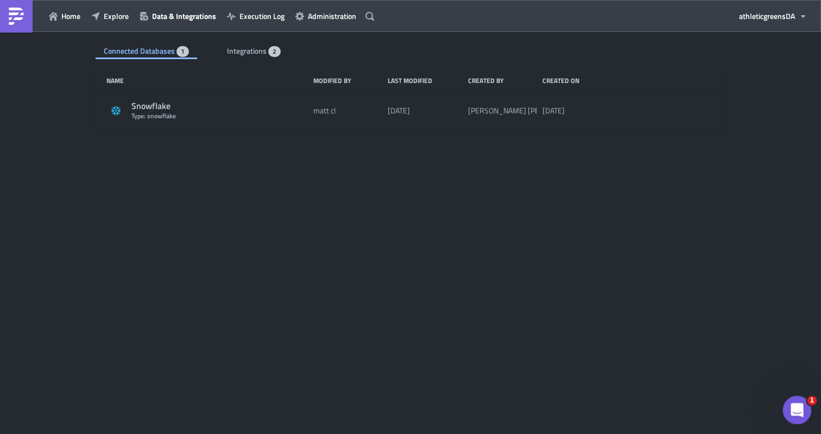
click at [794, 420] on div "Open Intercom Messenger" at bounding box center [796, 409] width 36 height 36
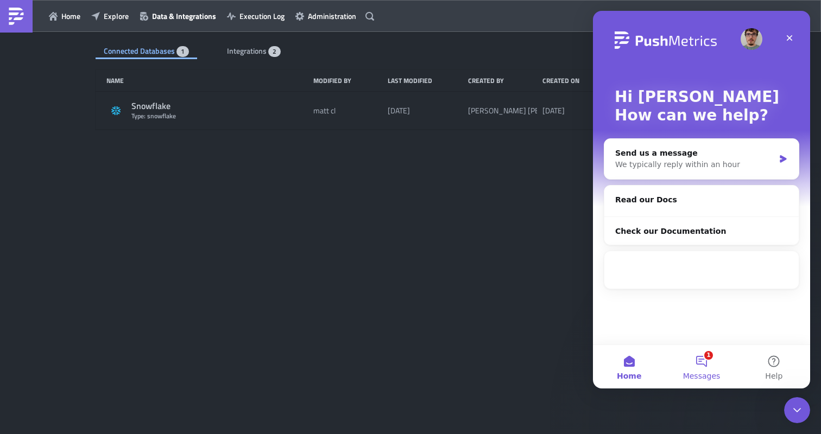
click at [701, 365] on button "1 Messages" at bounding box center [701, 366] width 72 height 43
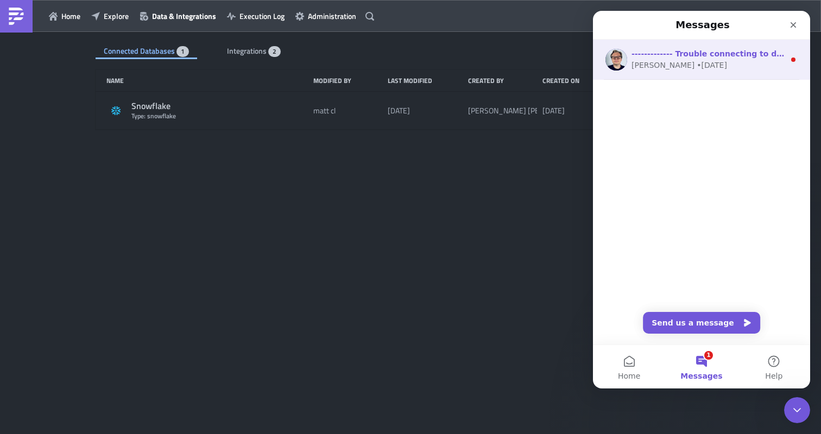
click at [716, 59] on div "------------- Trouble connecting to data? Check out the Documentation or reply …" at bounding box center [708, 53] width 153 height 11
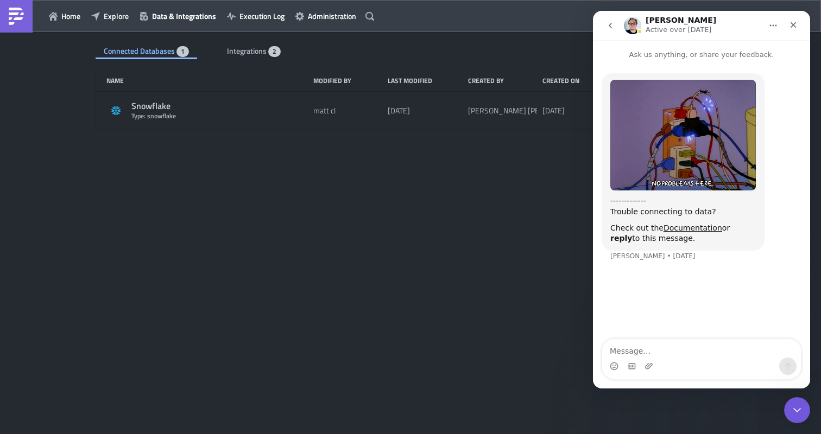
click at [609, 23] on icon "go back" at bounding box center [610, 25] width 9 height 9
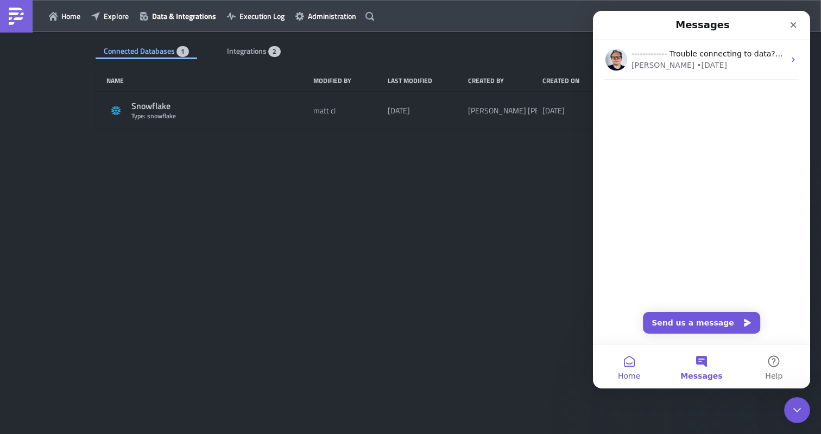
click at [638, 362] on button "Home" at bounding box center [629, 366] width 72 height 43
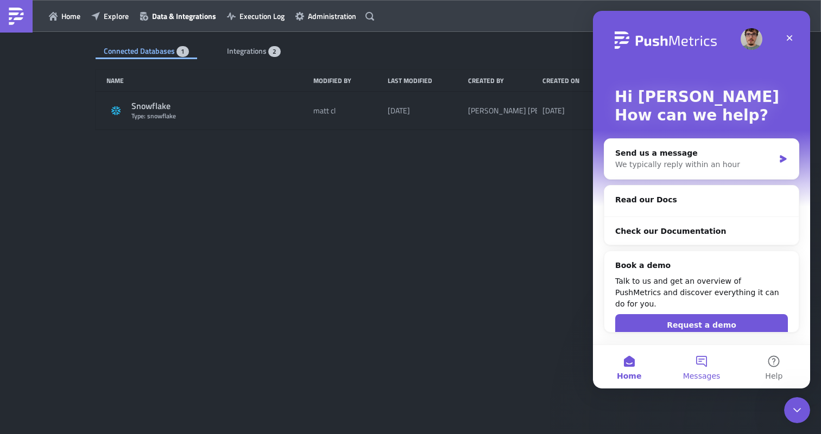
click at [714, 362] on button "Messages" at bounding box center [701, 366] width 72 height 43
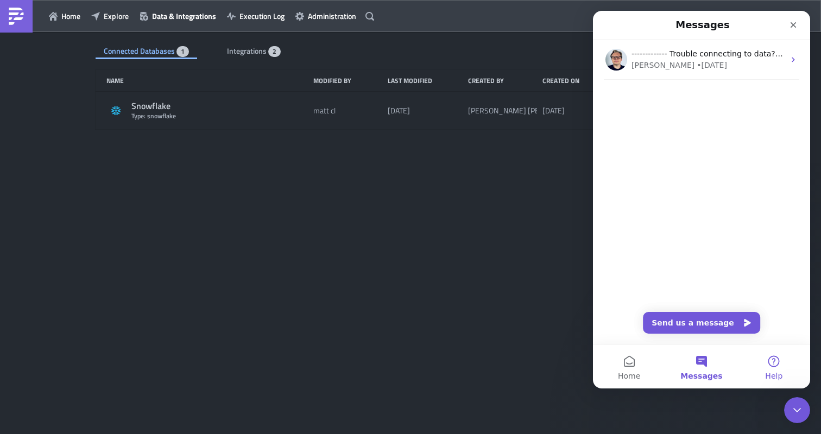
click at [762, 364] on button "Help" at bounding box center [774, 366] width 72 height 43
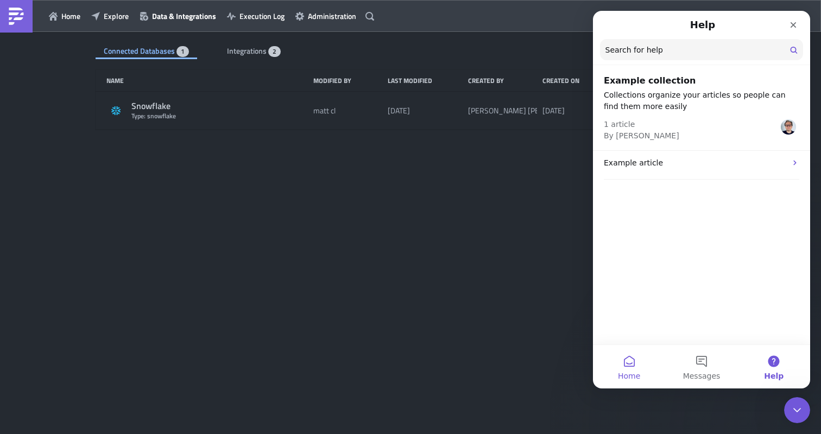
click at [635, 375] on span "Home" at bounding box center [629, 377] width 22 height 8
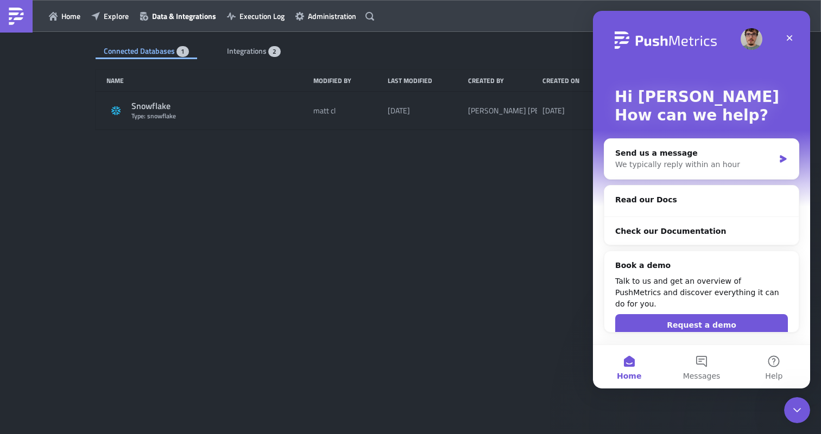
click at [658, 203] on h2 "Read our Docs" at bounding box center [701, 199] width 173 height 11
click at [671, 201] on h2 "Read our Docs" at bounding box center [701, 199] width 173 height 11
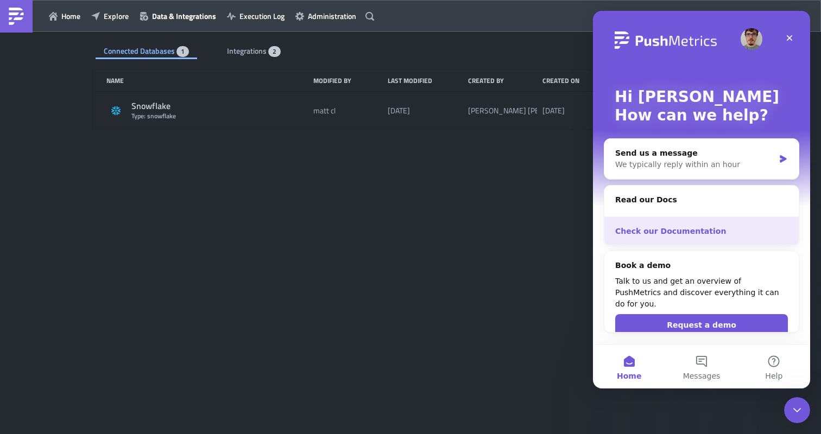
click at [671, 224] on div "Check our Documentation" at bounding box center [701, 231] width 194 height 29
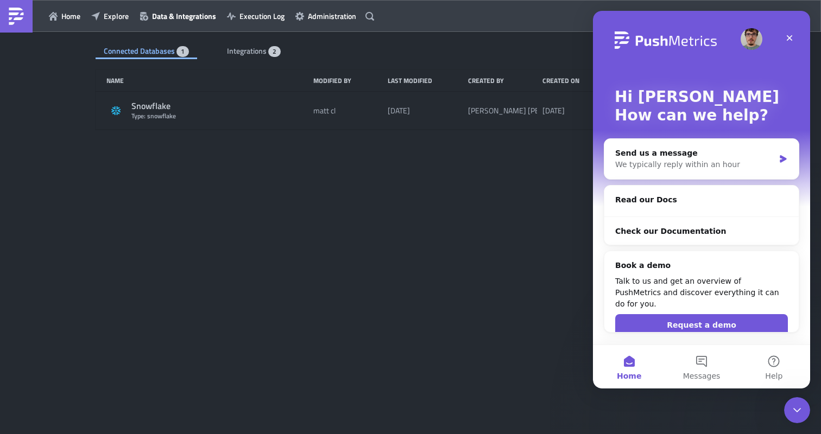
click at [14, 14] on img at bounding box center [16, 16] width 17 height 17
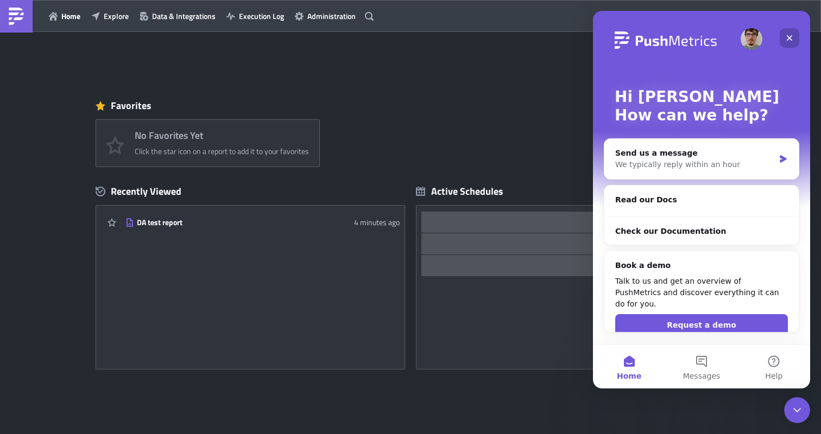
click at [794, 35] on div "Close" at bounding box center [790, 38] width 20 height 20
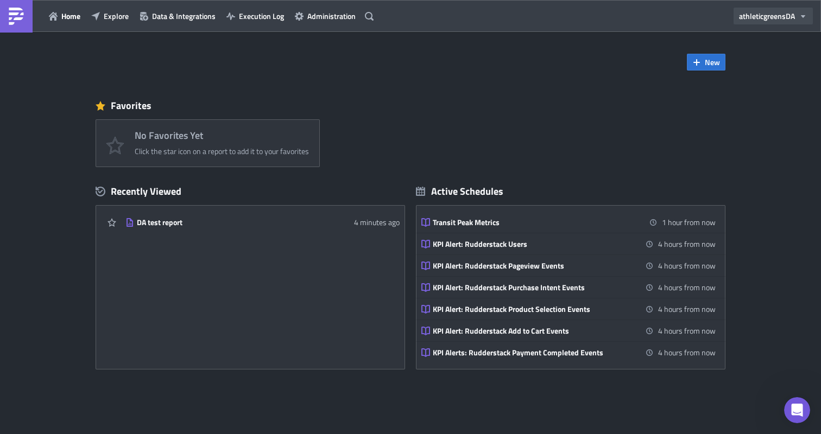
click at [784, 16] on span "athleticgreens DA" at bounding box center [767, 15] width 56 height 11
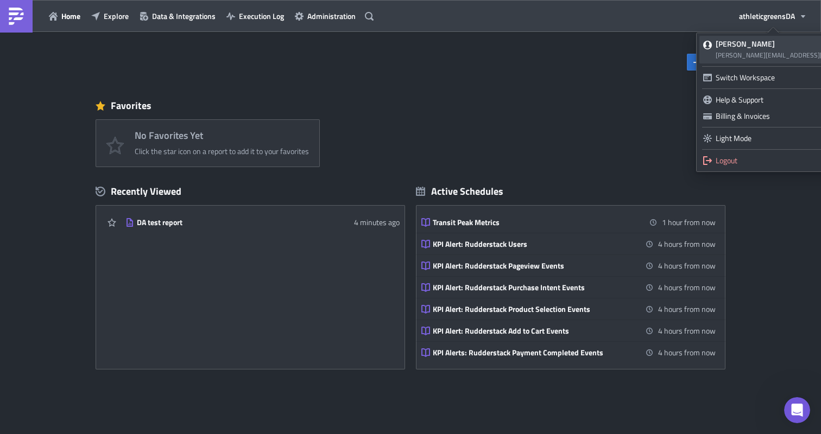
click at [740, 48] on strong "[PERSON_NAME]" at bounding box center [745, 43] width 59 height 11
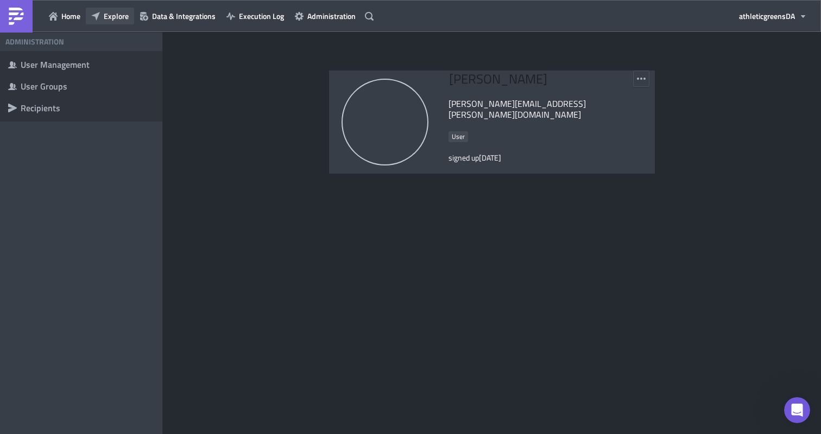
click at [109, 22] on button "Explore" at bounding box center [110, 16] width 48 height 17
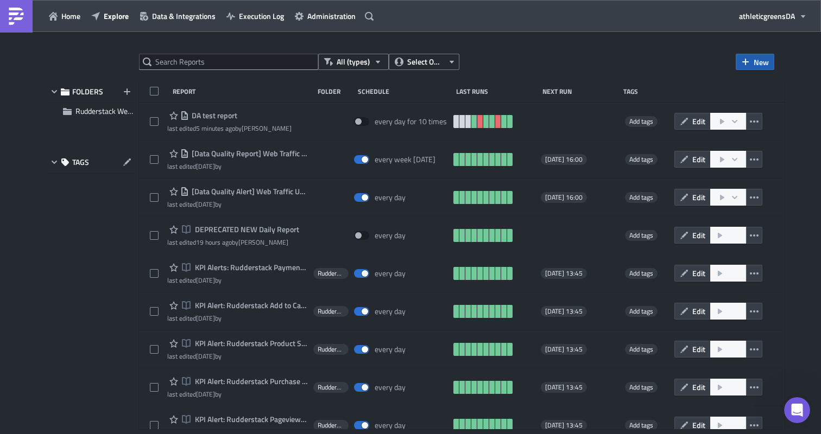
click at [754, 56] on span "New" at bounding box center [761, 61] width 15 height 11
click at [709, 108] on div "Notebook" at bounding box center [732, 105] width 72 height 11
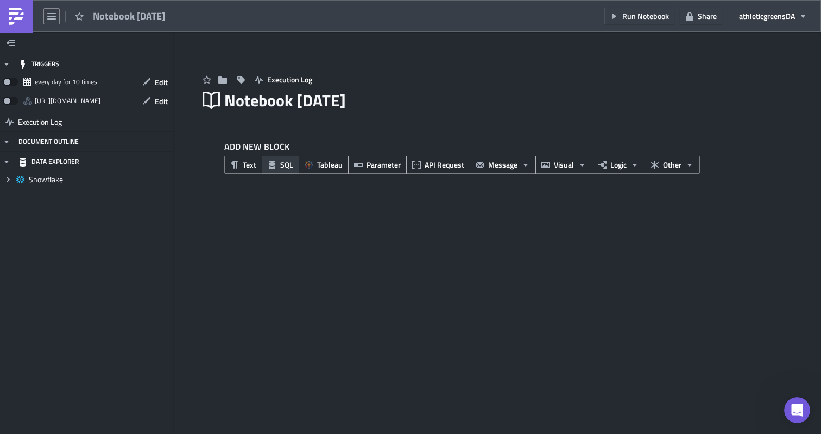
click at [289, 166] on span "SQL" at bounding box center [286, 164] width 13 height 11
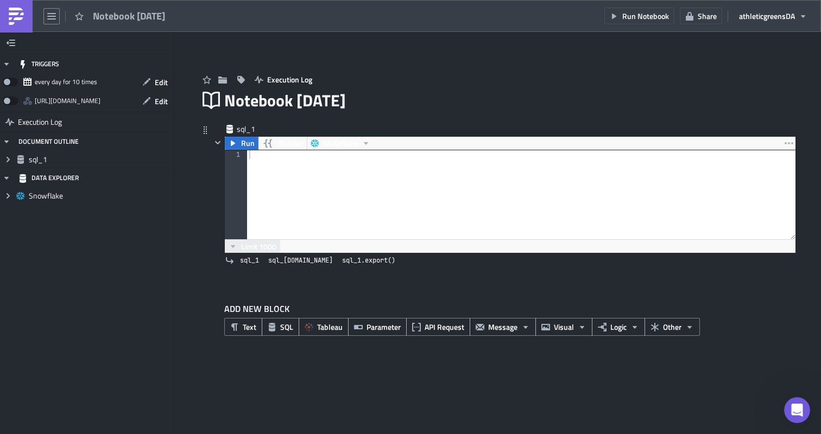
click at [234, 247] on icon "button" at bounding box center [233, 246] width 4 height 3
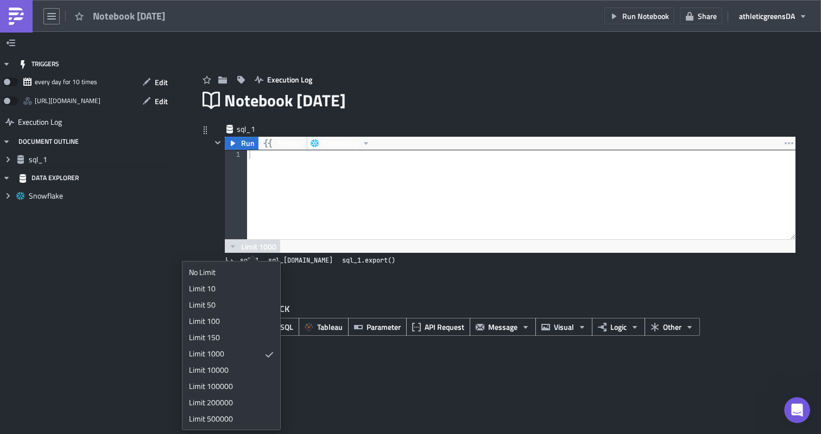
click at [234, 246] on icon "button" at bounding box center [233, 246] width 4 height 3
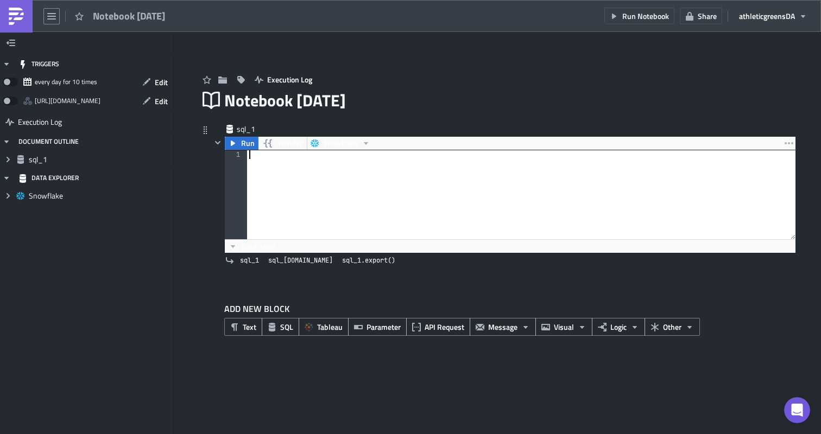
click at [301, 186] on div at bounding box center [521, 203] width 549 height 106
click at [9, 159] on icon at bounding box center [8, 159] width 3 height 5
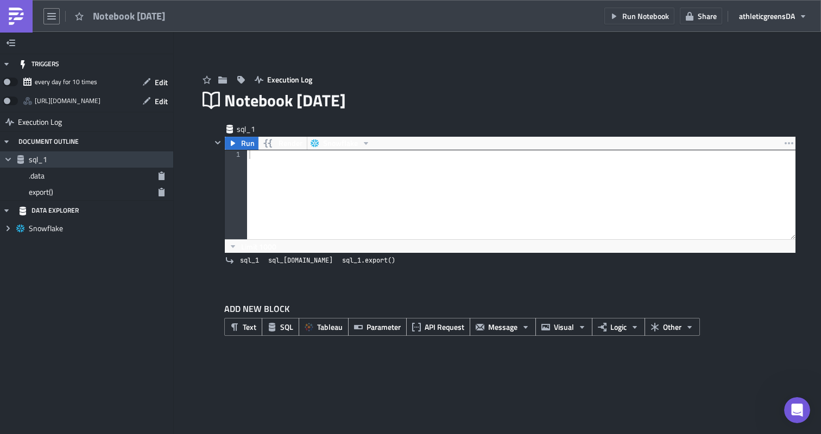
click at [9, 159] on icon "Collapse group" at bounding box center [8, 159] width 9 height 9
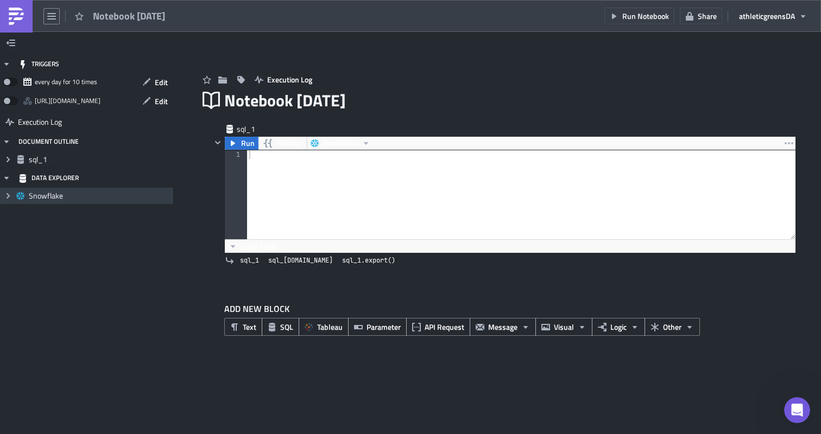
click at [5, 195] on icon "Expand group" at bounding box center [8, 196] width 9 height 9
click at [5, 195] on icon "Collapse group" at bounding box center [8, 196] width 9 height 9
click at [710, 18] on span "Share" at bounding box center [707, 15] width 19 height 11
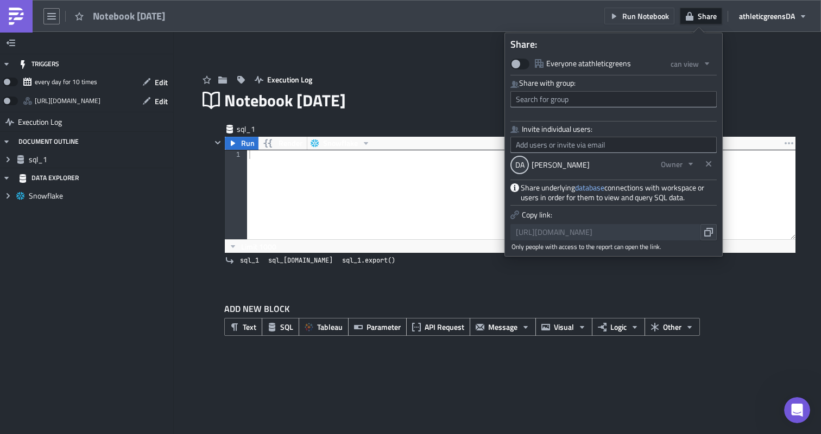
click at [710, 18] on span "Share" at bounding box center [707, 15] width 19 height 11
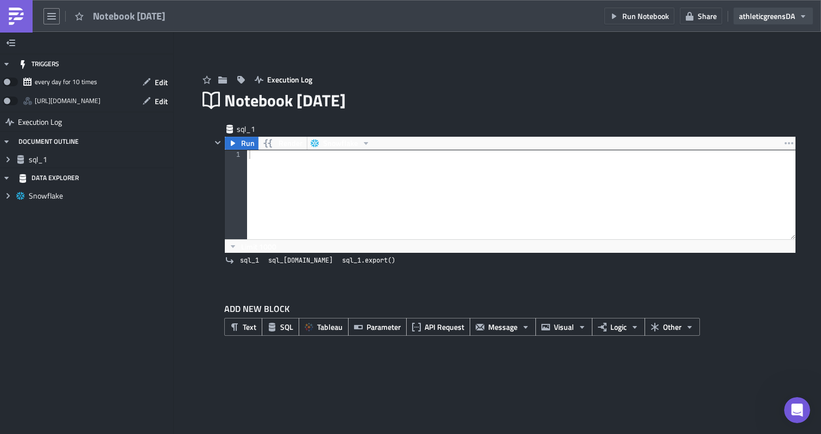
click at [788, 18] on span "athleticgreens DA" at bounding box center [767, 15] width 56 height 11
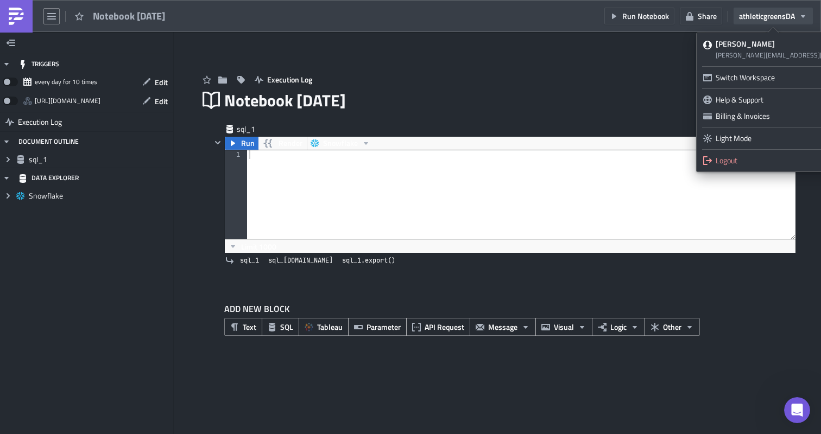
click at [786, 17] on span "athleticgreens DA" at bounding box center [767, 15] width 56 height 11
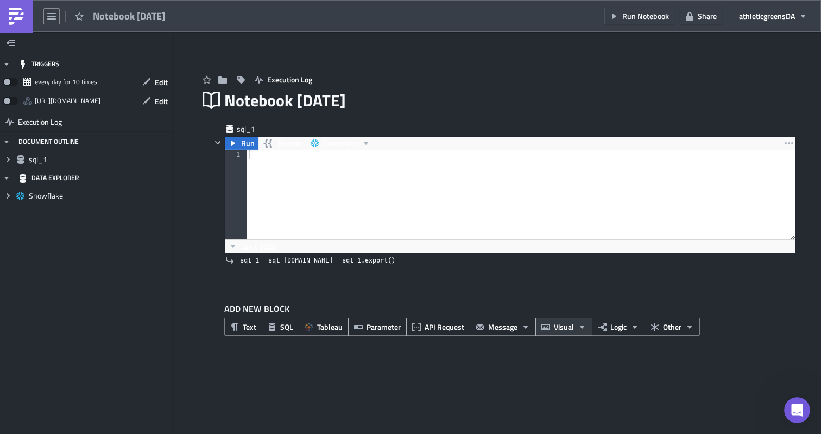
click at [584, 329] on icon "button" at bounding box center [582, 327] width 9 height 9
click at [664, 325] on span "Other" at bounding box center [672, 326] width 18 height 11
click at [673, 283] on div at bounding box center [503, 276] width 585 height 13
click at [571, 327] on span "Visual" at bounding box center [564, 326] width 20 height 11
click at [519, 294] on div "ADD NEW BLOCK Text SQL Tableau Parameter API Request Message Visual Logic Other" at bounding box center [497, 323] width 597 height 74
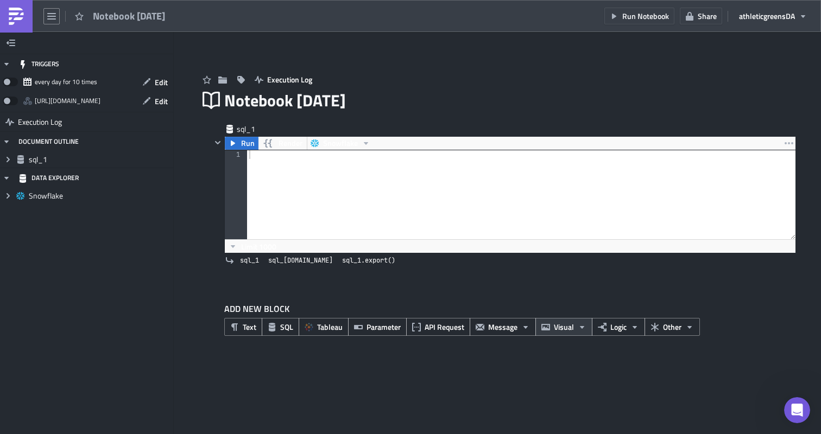
click at [558, 328] on span "Visual" at bounding box center [564, 326] width 20 height 11
click at [477, 331] on div "KPI Card" at bounding box center [484, 328] width 72 height 11
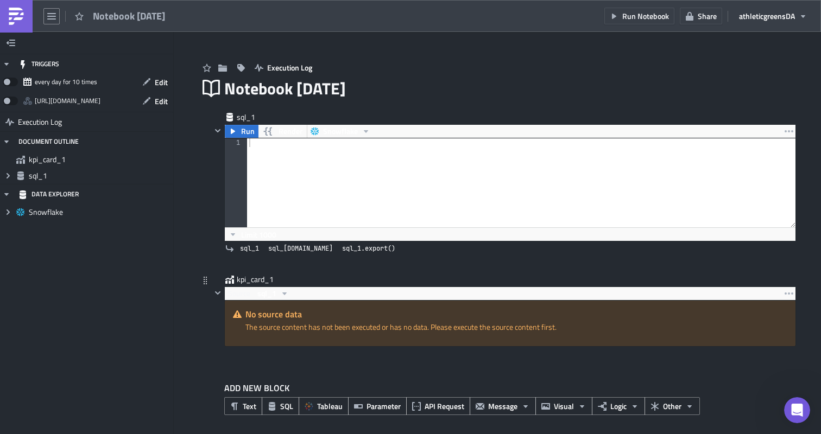
scroll to position [16, 0]
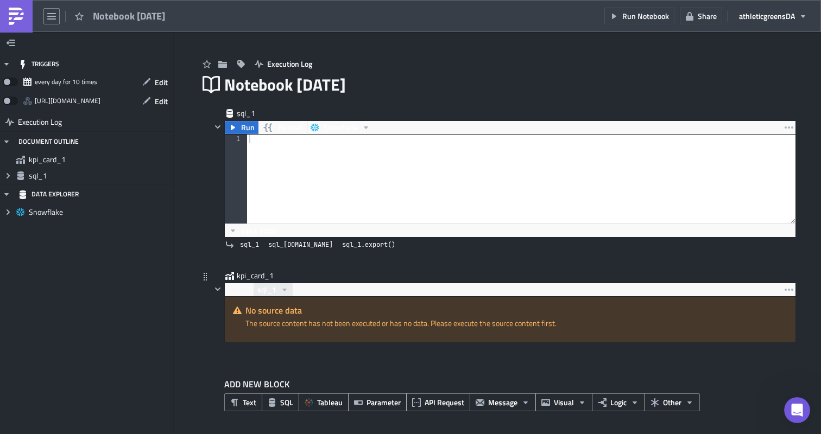
click at [272, 288] on span "sql_1" at bounding box center [266, 289] width 19 height 13
click at [237, 293] on div "Source" at bounding box center [239, 289] width 29 height 13
click at [325, 187] on div at bounding box center [521, 188] width 549 height 106
type textarea "select 1 as column1,2 as column2 from dual;"
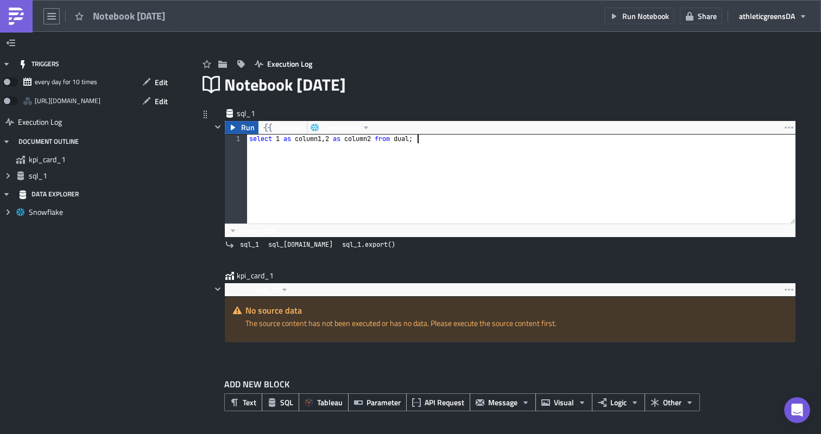
click at [247, 129] on span "Run" at bounding box center [248, 127] width 14 height 13
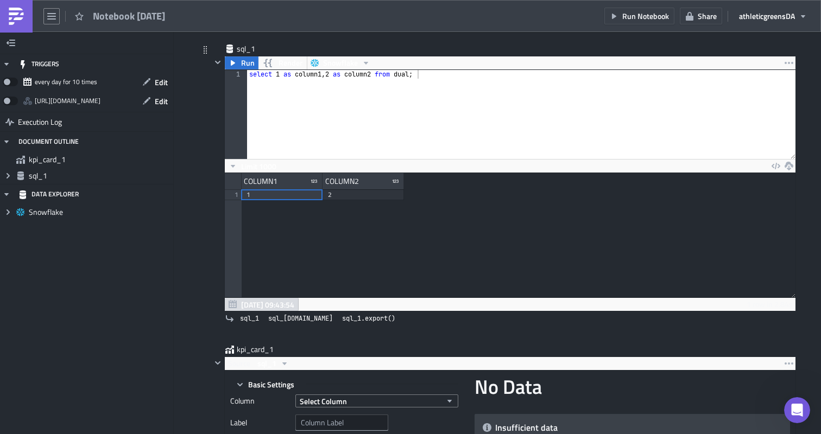
scroll to position [92, 0]
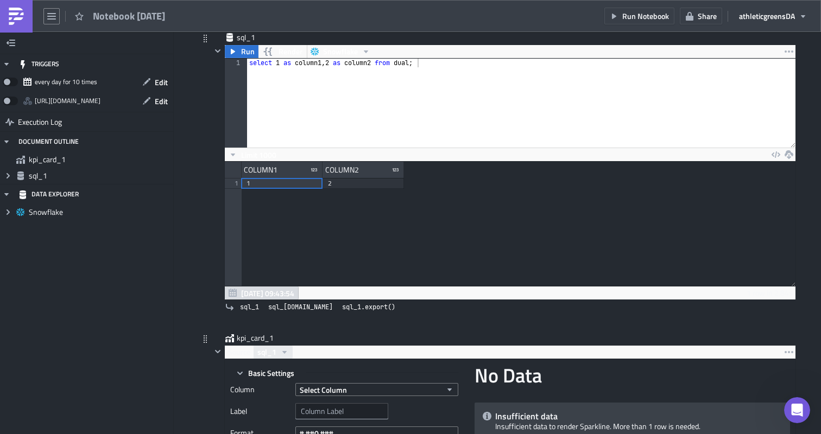
click at [267, 355] on span "sql_1" at bounding box center [266, 352] width 19 height 13
click at [285, 365] on div "sql_1" at bounding box center [312, 370] width 78 height 11
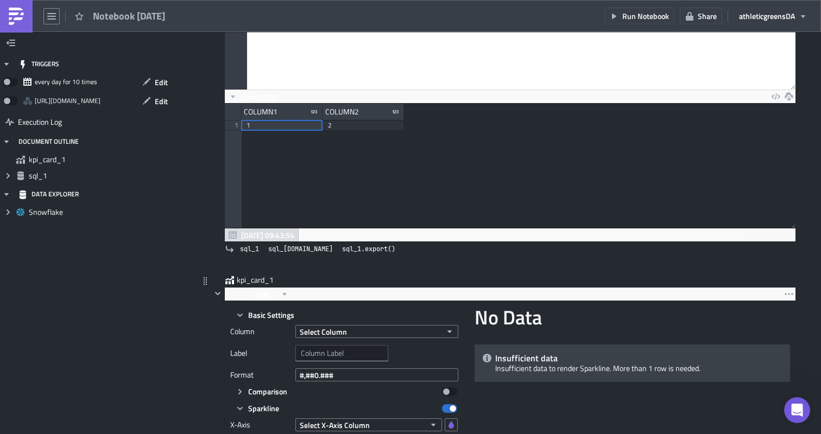
scroll to position [187, 0]
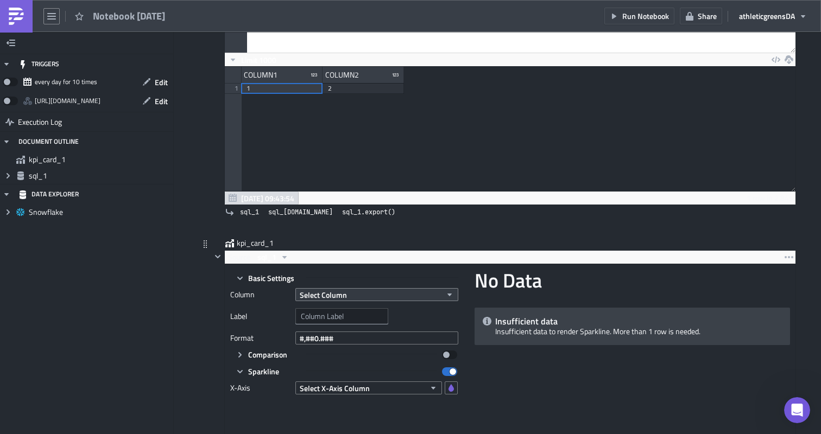
click at [364, 292] on button "Select Column" at bounding box center [376, 294] width 163 height 13
click at [348, 312] on div "COLUMN1" at bounding box center [347, 312] width 90 height 11
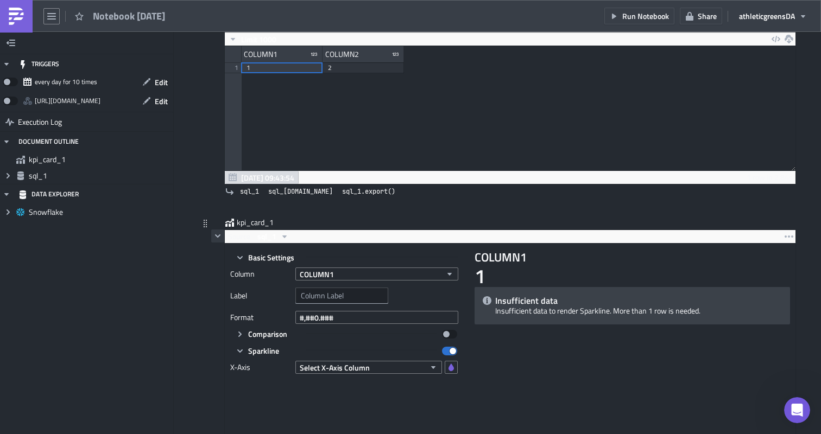
click at [217, 237] on icon "button" at bounding box center [217, 236] width 5 height 3
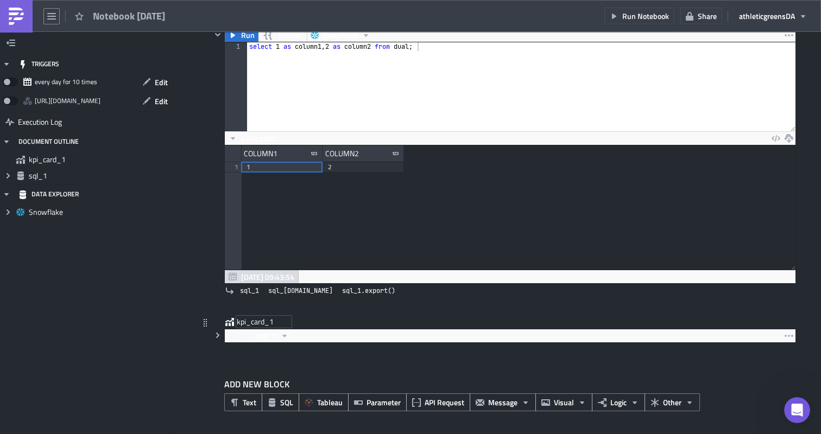
click at [262, 325] on div "kpi_card_1" at bounding box center [264, 322] width 54 height 11
click at [786, 337] on icon "button" at bounding box center [789, 336] width 9 height 9
click at [758, 380] on div "Remove" at bounding box center [778, 383] width 72 height 11
